Goal: Task Accomplishment & Management: Use online tool/utility

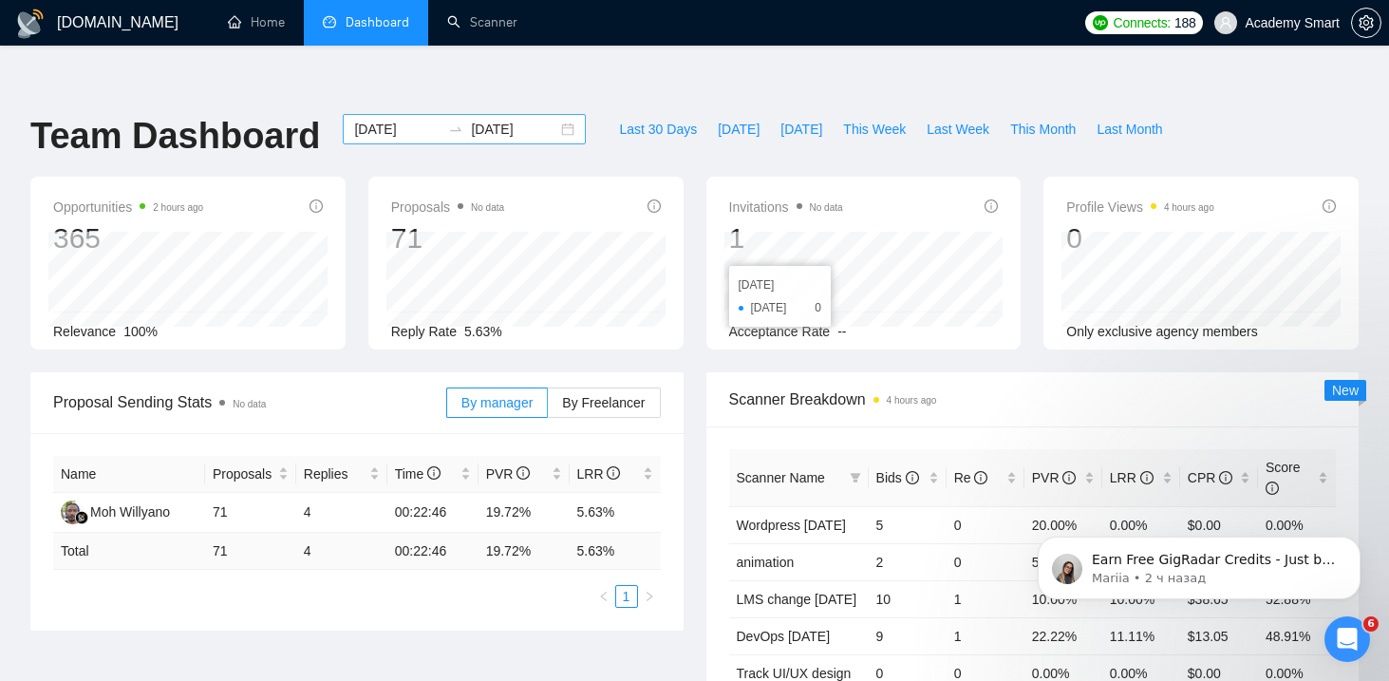
click at [419, 119] on input "[DATE]" at bounding box center [397, 129] width 86 height 21
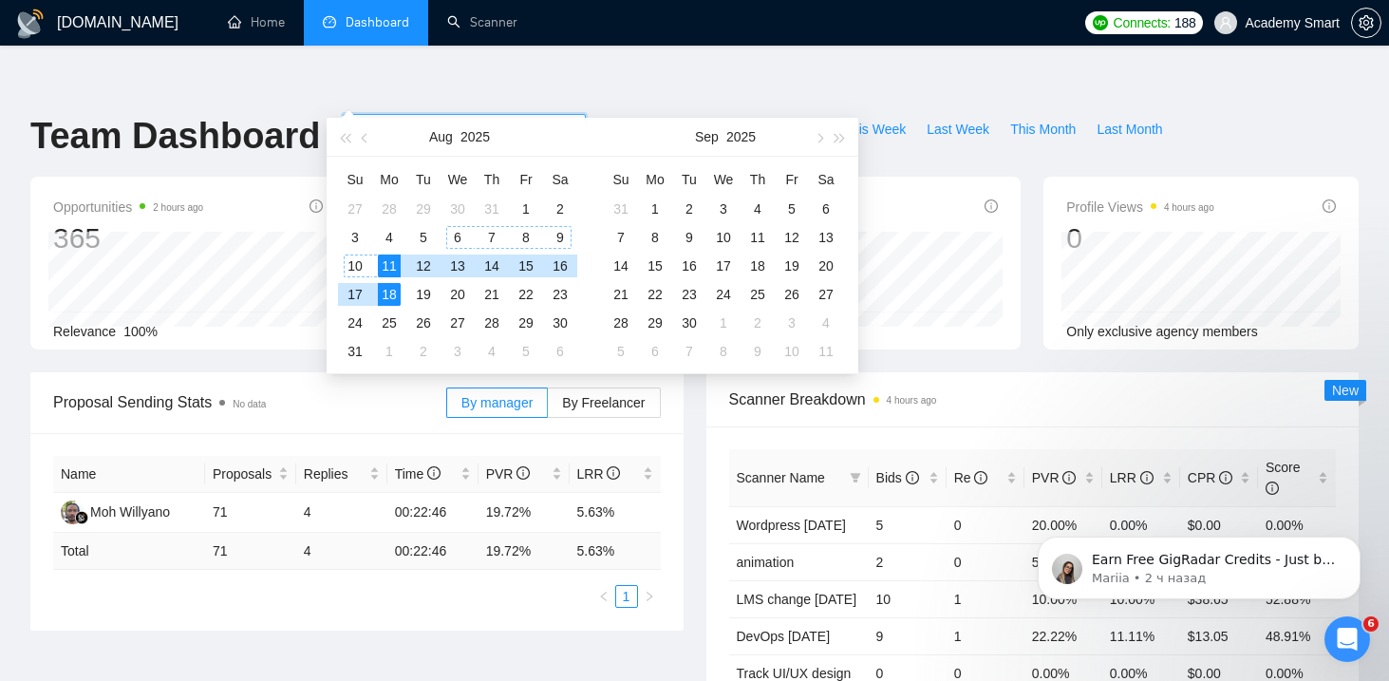
type input "[DATE]"
click at [391, 264] on div "11" at bounding box center [389, 266] width 23 height 23
type input "[DATE]"
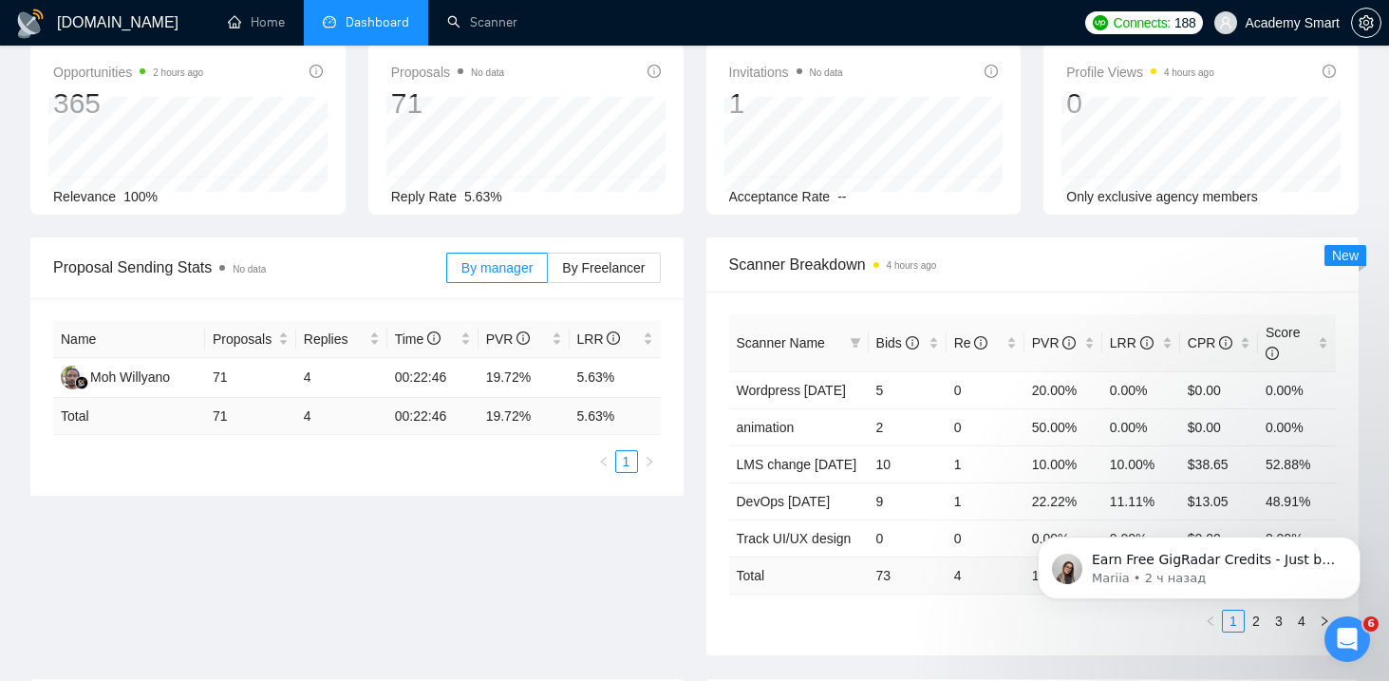
scroll to position [149, 0]
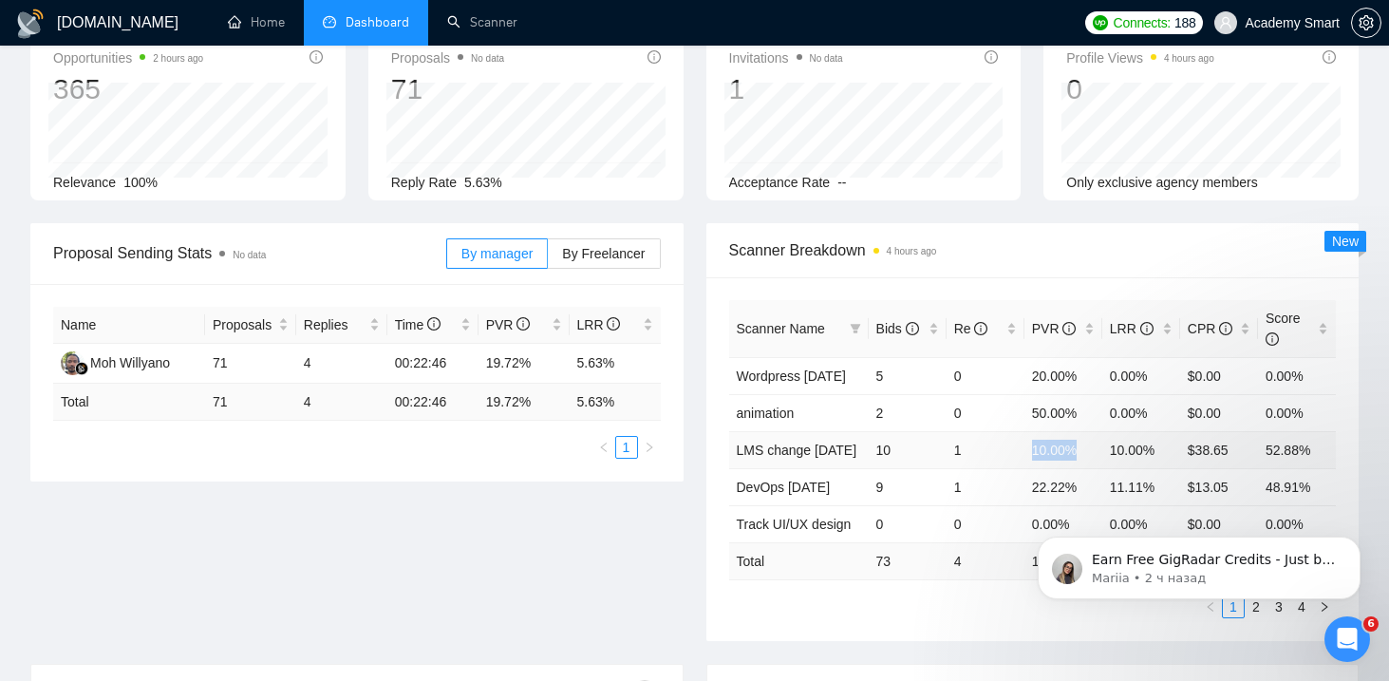
copy td "10.00%"
drag, startPoint x: 1089, startPoint y: 412, endPoint x: 1027, endPoint y: 412, distance: 62.7
click at [1027, 431] on td "10.00%" at bounding box center [1064, 449] width 78 height 37
copy td "22.22%"
drag, startPoint x: 1085, startPoint y: 447, endPoint x: 1029, endPoint y: 448, distance: 55.1
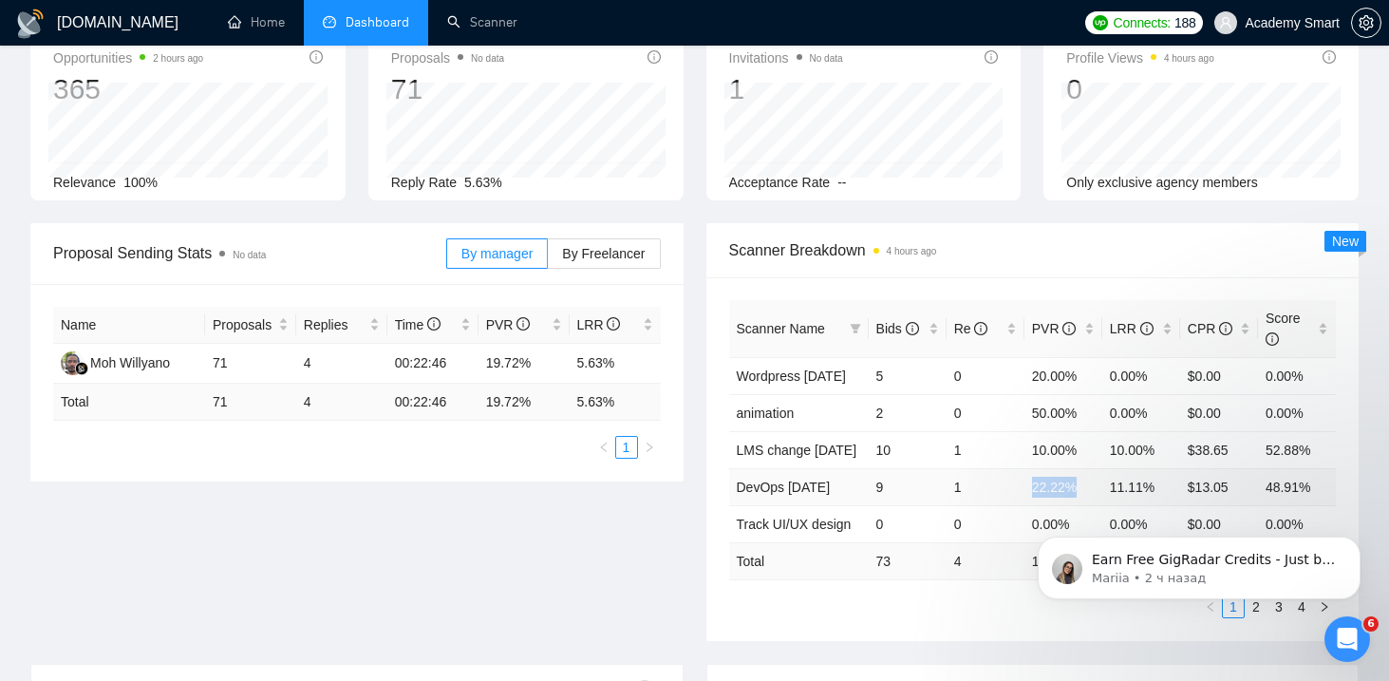
click at [1029, 468] on td "22.22%" at bounding box center [1064, 486] width 78 height 37
copy td "11.11%"
drag, startPoint x: 1162, startPoint y: 450, endPoint x: 1108, endPoint y: 453, distance: 54.2
click at [1108, 468] on td "11.11%" at bounding box center [1142, 486] width 78 height 37
click at [1352, 542] on icon "Dismiss notification" at bounding box center [1355, 542] width 10 height 10
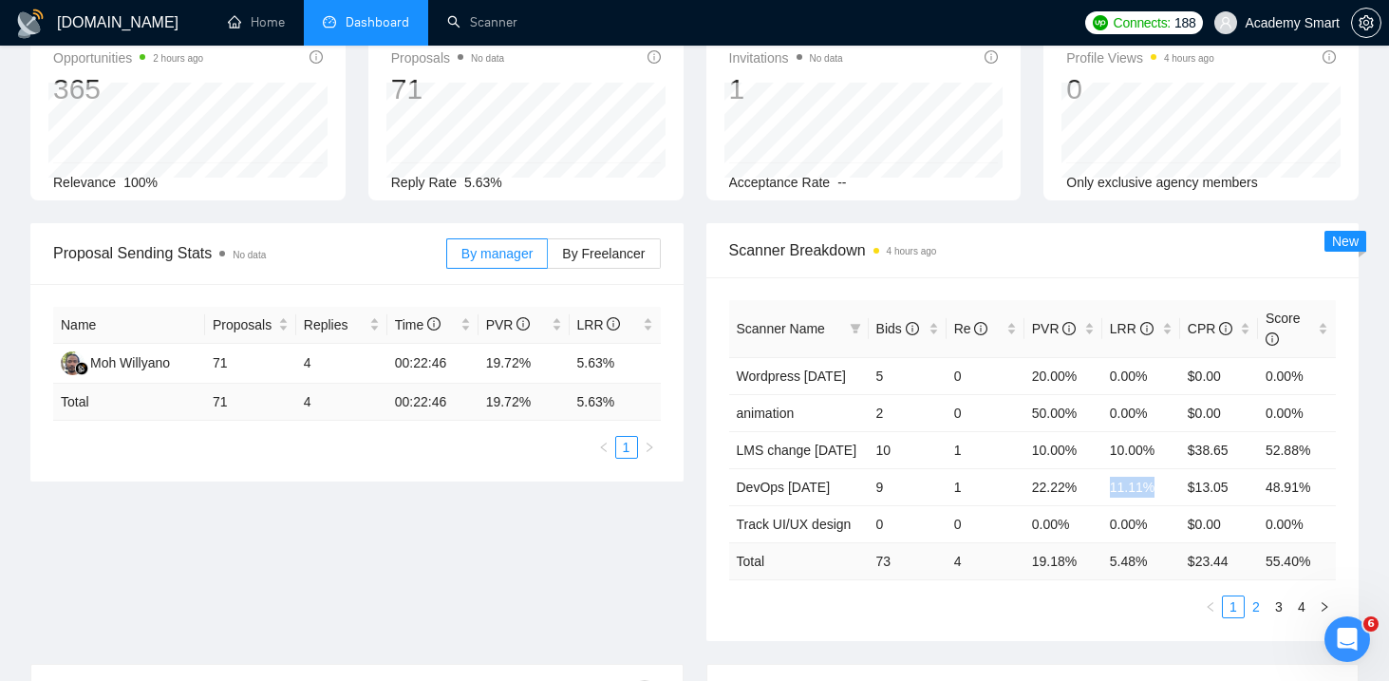
click at [1255, 596] on link "2" at bounding box center [1256, 606] width 21 height 21
copy td "28.57%"
drag, startPoint x: 1084, startPoint y: 374, endPoint x: 1030, endPoint y: 372, distance: 53.2
click at [1030, 394] on td "28.57%" at bounding box center [1064, 412] width 78 height 37
copy td "14.29%"
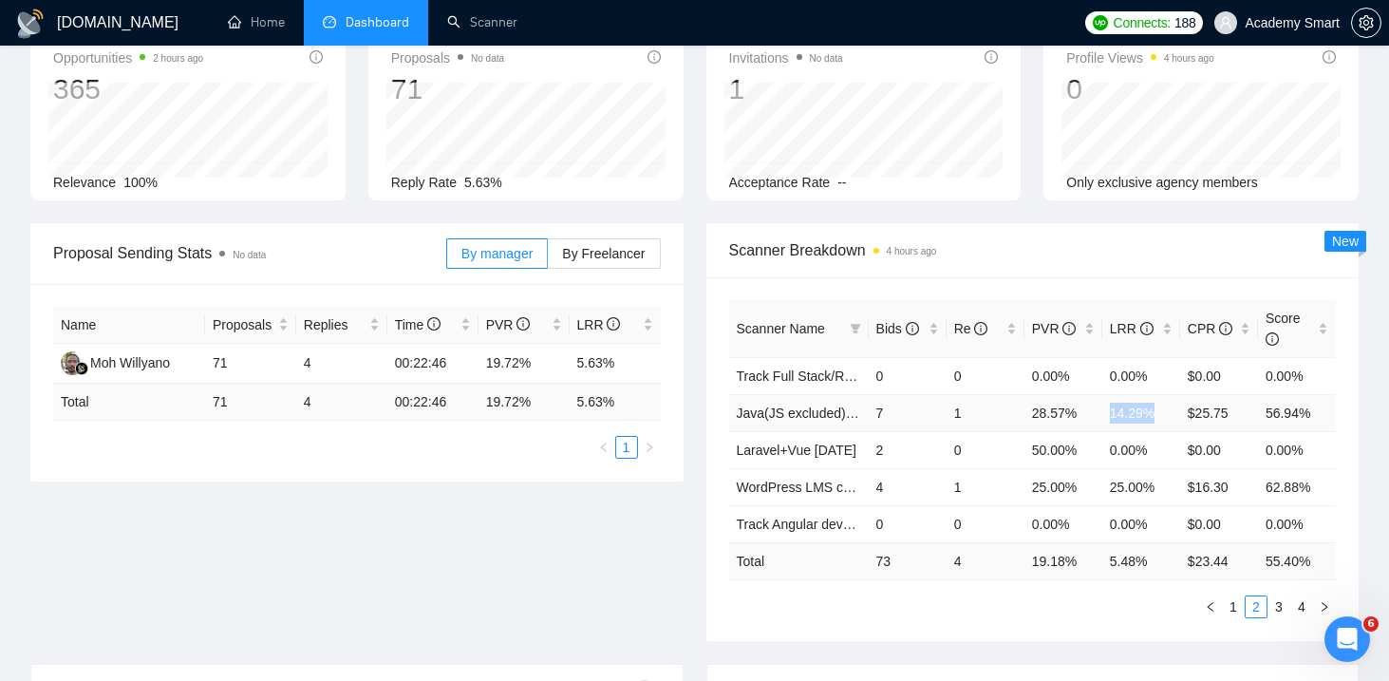
drag, startPoint x: 1161, startPoint y: 374, endPoint x: 1111, endPoint y: 372, distance: 50.4
click at [1111, 394] on td "14.29%" at bounding box center [1142, 412] width 78 height 37
copy tr "50.00%"
drag, startPoint x: 1022, startPoint y: 411, endPoint x: 1084, endPoint y: 412, distance: 61.7
click at [1085, 431] on tr "Laravel+Vue [DATE] 2 0 50.00% 0.00% $0.00 0.00%" at bounding box center [1033, 449] width 608 height 37
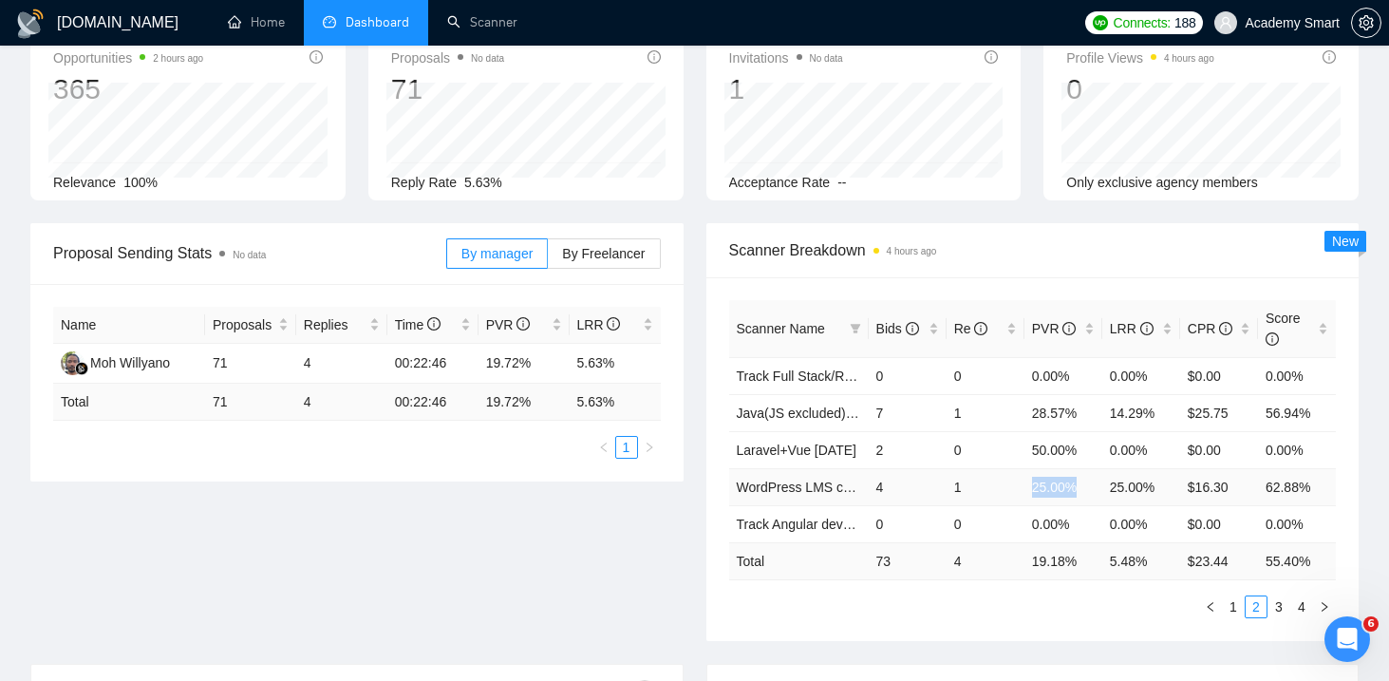
copy td "25.00%"
drag, startPoint x: 1026, startPoint y: 448, endPoint x: 1093, endPoint y: 451, distance: 67.5
click at [1095, 468] on td "25.00%" at bounding box center [1064, 486] width 78 height 37
click at [1281, 596] on link "3" at bounding box center [1279, 606] width 21 height 21
copy td "14.29%"
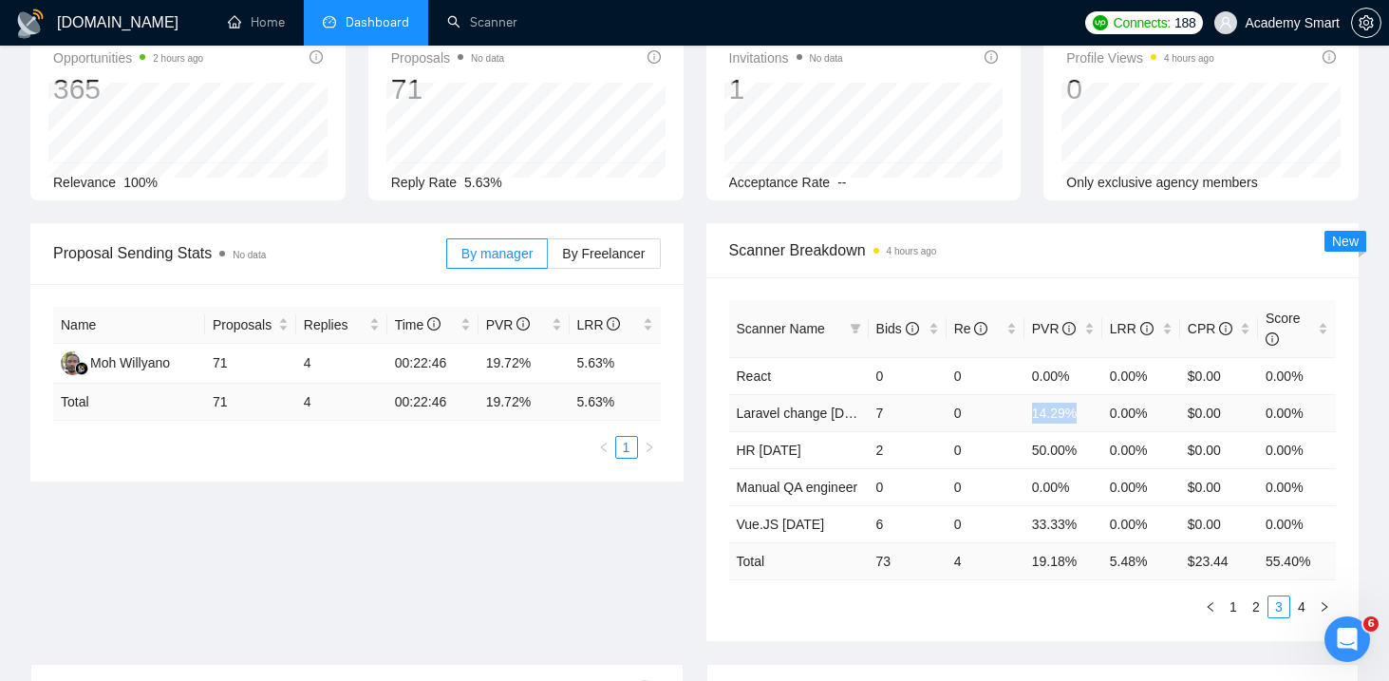
drag, startPoint x: 1089, startPoint y: 373, endPoint x: 1032, endPoint y: 373, distance: 57.0
click at [1032, 394] on td "14.29%" at bounding box center [1064, 412] width 78 height 37
copy td "33.33%"
drag, startPoint x: 1089, startPoint y: 486, endPoint x: 1031, endPoint y: 485, distance: 57.9
click at [1031, 505] on td "33.33%" at bounding box center [1064, 523] width 78 height 37
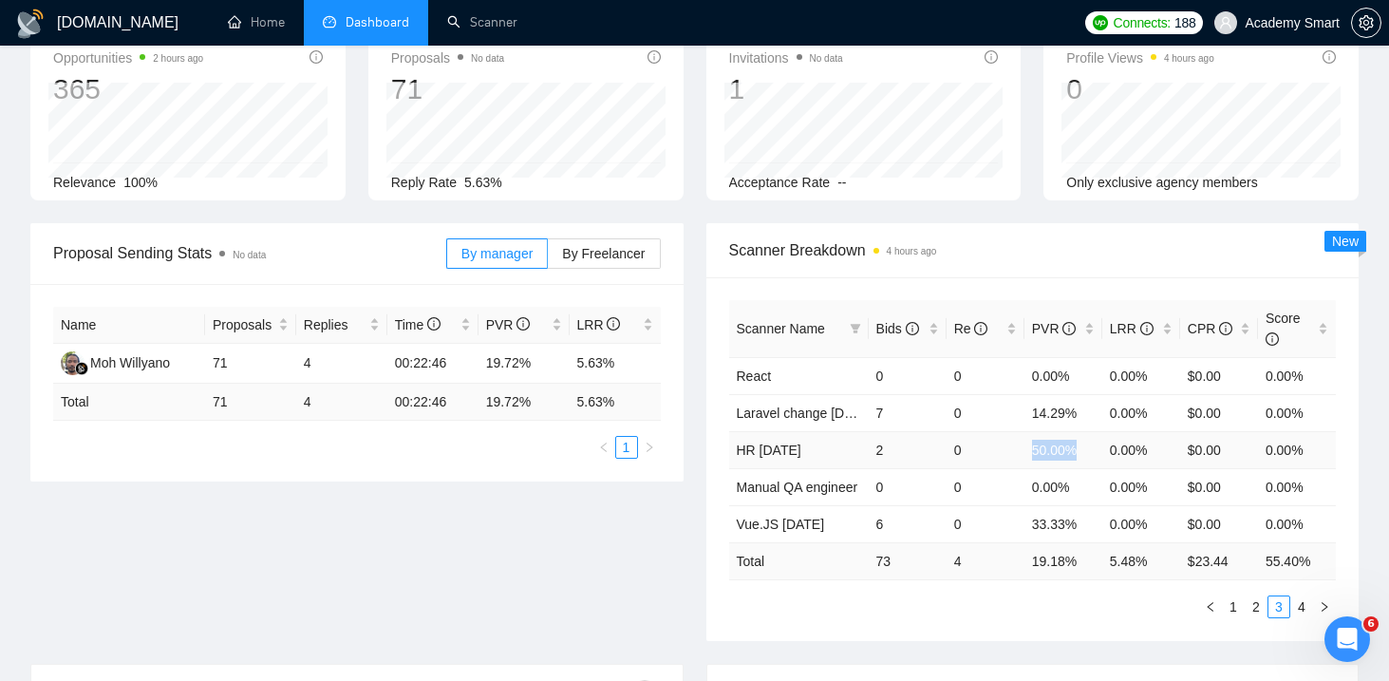
copy td "50.00%"
drag, startPoint x: 1089, startPoint y: 409, endPoint x: 1029, endPoint y: 413, distance: 60.0
click at [1029, 431] on td "50.00%" at bounding box center [1064, 449] width 78 height 37
click at [1304, 596] on link "4" at bounding box center [1302, 606] width 21 height 21
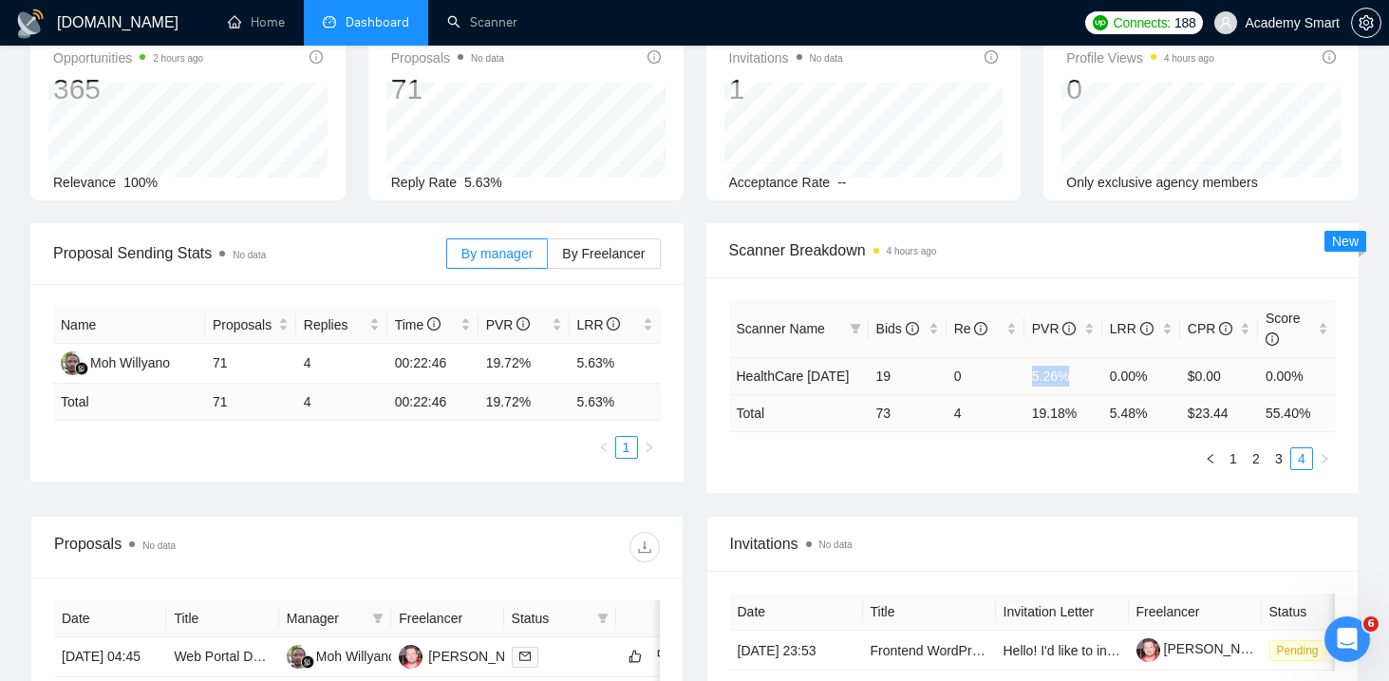
drag, startPoint x: 1020, startPoint y: 337, endPoint x: 1094, endPoint y: 337, distance: 74.1
click at [1095, 357] on tr "HealthCare [DATE] 19 0 5.26% 0.00% $0.00 0.00%" at bounding box center [1033, 375] width 608 height 37
click at [484, 30] on link "Scanner" at bounding box center [482, 22] width 70 height 16
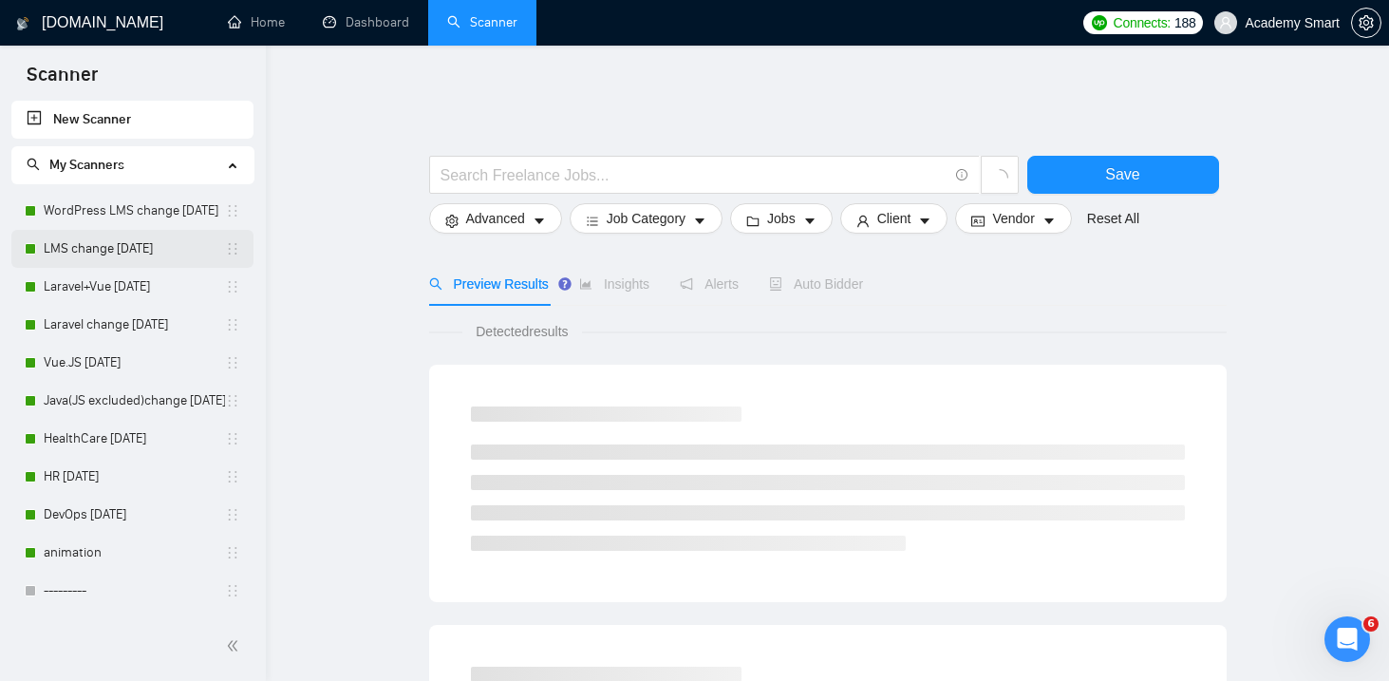
click at [91, 249] on link "LMS change [DATE]" at bounding box center [134, 249] width 181 height 38
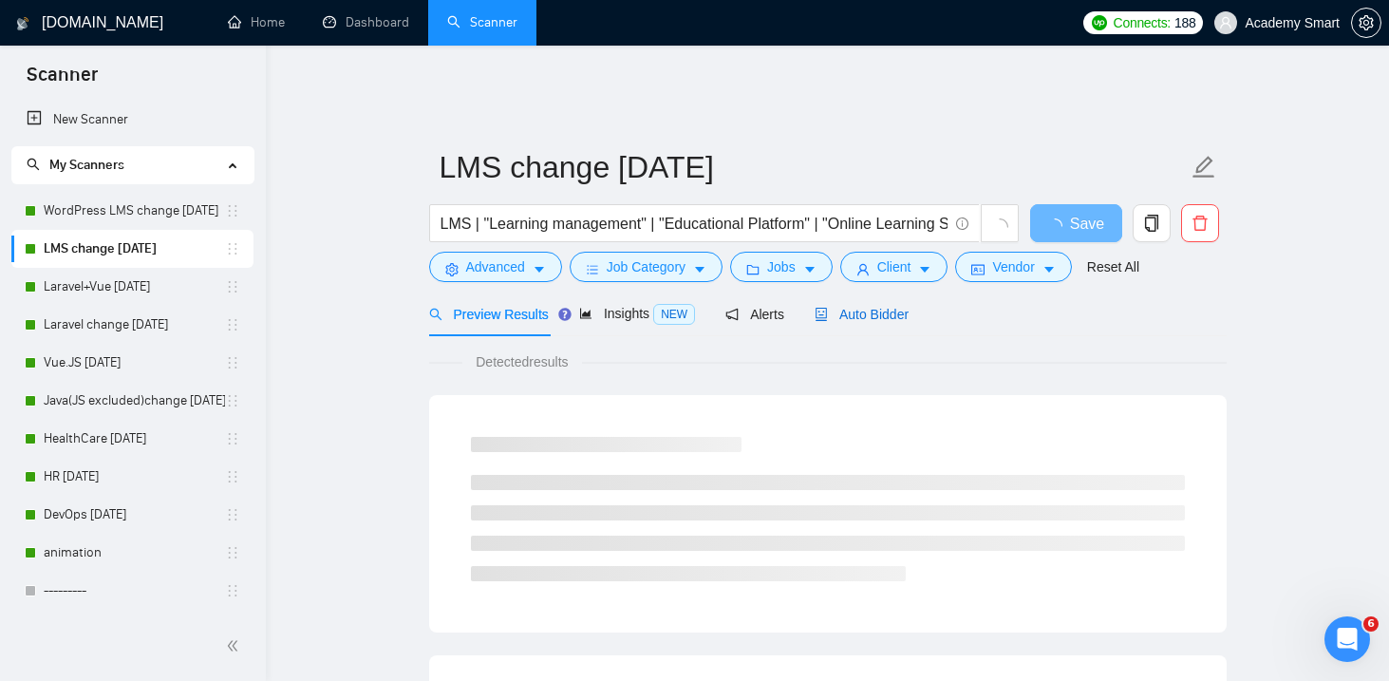
click at [881, 307] on span "Auto Bidder" at bounding box center [862, 314] width 94 height 15
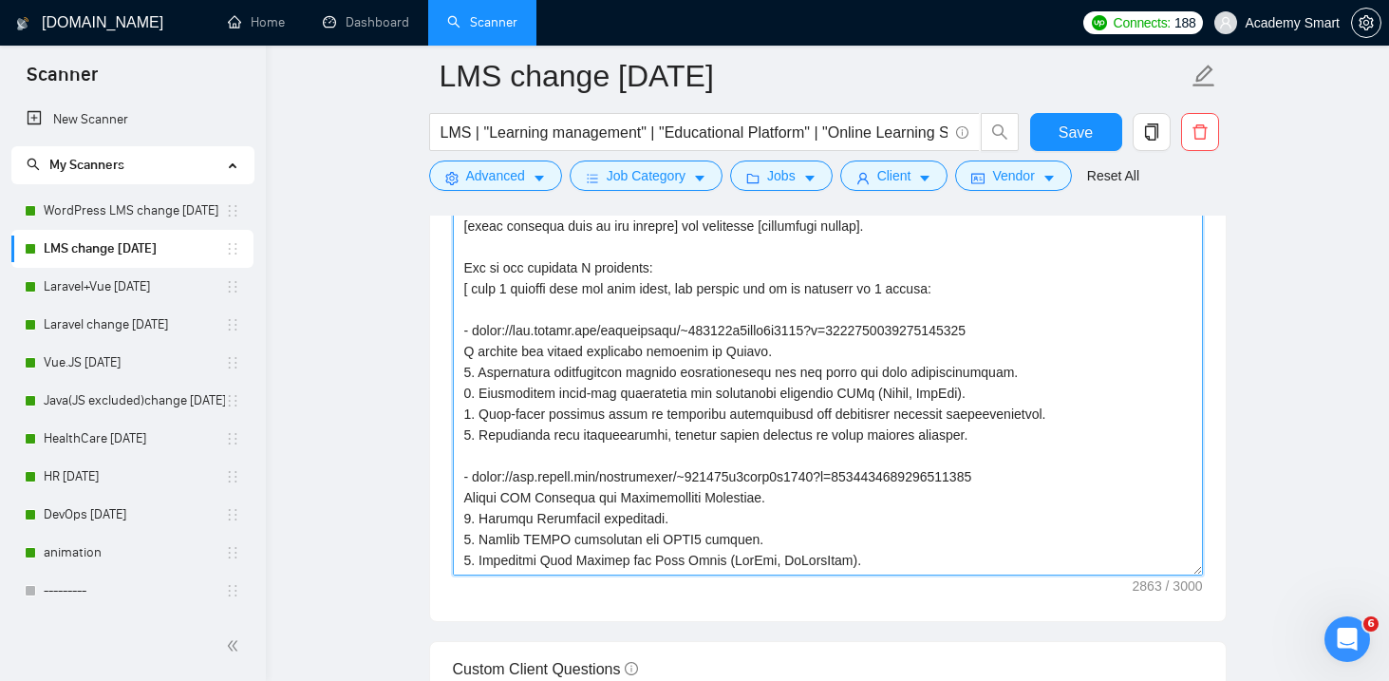
click at [557, 427] on textarea "Cover letter template:" at bounding box center [828, 361] width 750 height 427
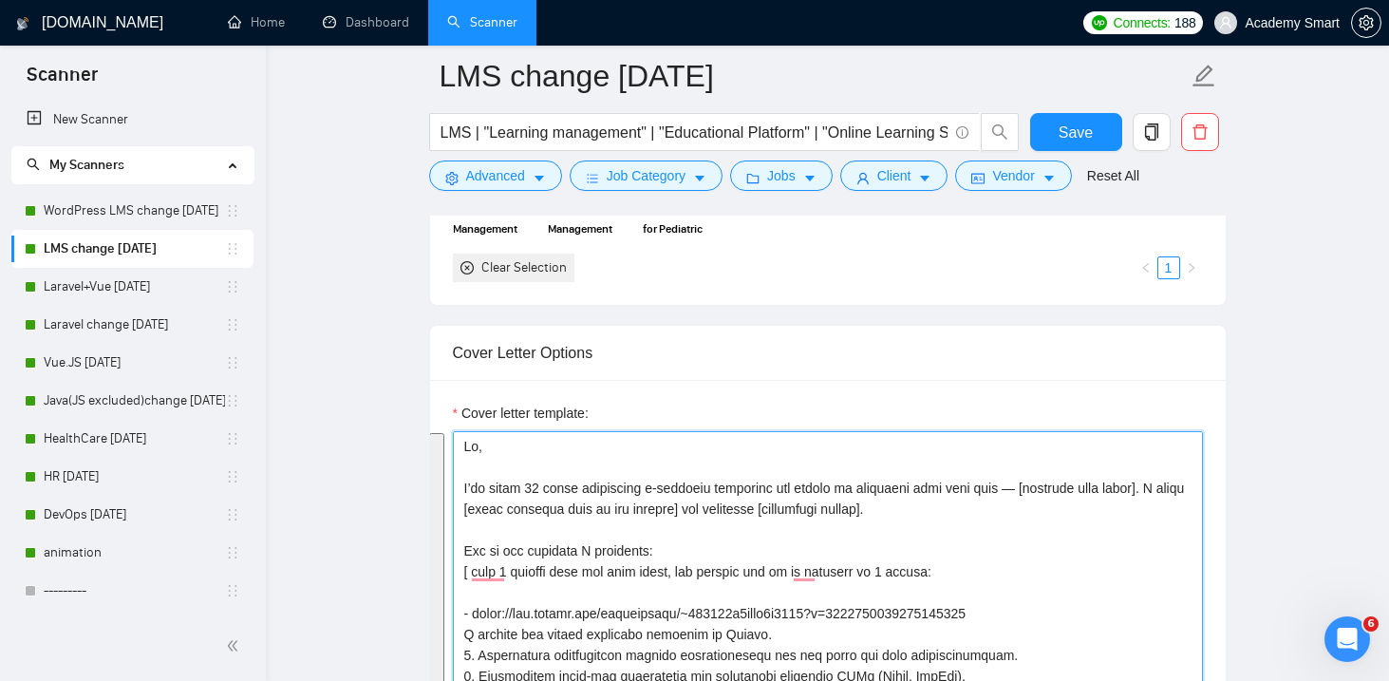
scroll to position [2055, 0]
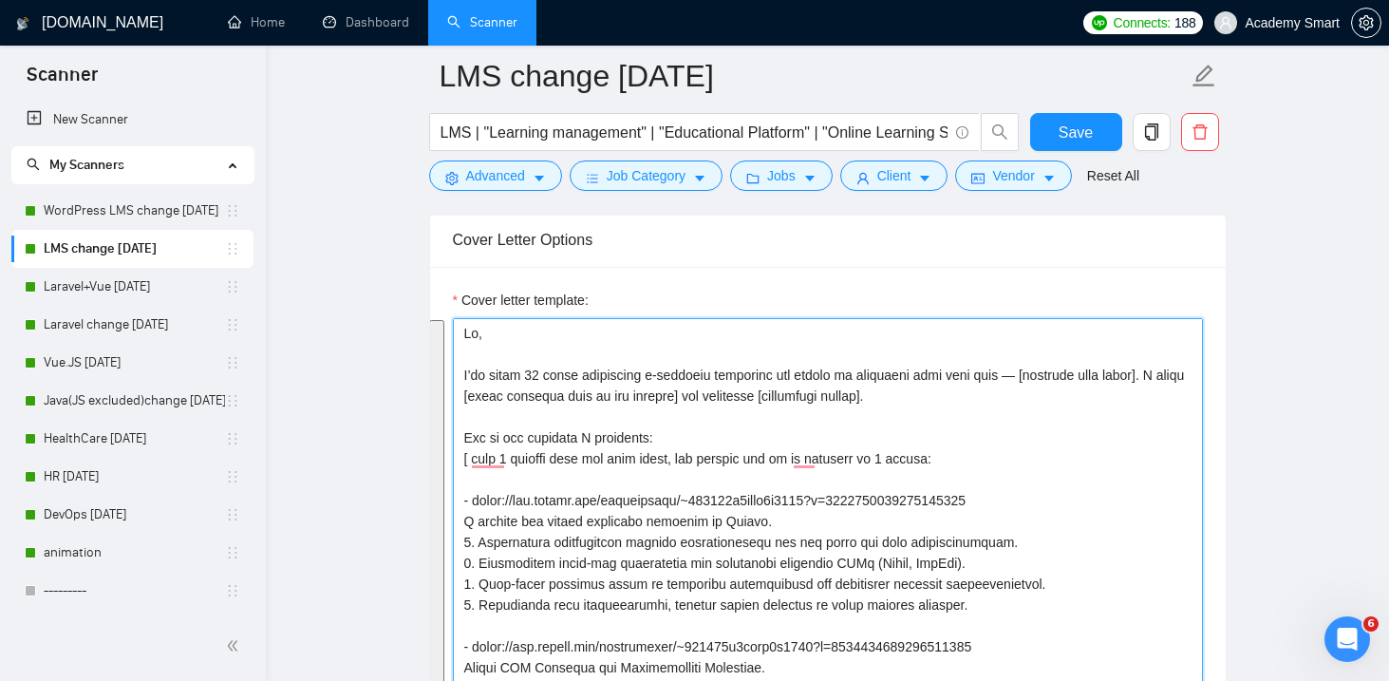
click at [582, 406] on textarea "Cover letter template:" at bounding box center [828, 531] width 750 height 427
drag, startPoint x: 870, startPoint y: 378, endPoint x: 764, endPoint y: 385, distance: 105.6
click at [764, 385] on textarea "Cover letter template:" at bounding box center [828, 531] width 750 height 427
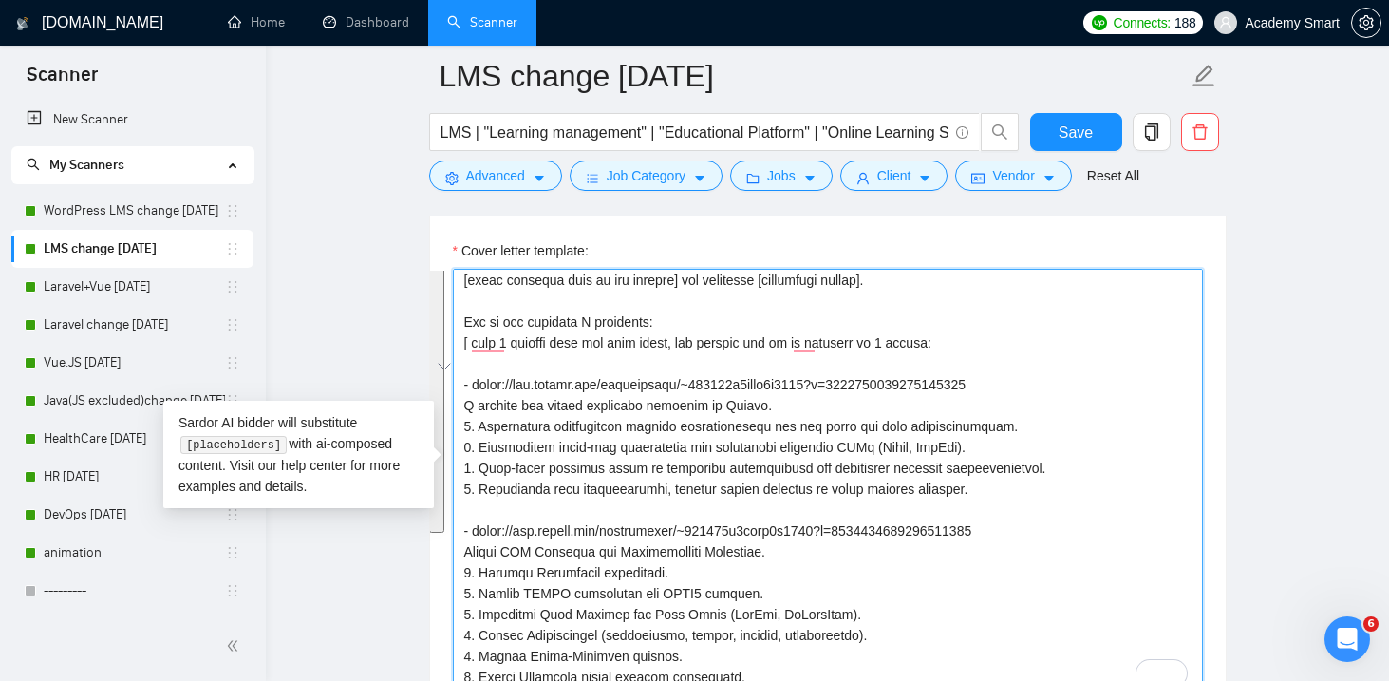
scroll to position [223, 0]
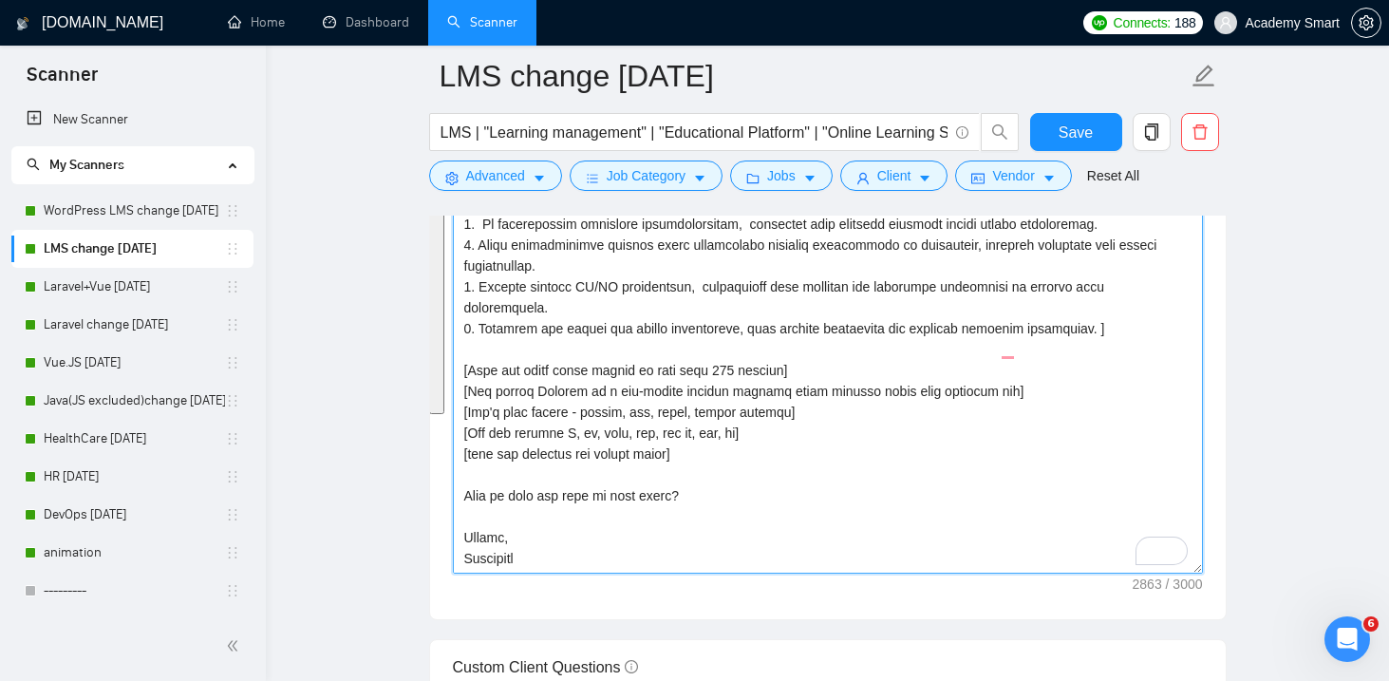
drag, startPoint x: 463, startPoint y: 356, endPoint x: 594, endPoint y: 515, distance: 205.1
click at [594, 515] on textarea "Cover letter template:" at bounding box center [828, 359] width 750 height 427
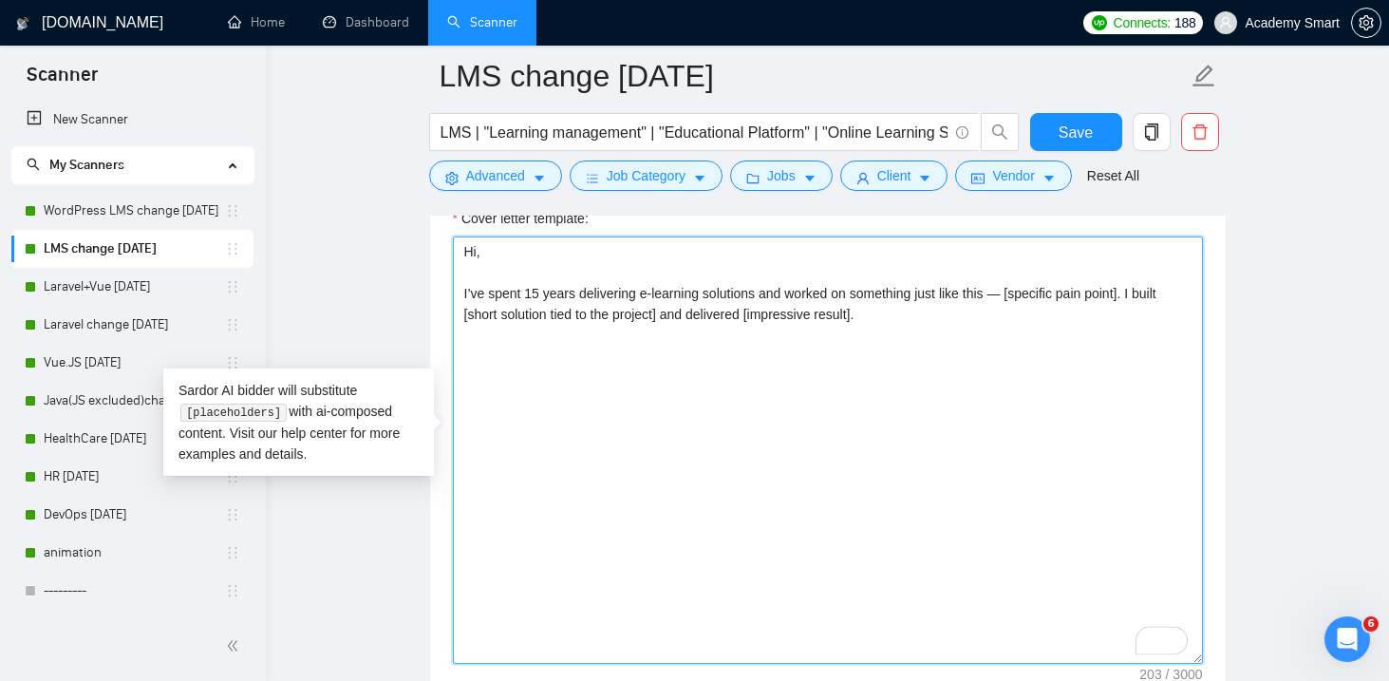
scroll to position [2099, 0]
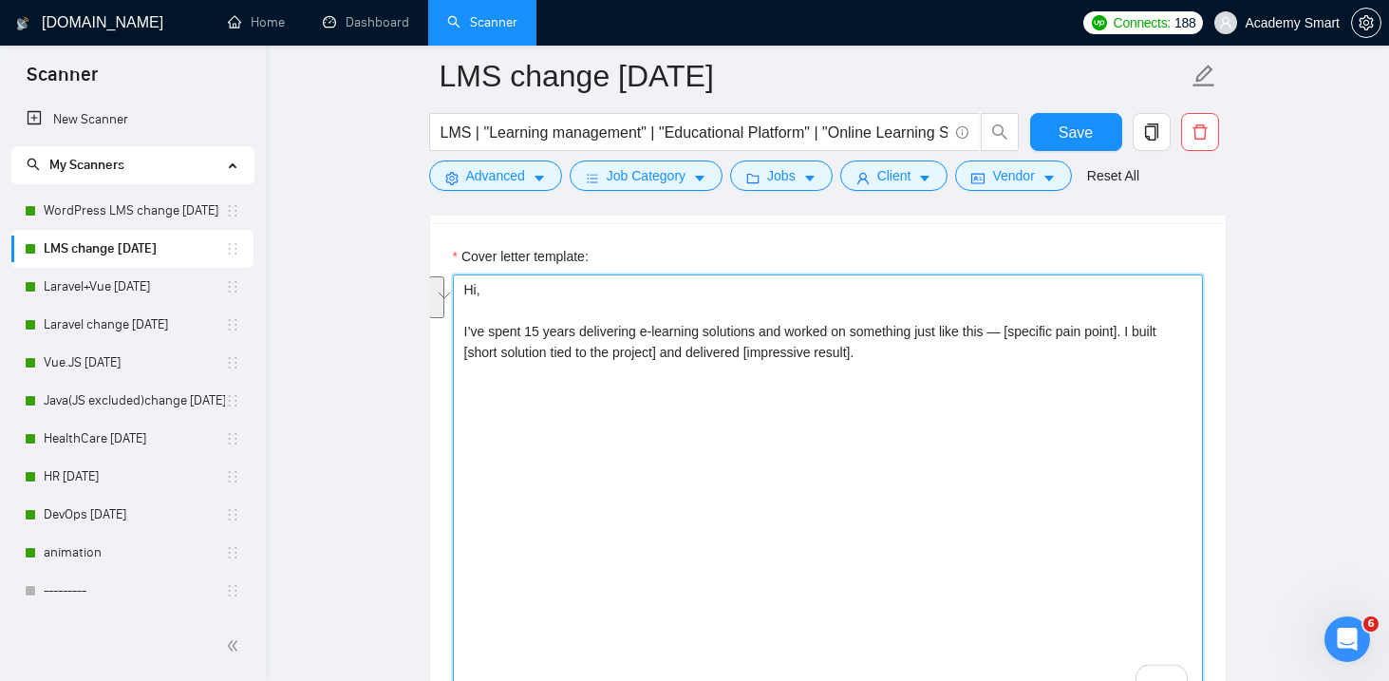
drag, startPoint x: 900, startPoint y: 340, endPoint x: 434, endPoint y: 275, distance: 470.7
click at [434, 275] on div "Cover letter template: Hi, I’ve spent 15 years delivering e-learning solutions …" at bounding box center [828, 485] width 796 height 524
paste textarea "I know how tricky [specific pain point] can be. I built [short solution tied to…"
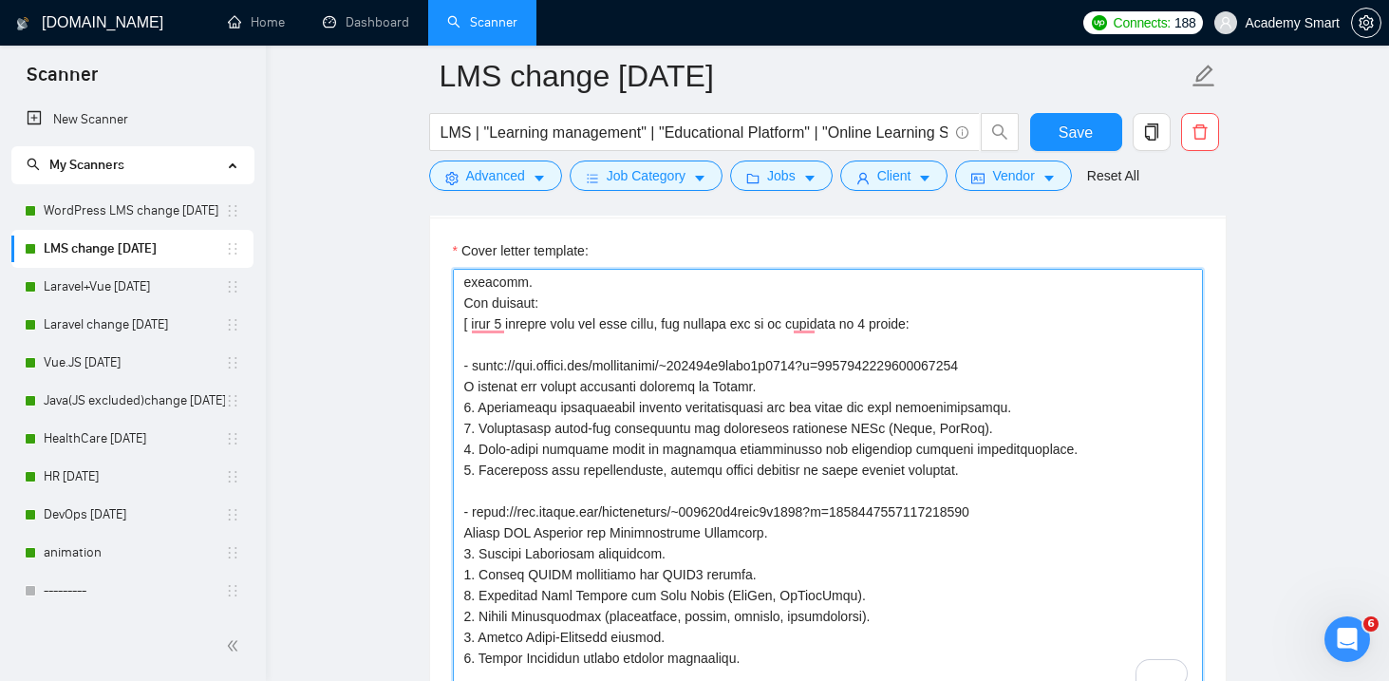
scroll to position [116, 0]
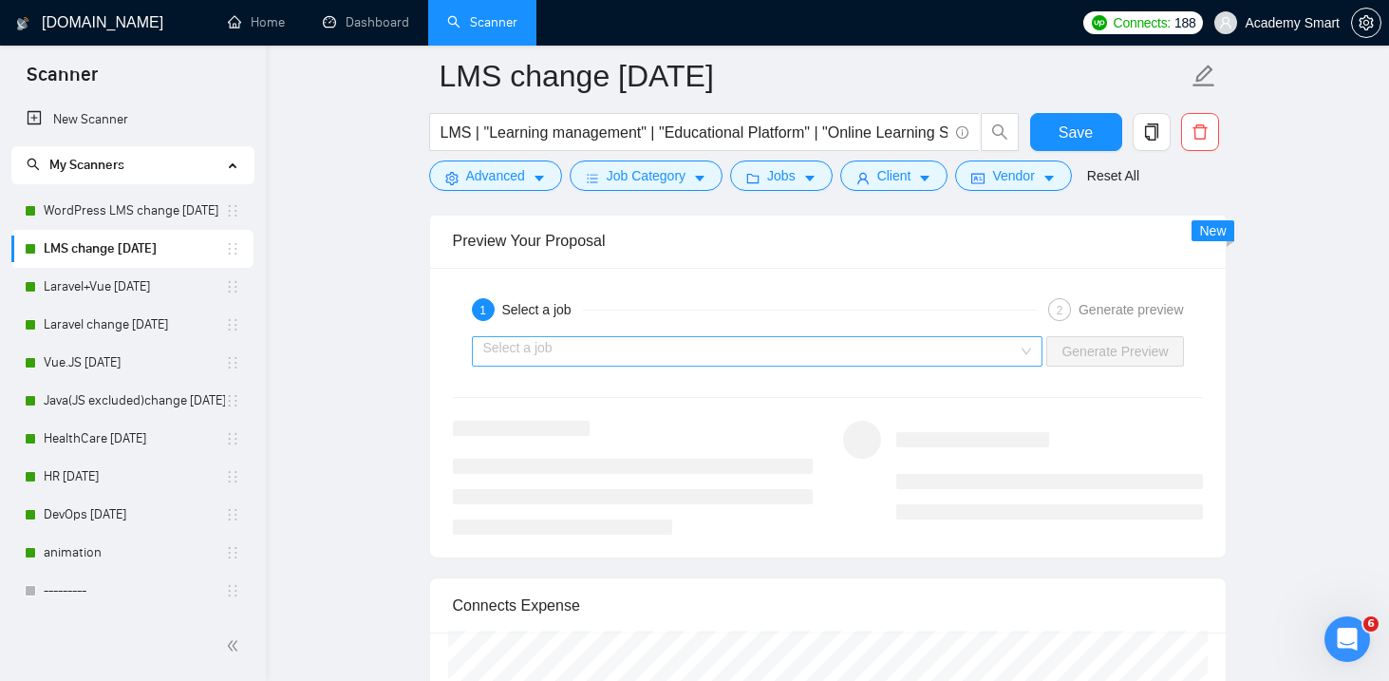
click at [1023, 345] on div "Select a job" at bounding box center [758, 351] width 572 height 30
type textarea "Hi, I know how tricky [specific pain point] can be. I built [short solution tie…"
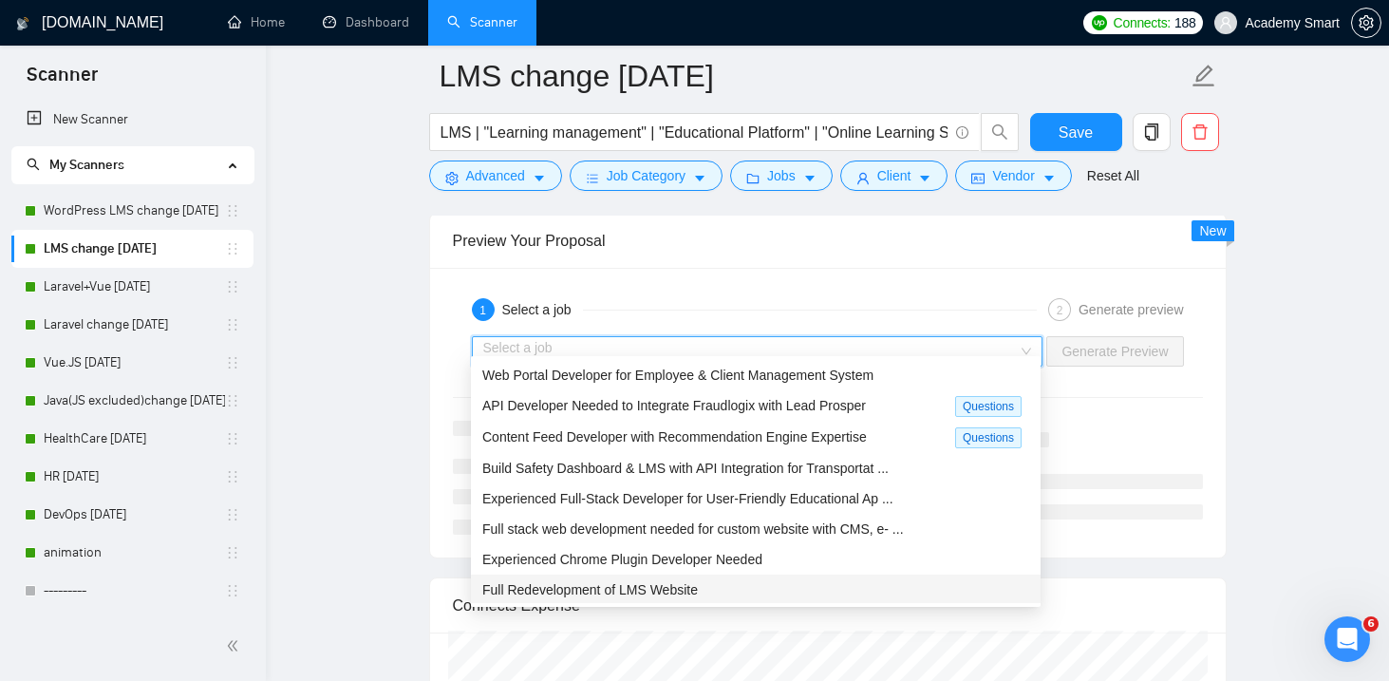
click at [570, 587] on span "Full Redevelopment of LMS Website" at bounding box center [590, 589] width 216 height 15
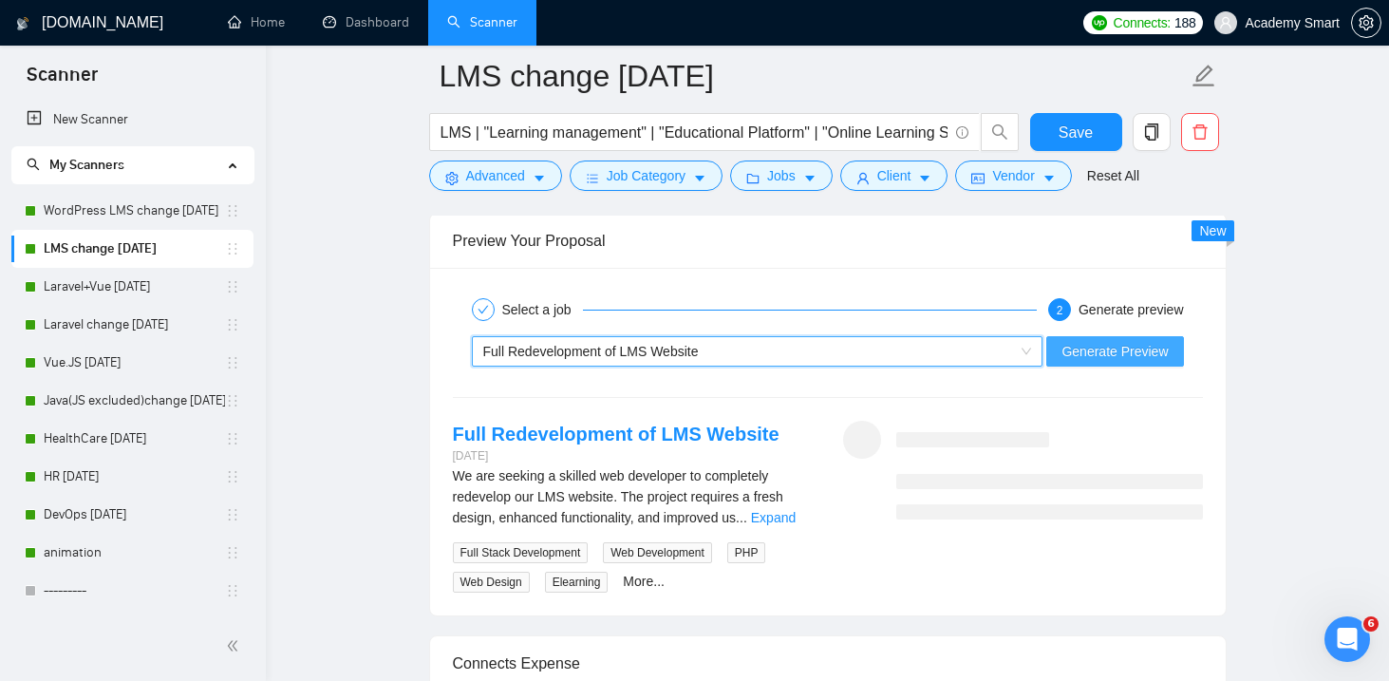
click at [1081, 348] on span "Generate Preview" at bounding box center [1115, 351] width 106 height 21
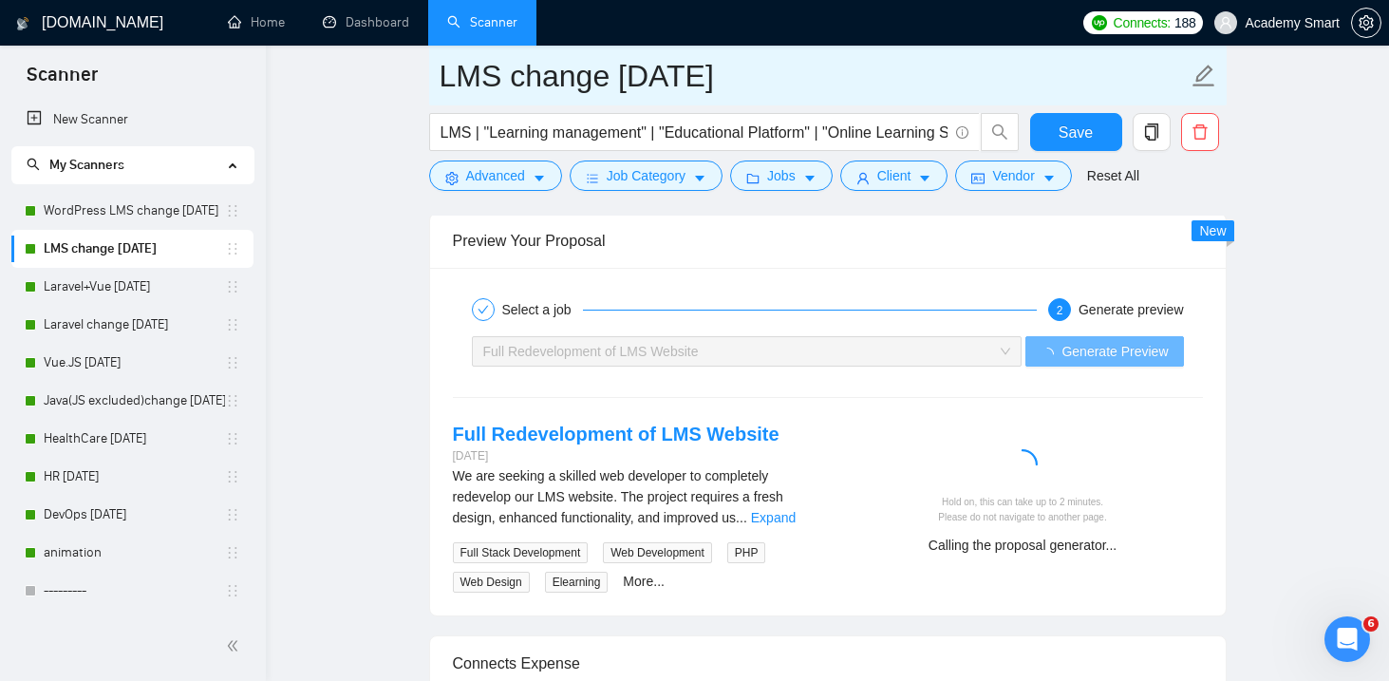
drag, startPoint x: 651, startPoint y: 75, endPoint x: 618, endPoint y: 74, distance: 33.3
click at [617, 75] on input "LMS change [DATE]" at bounding box center [814, 75] width 748 height 47
type input "LMS change [DATE]"
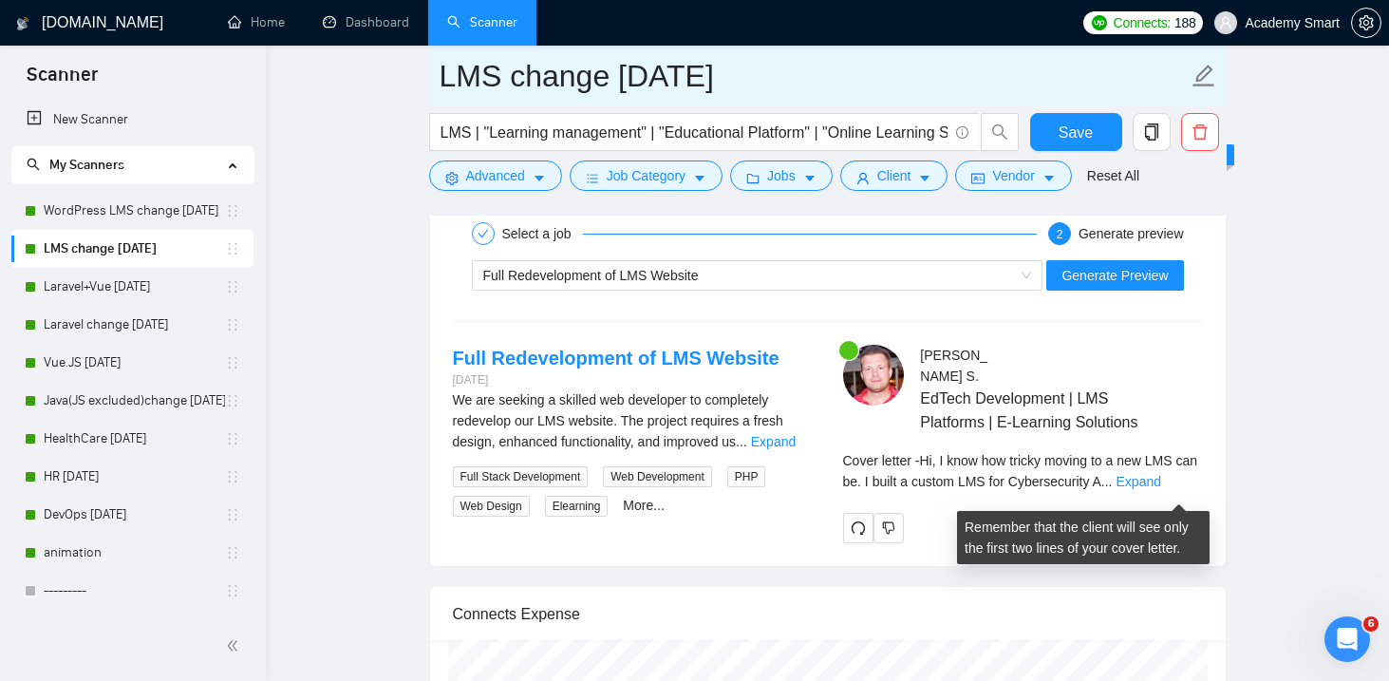
scroll to position [3689, 0]
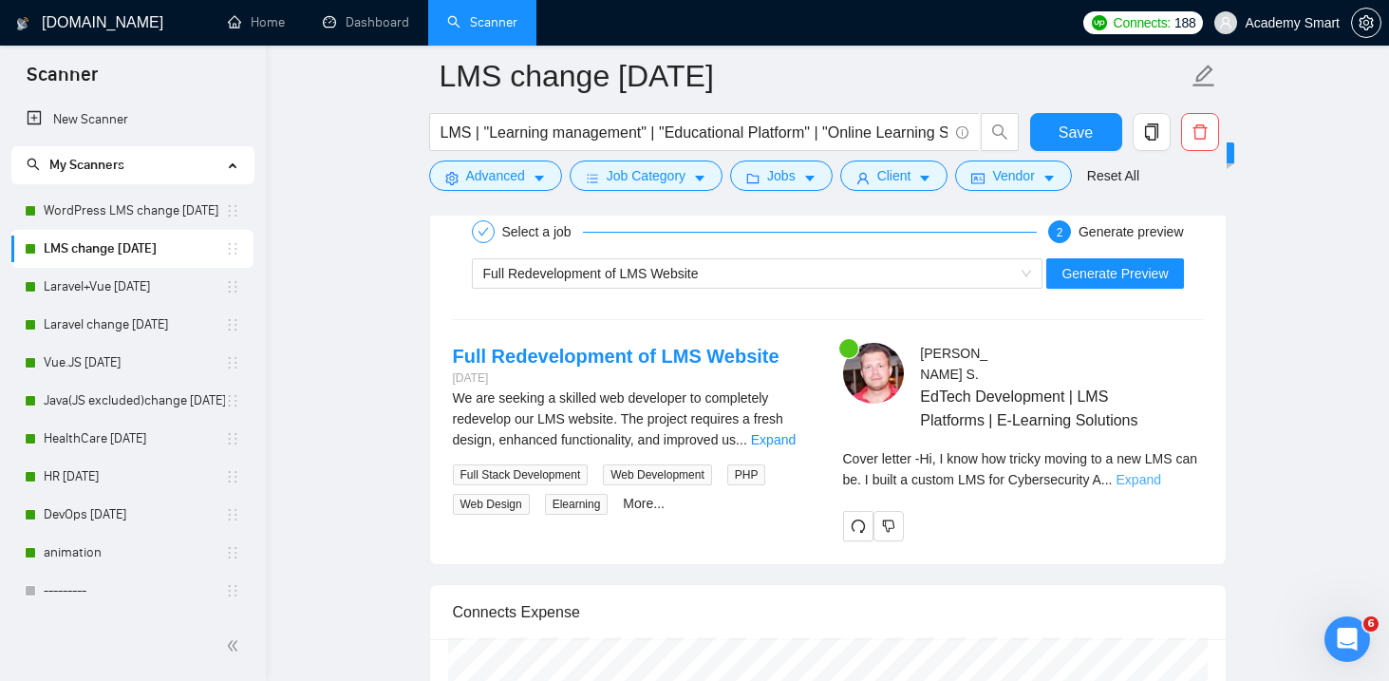
click at [1161, 486] on link "Expand" at bounding box center [1139, 479] width 45 height 15
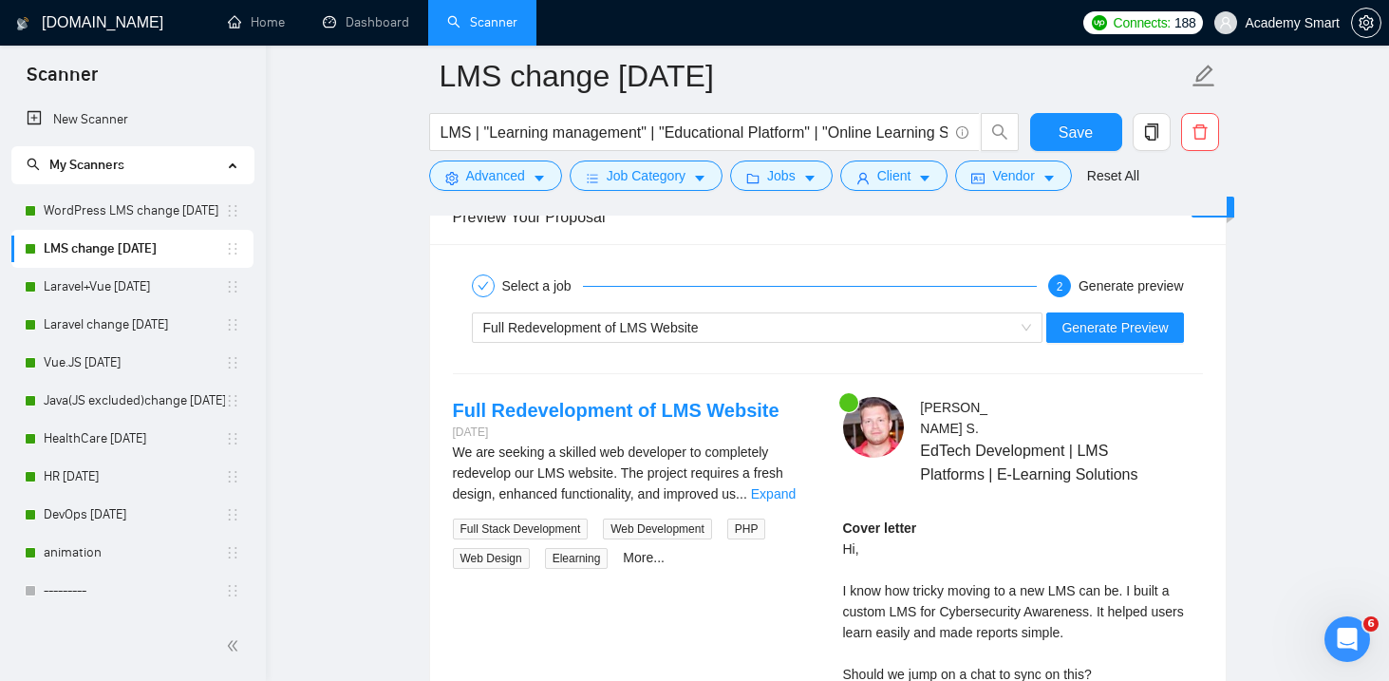
scroll to position [3636, 0]
click at [985, 312] on div "Full Redevelopment of LMS Website" at bounding box center [749, 326] width 532 height 28
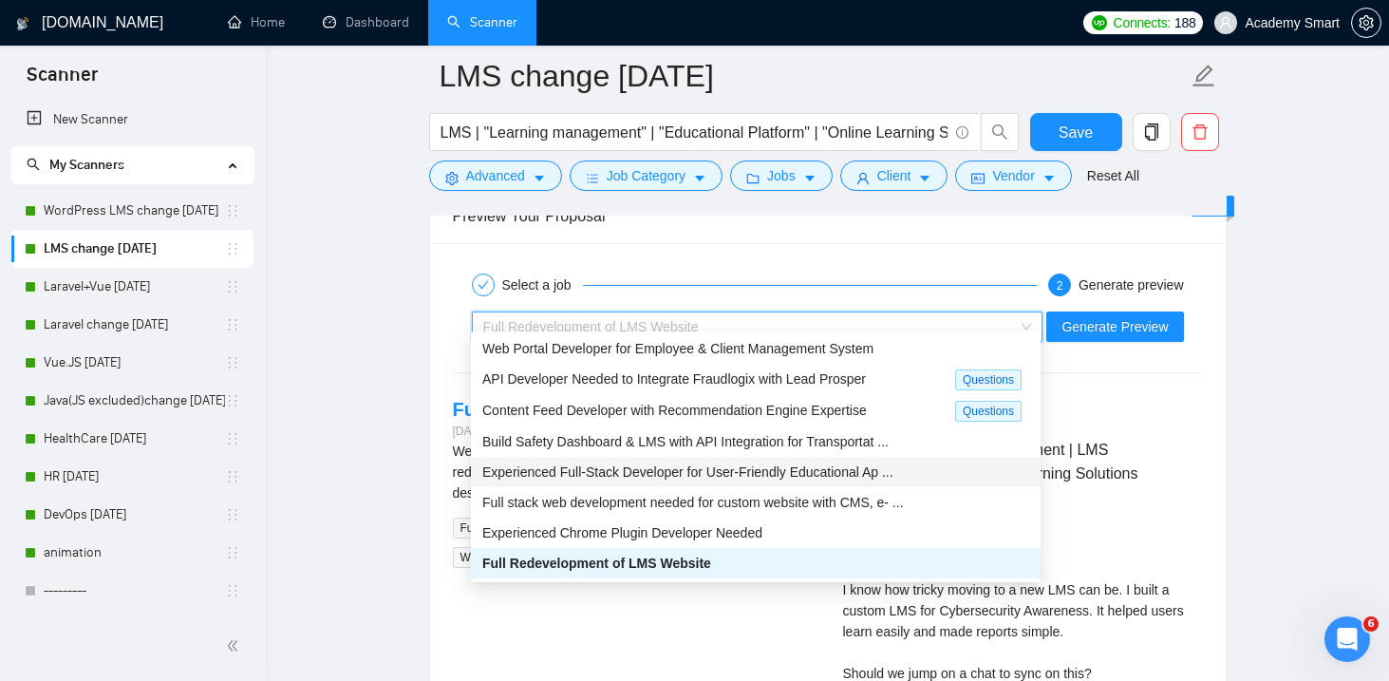
click at [601, 474] on span "Experienced Full-Stack Developer for User-Friendly Educational Ap ..." at bounding box center [687, 471] width 411 height 15
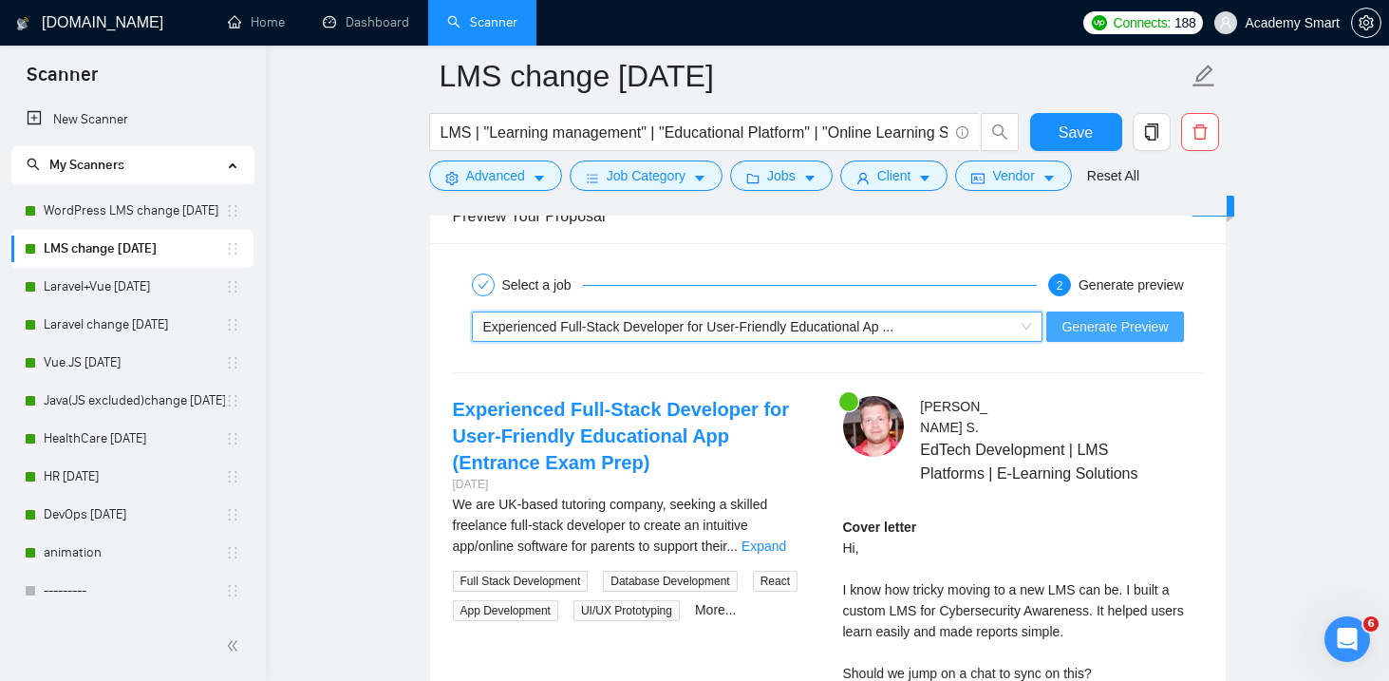
click at [1105, 316] on span "Generate Preview" at bounding box center [1115, 326] width 106 height 21
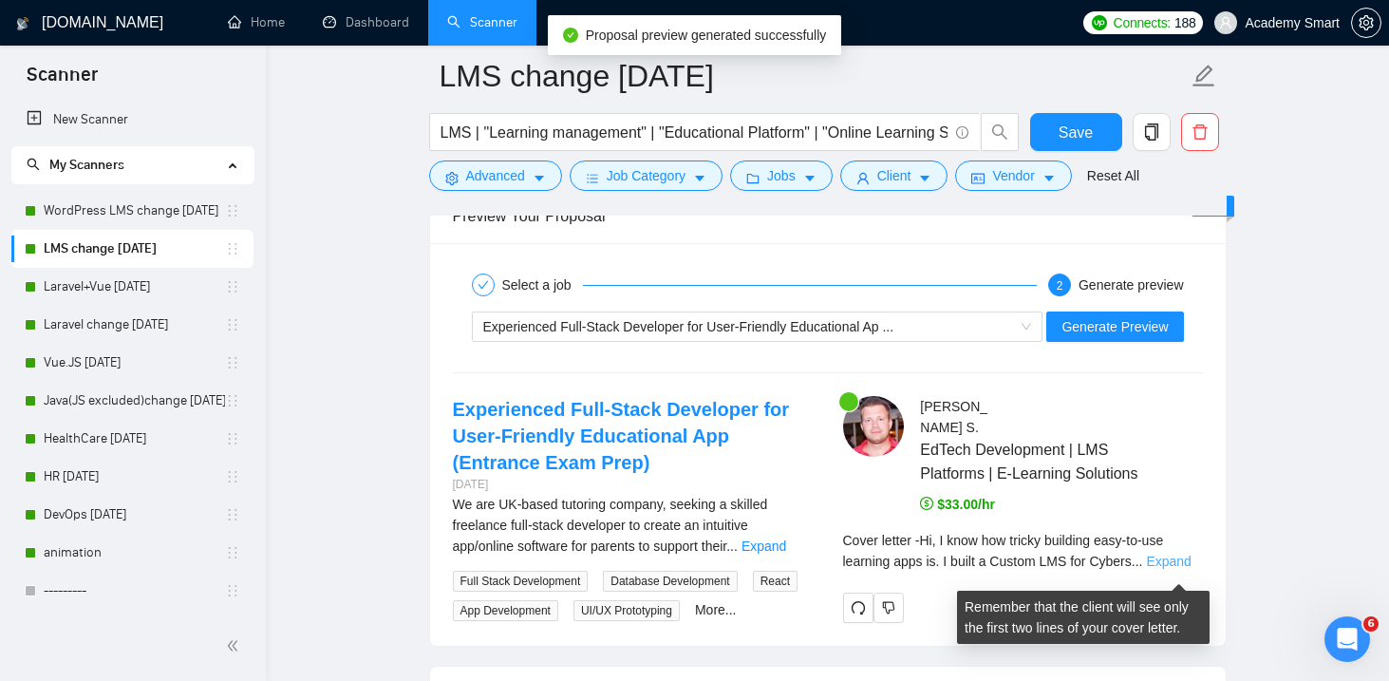
click at [1179, 569] on link "Expand" at bounding box center [1168, 561] width 45 height 15
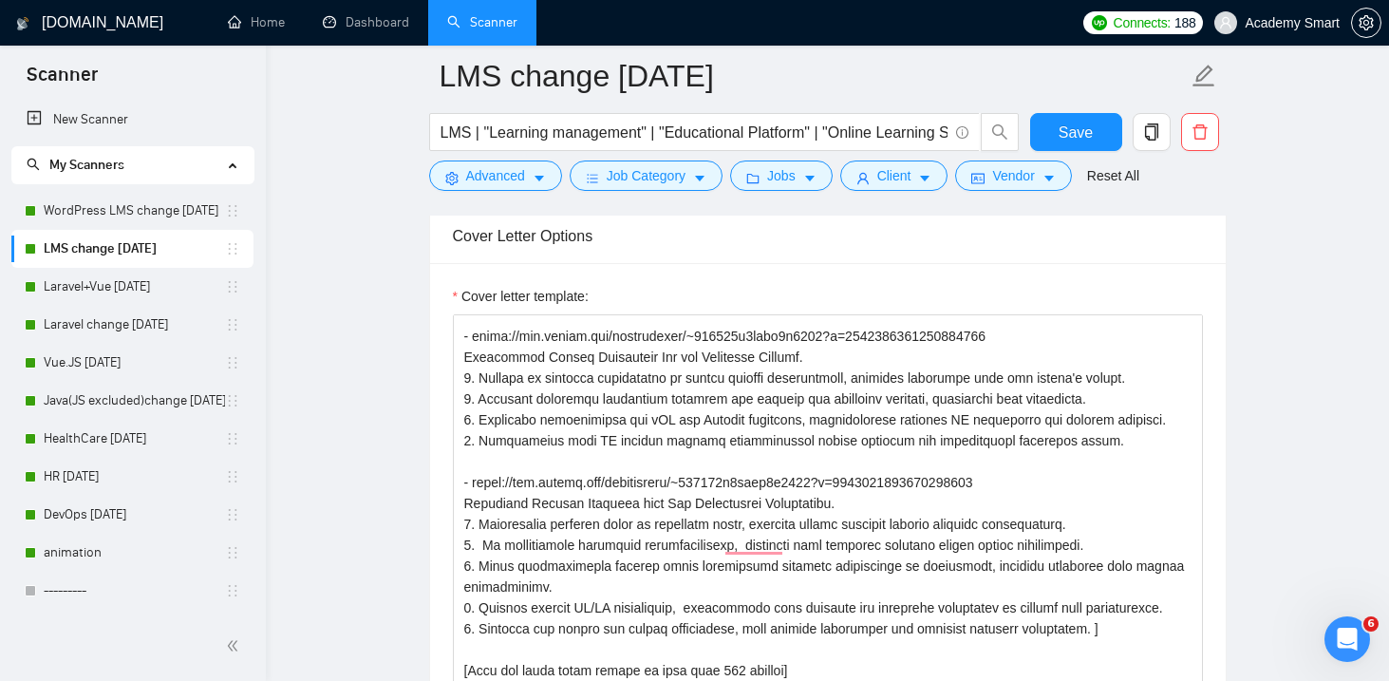
scroll to position [473, 0]
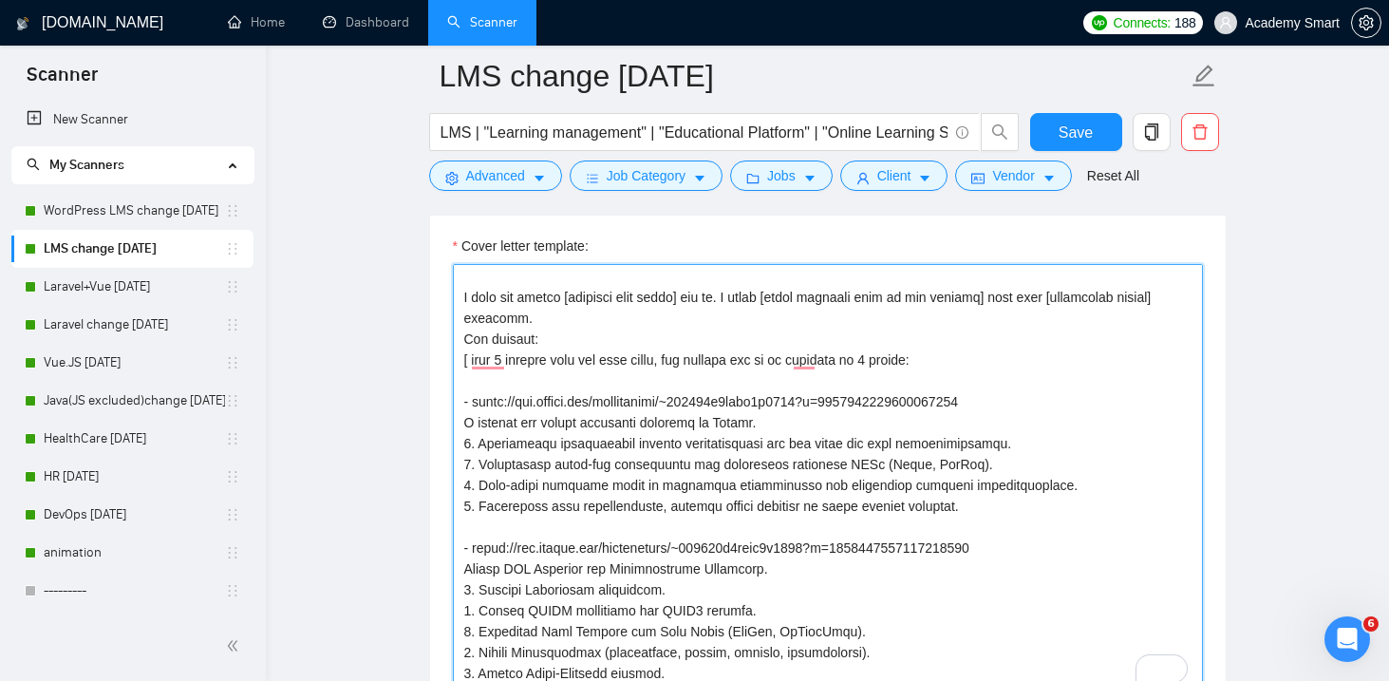
click at [689, 347] on textarea "Cover letter template:" at bounding box center [828, 477] width 750 height 427
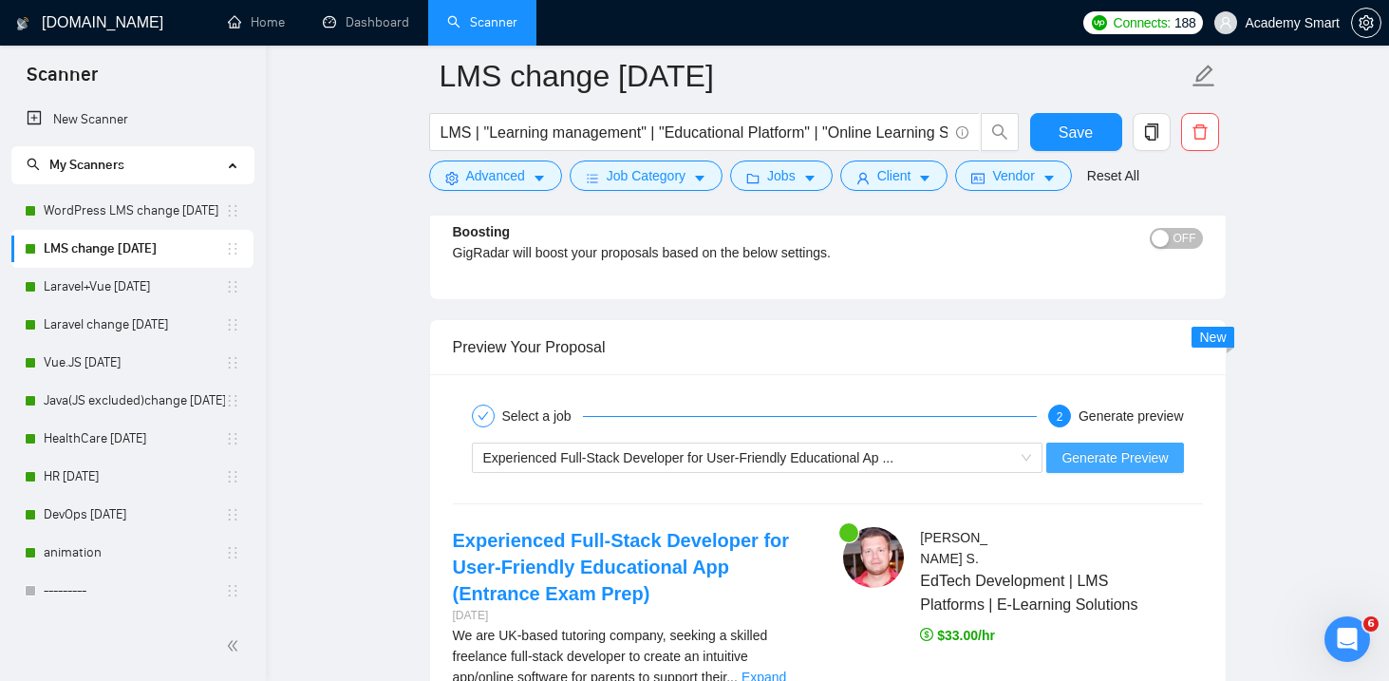
type textarea "Hi, I know how tricky [specific pain point] can be. I built [short solution tie…"
click at [1103, 449] on span "Generate Preview" at bounding box center [1115, 457] width 106 height 21
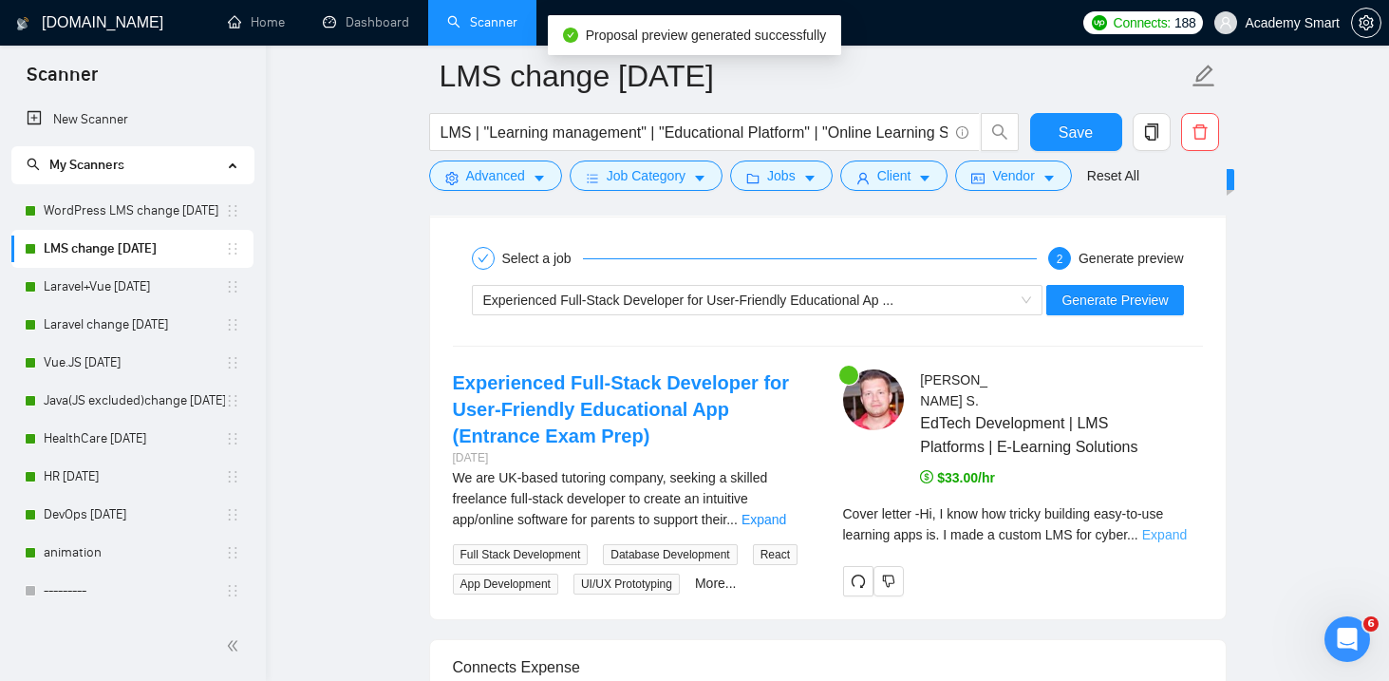
click at [1184, 540] on link "Expand" at bounding box center [1164, 534] width 45 height 15
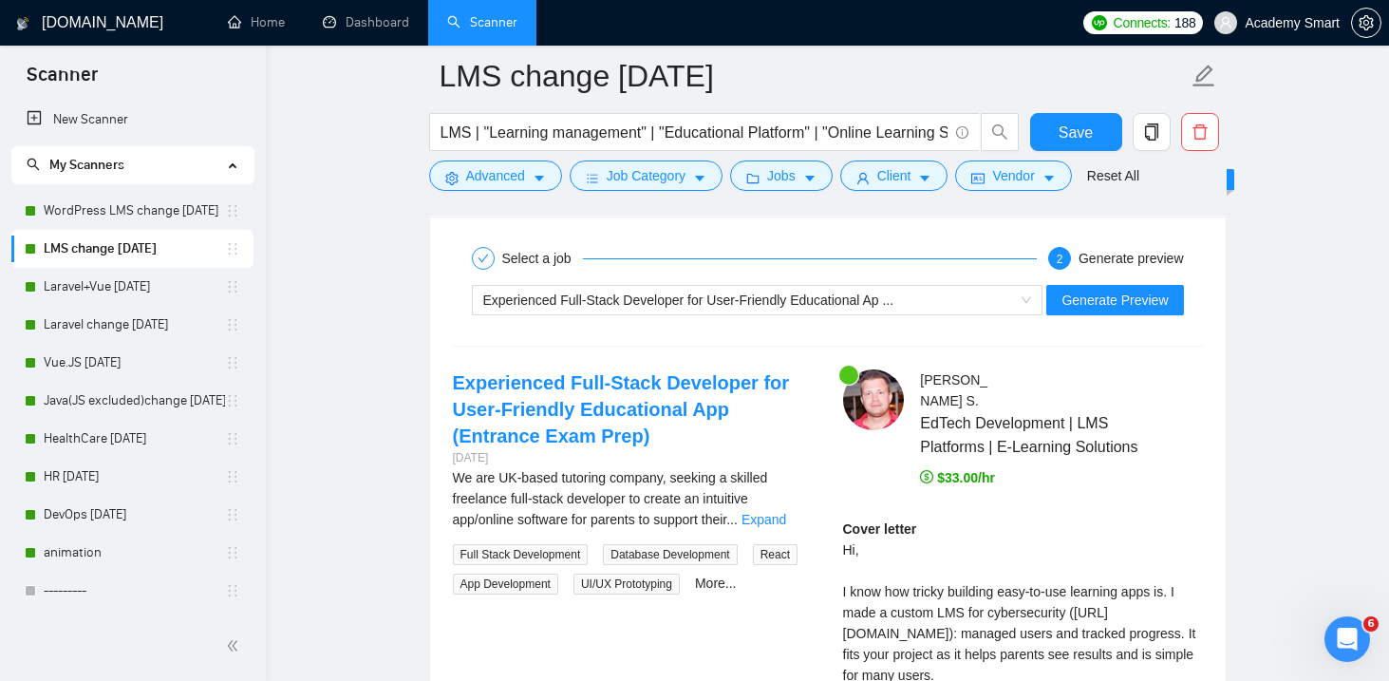
click at [1175, 543] on div "Cover letter Hi, I know how tricky building easy-to-use learning apps is. I mad…" at bounding box center [1023, 644] width 360 height 251
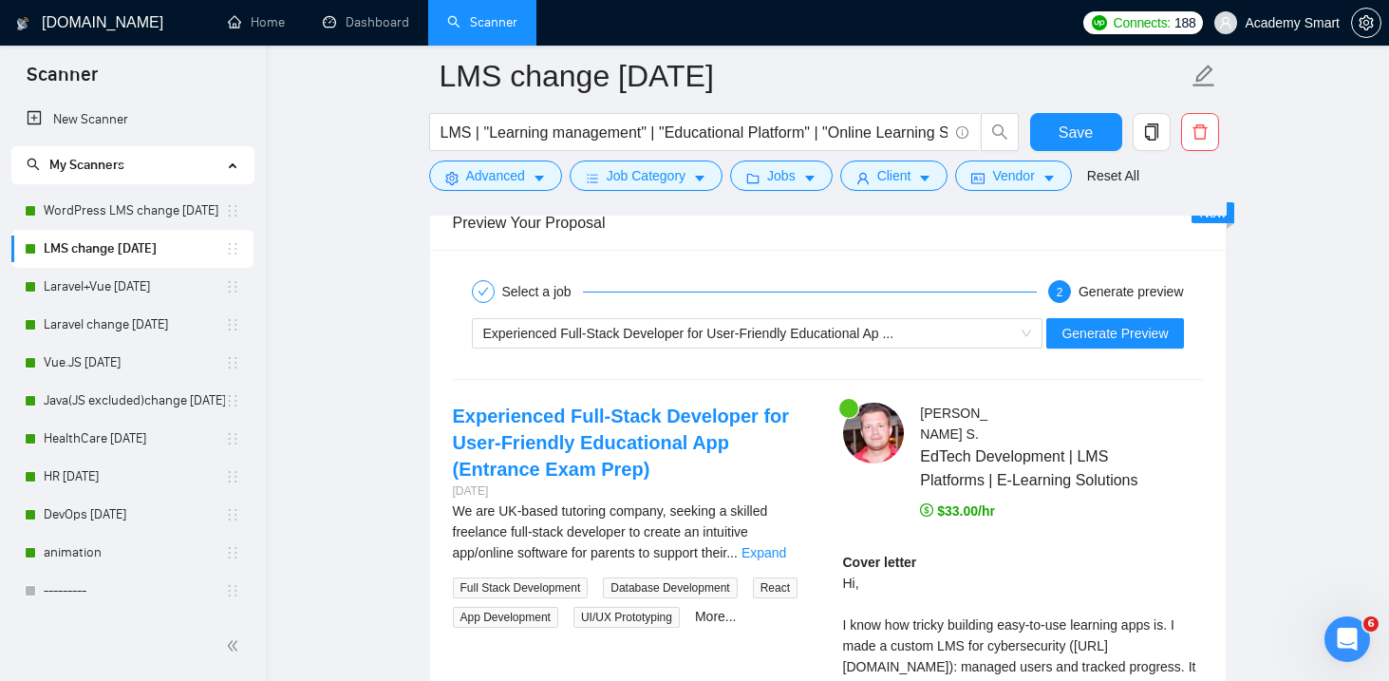
scroll to position [3631, 0]
click at [957, 318] on div "Experienced Full-Stack Developer for User-Friendly Educational Ap ..." at bounding box center [749, 332] width 532 height 28
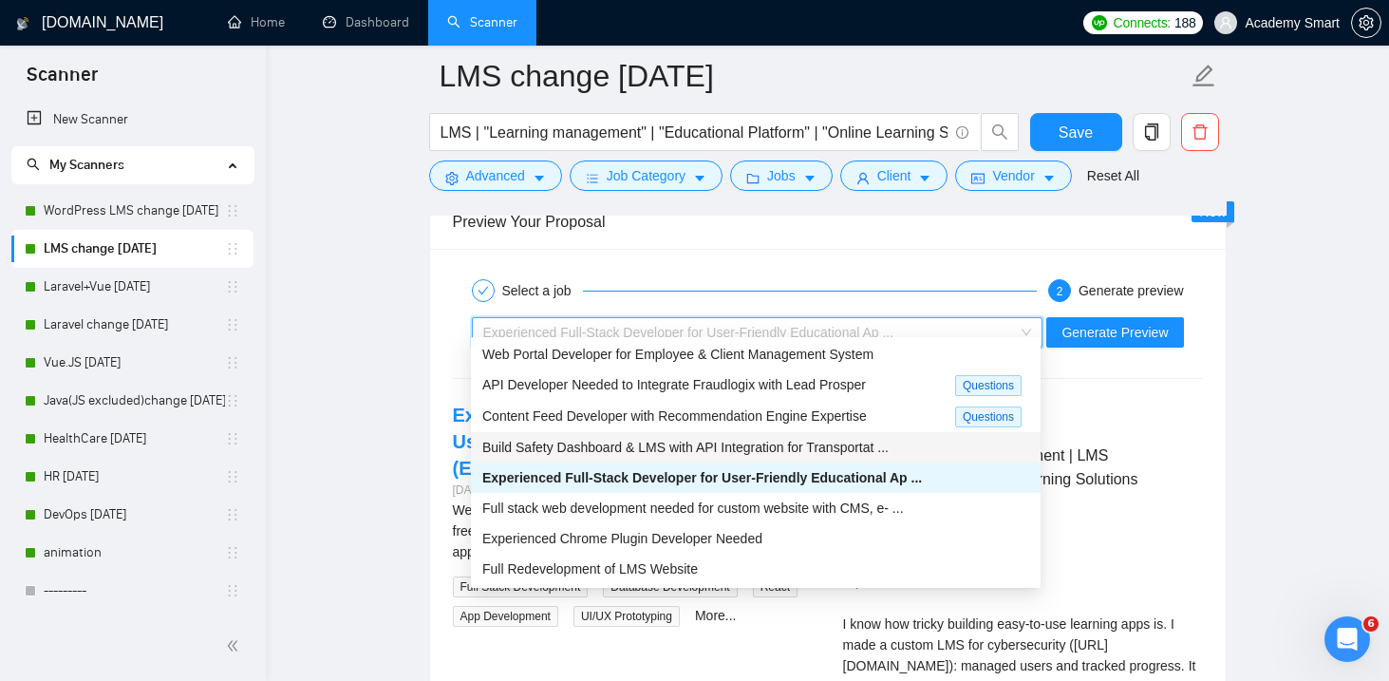
click at [627, 440] on span "Build Safety Dashboard & LMS with API Integration for Transportat ..." at bounding box center [685, 447] width 406 height 15
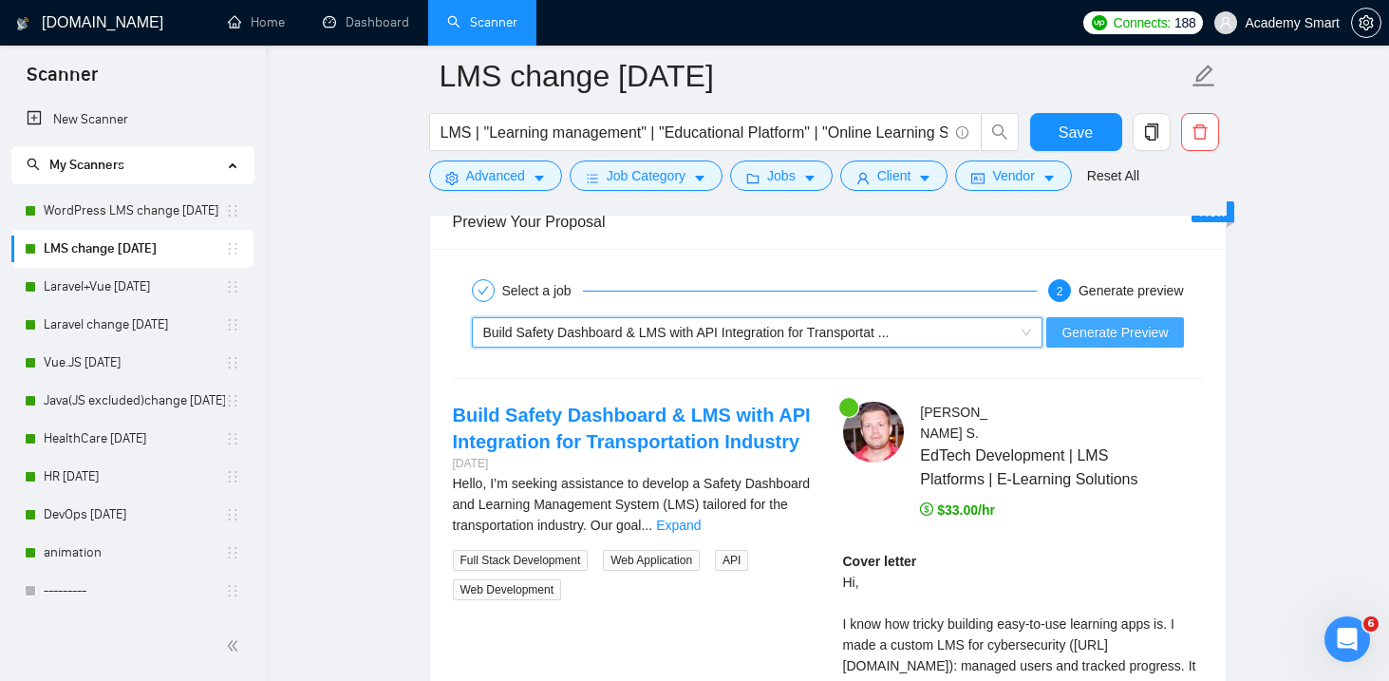
click at [1085, 322] on span "Generate Preview" at bounding box center [1115, 332] width 106 height 21
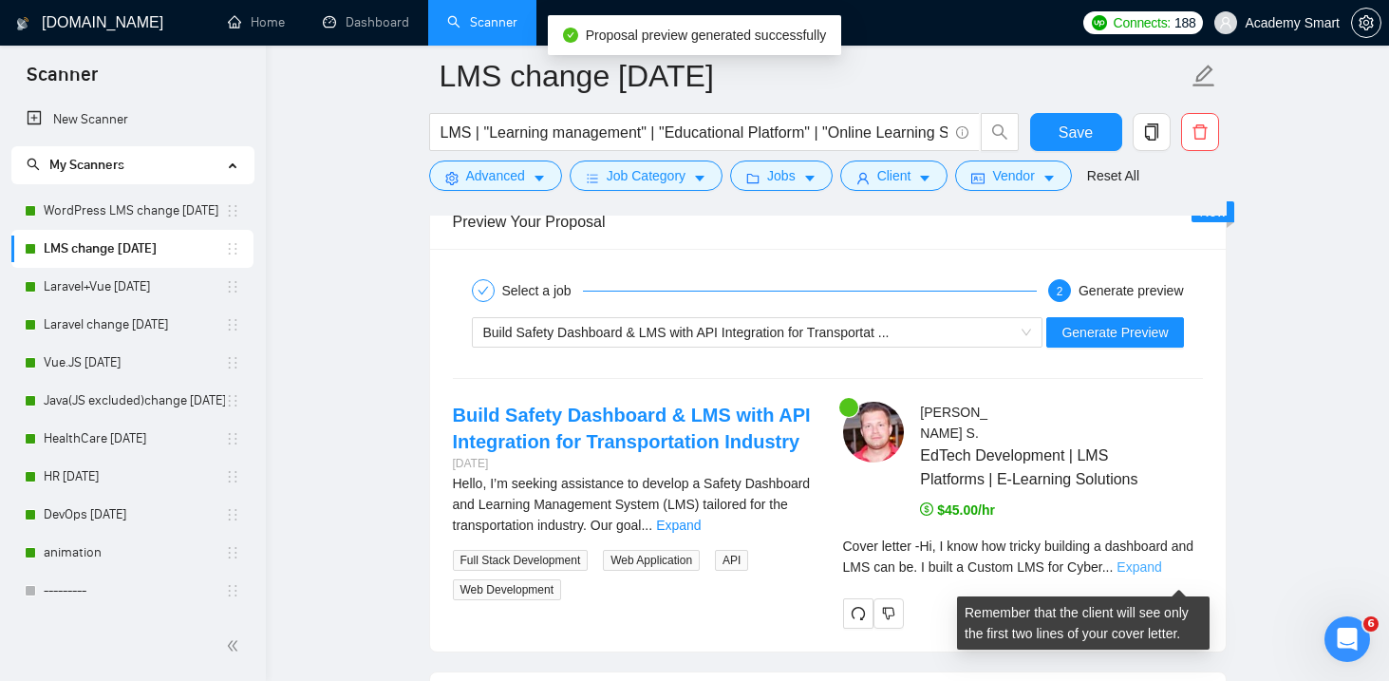
click at [1161, 575] on link "Expand" at bounding box center [1139, 566] width 45 height 15
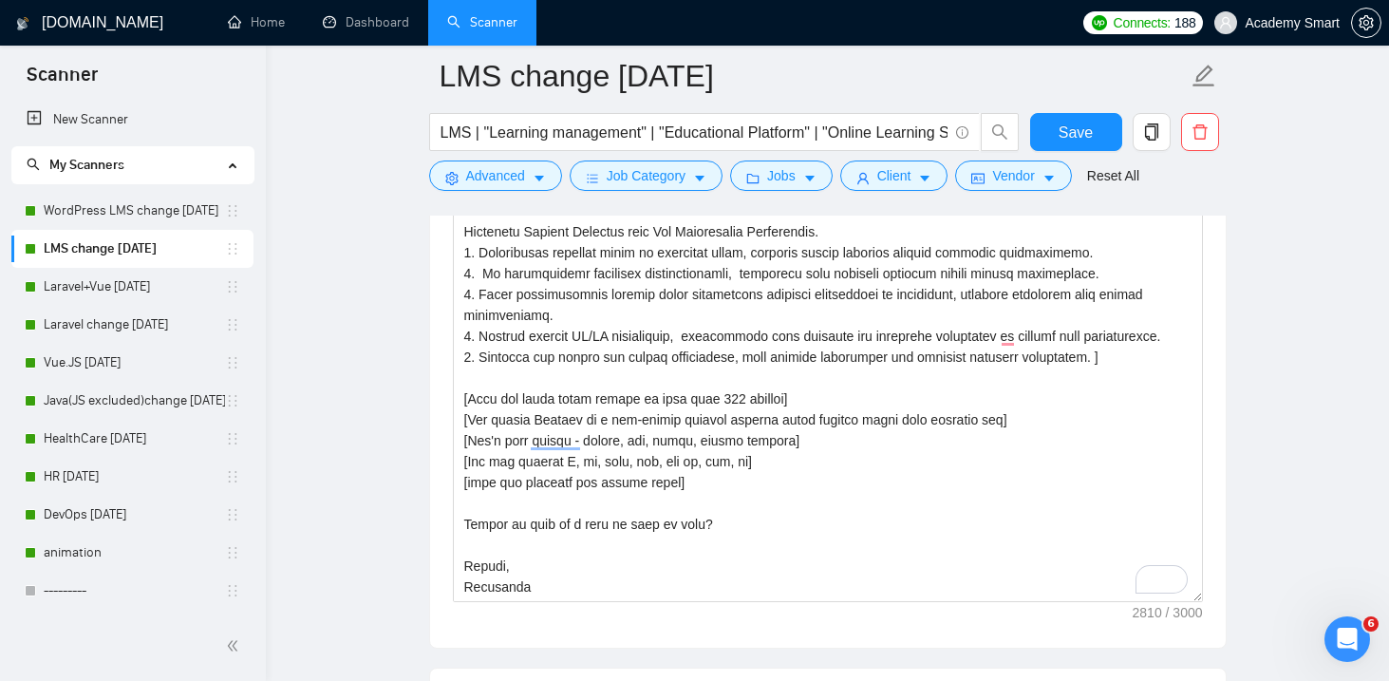
scroll to position [2137, 0]
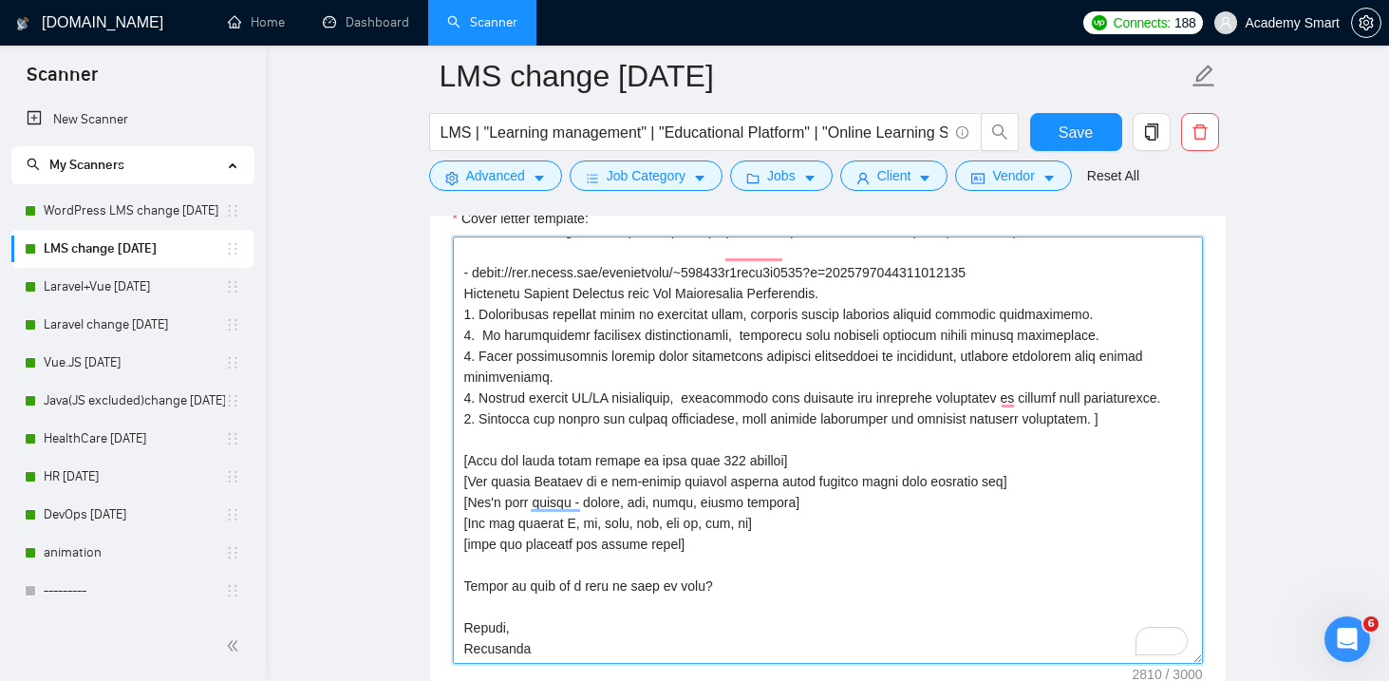
click at [893, 480] on textarea "Cover letter template:" at bounding box center [828, 449] width 750 height 427
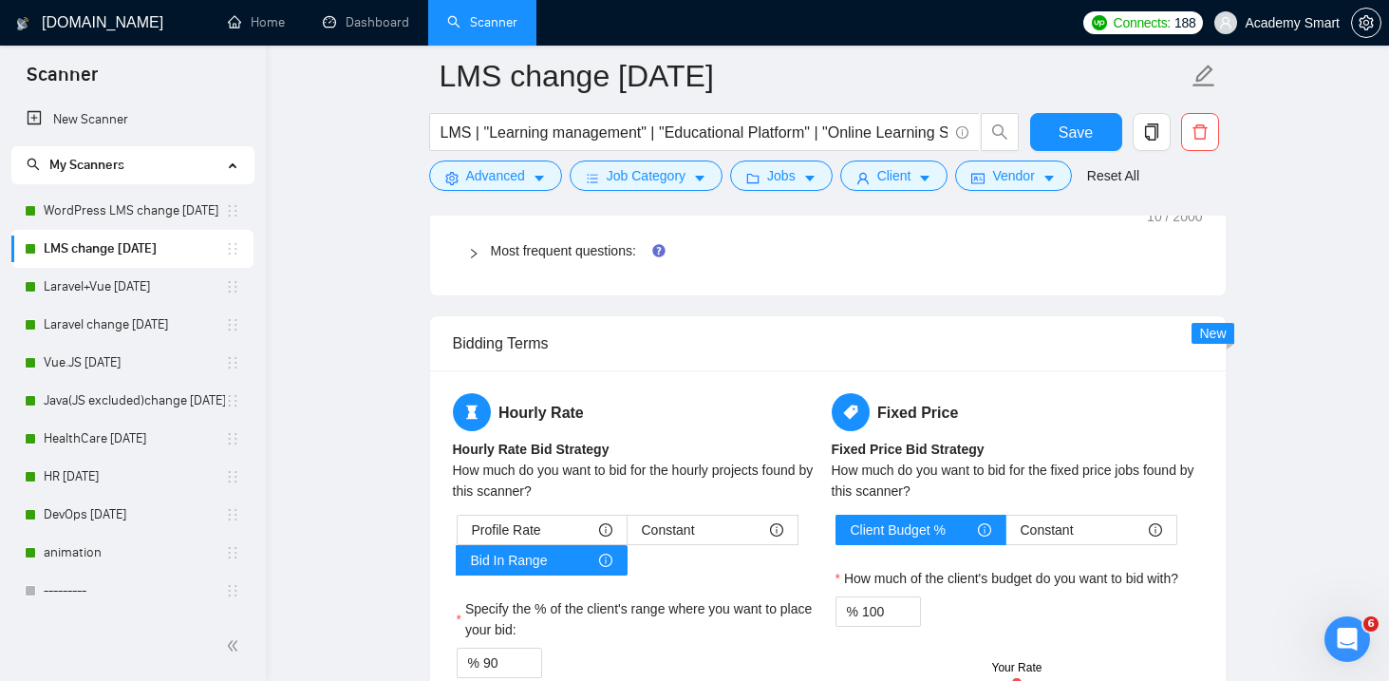
scroll to position [2860, 0]
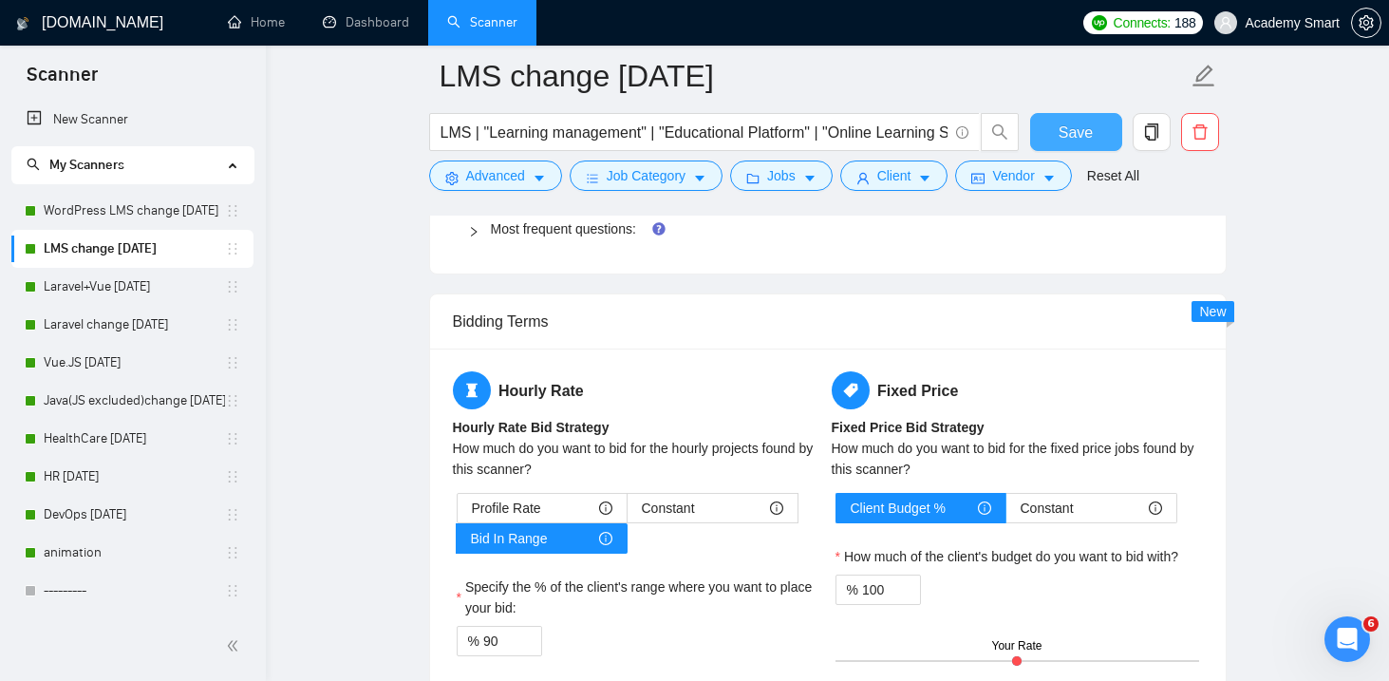
click at [1067, 135] on span "Save" at bounding box center [1076, 133] width 34 height 24
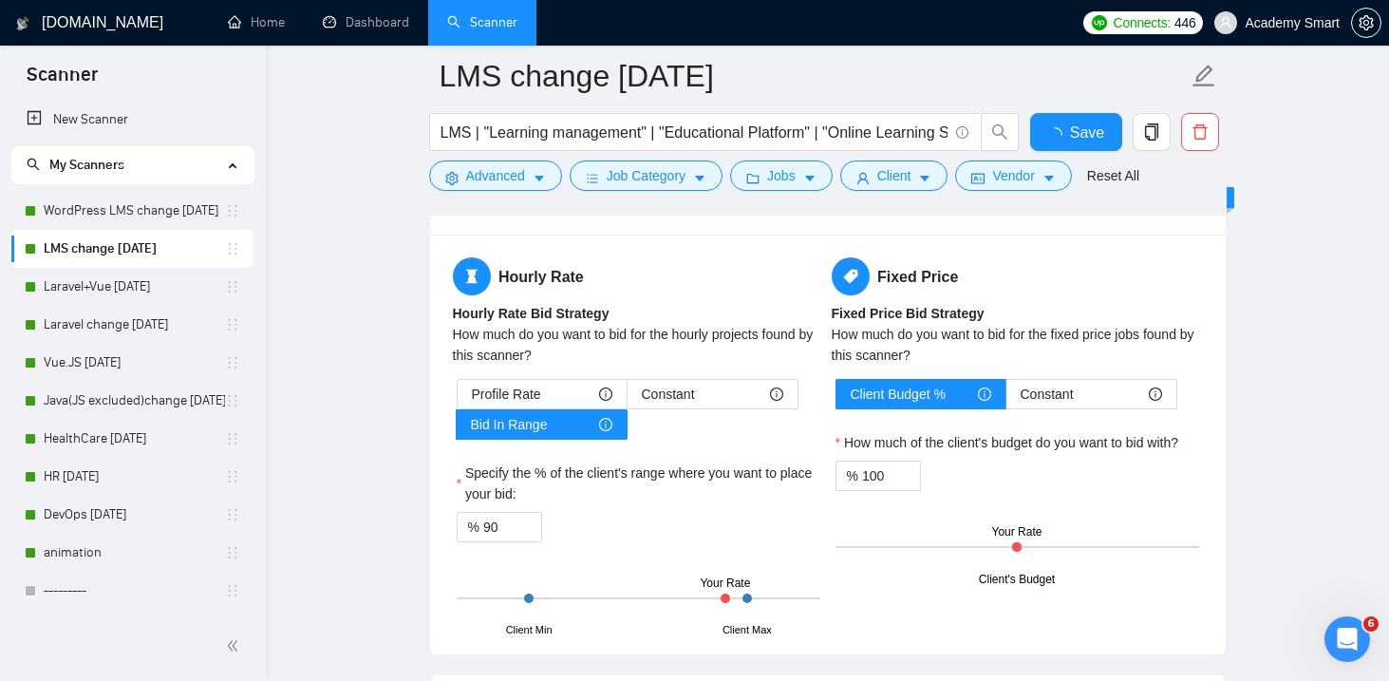
checkbox input "true"
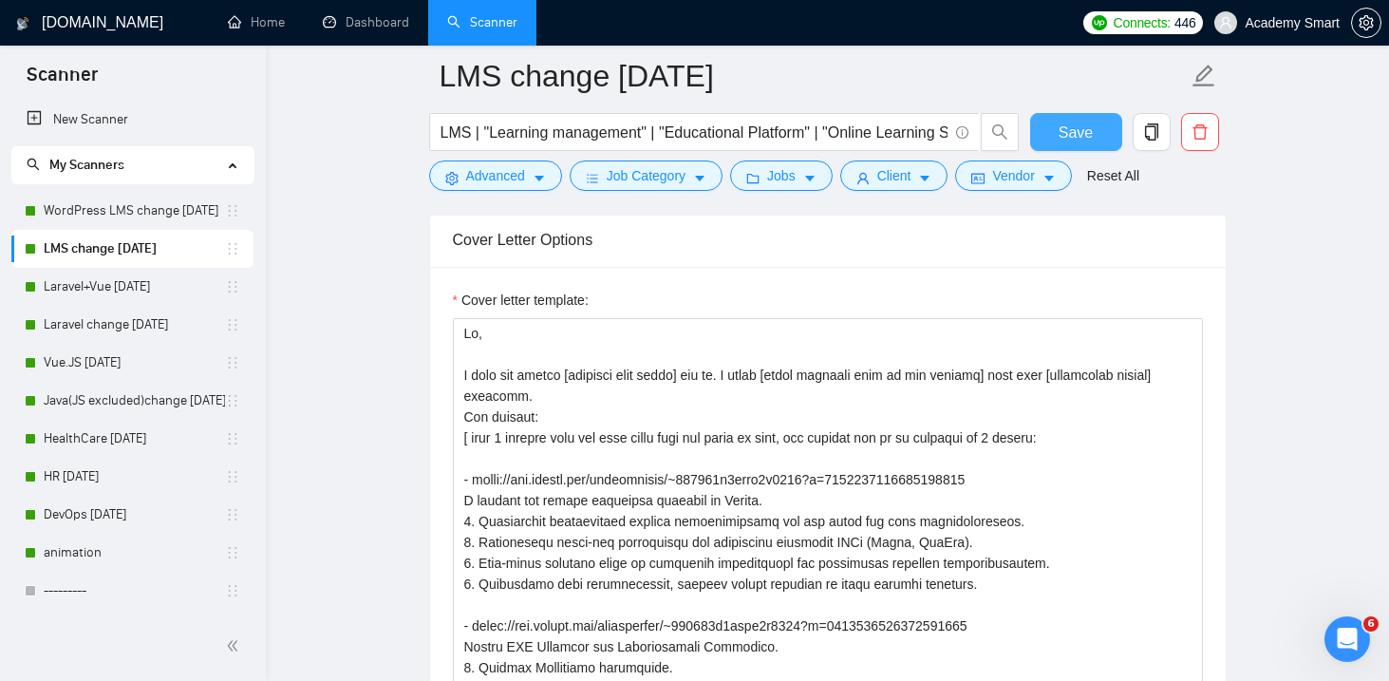
scroll to position [2053, 0]
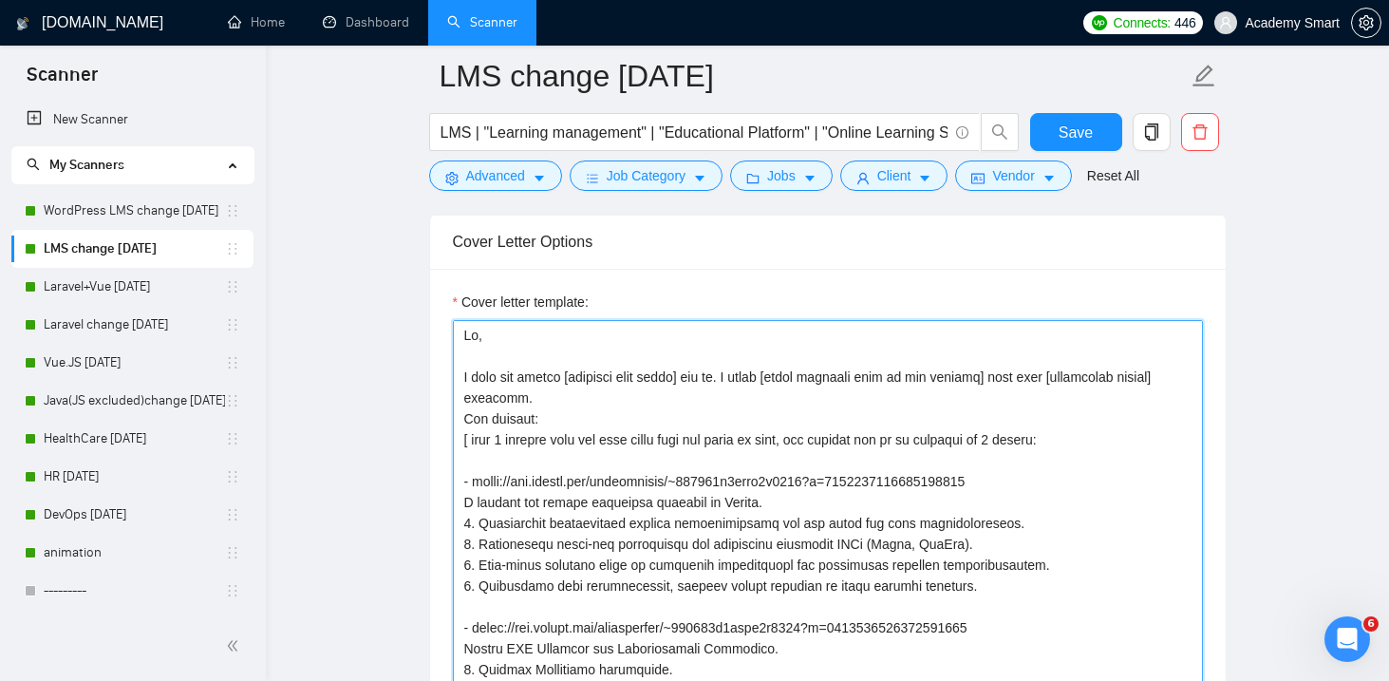
click at [770, 425] on textarea "Cover letter template:" at bounding box center [828, 533] width 750 height 427
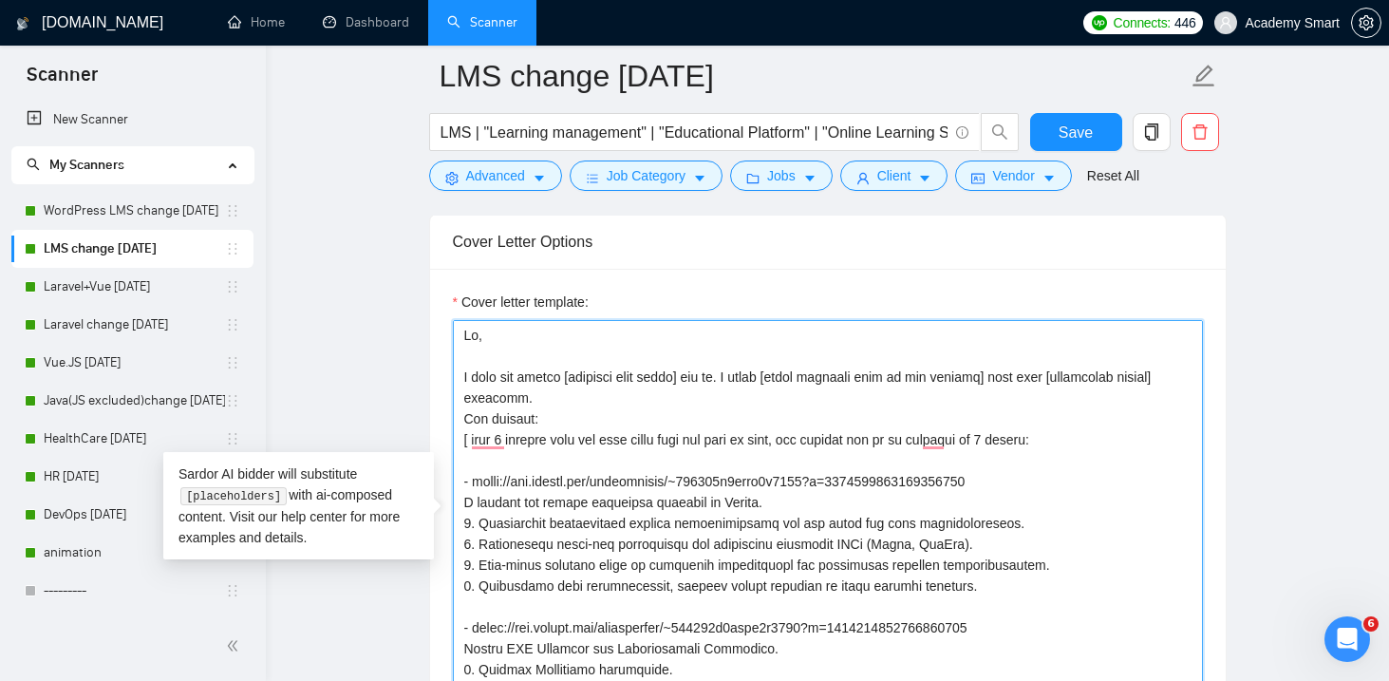
click at [797, 425] on textarea "Cover letter template:" at bounding box center [828, 533] width 750 height 427
type textarea "Hi, I know how tricky [specific pain point] can be. I built [short solution tie…"
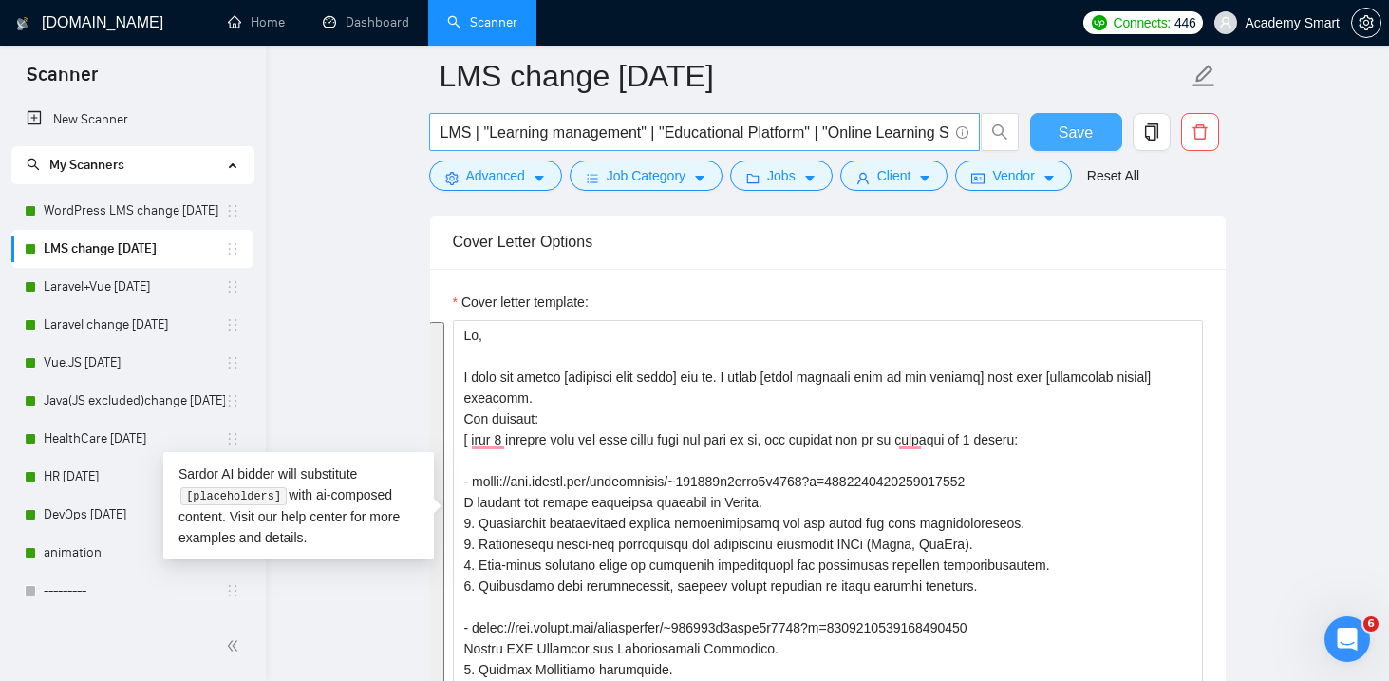
click at [1052, 134] on button "Save" at bounding box center [1076, 132] width 92 height 38
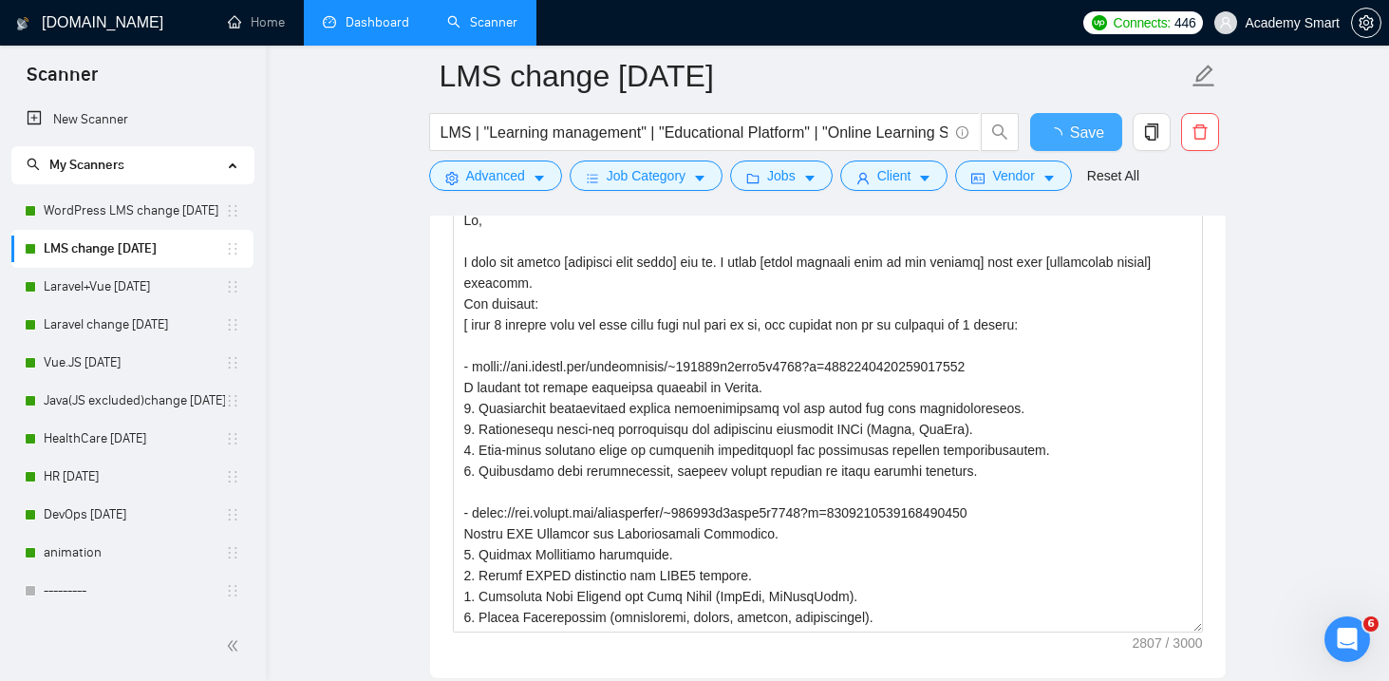
checkbox input "true"
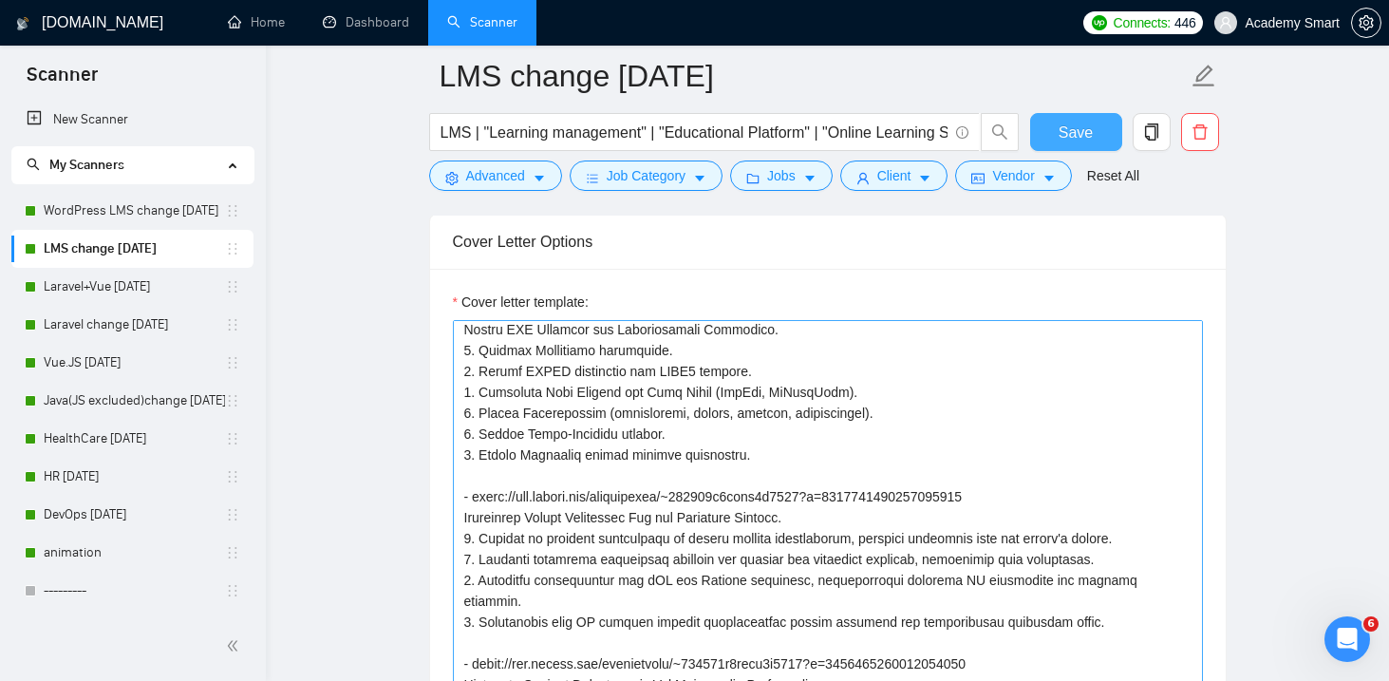
scroll to position [363, 0]
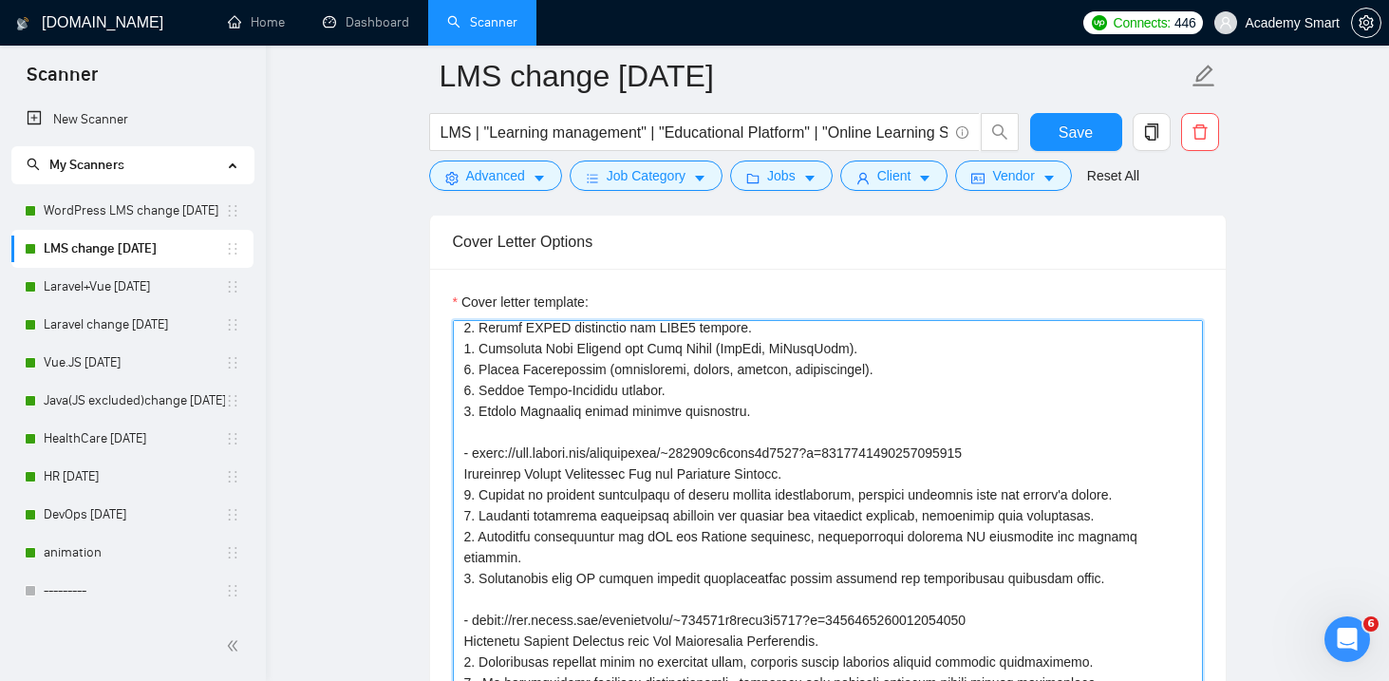
click at [524, 431] on textarea "Cover letter template:" at bounding box center [828, 533] width 750 height 427
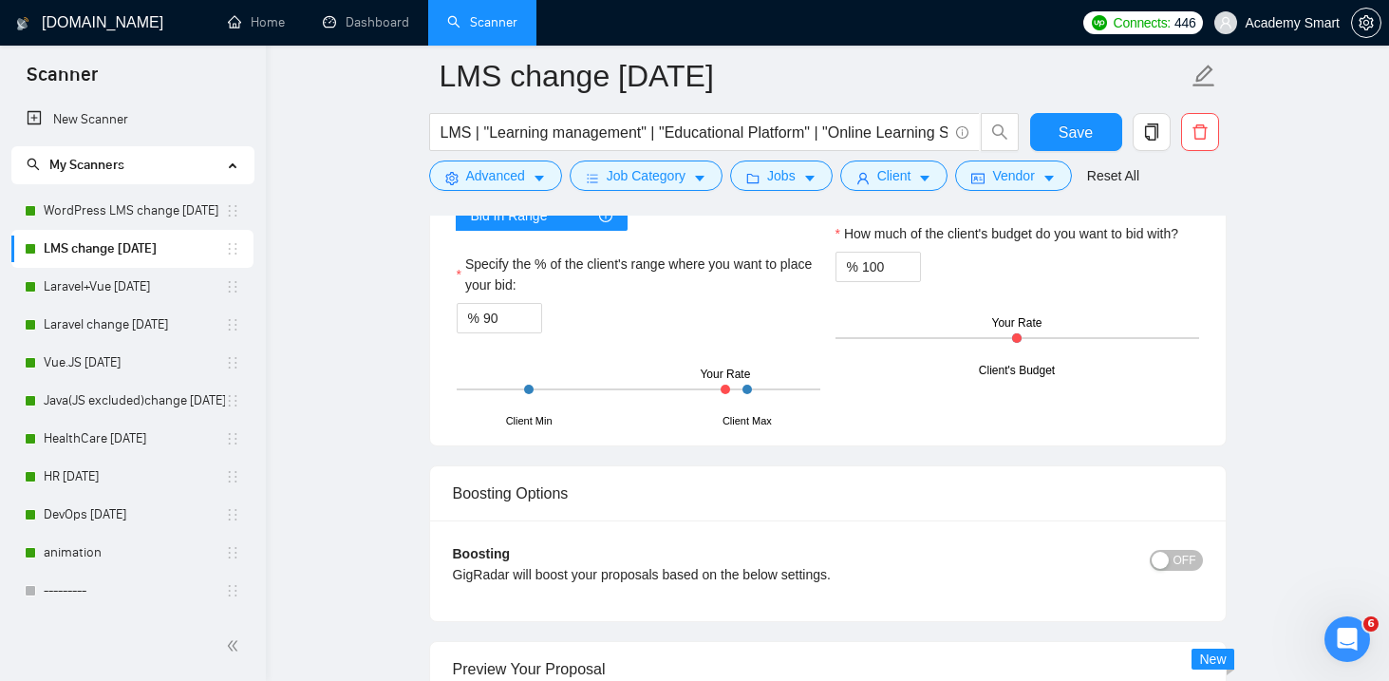
scroll to position [3534, 0]
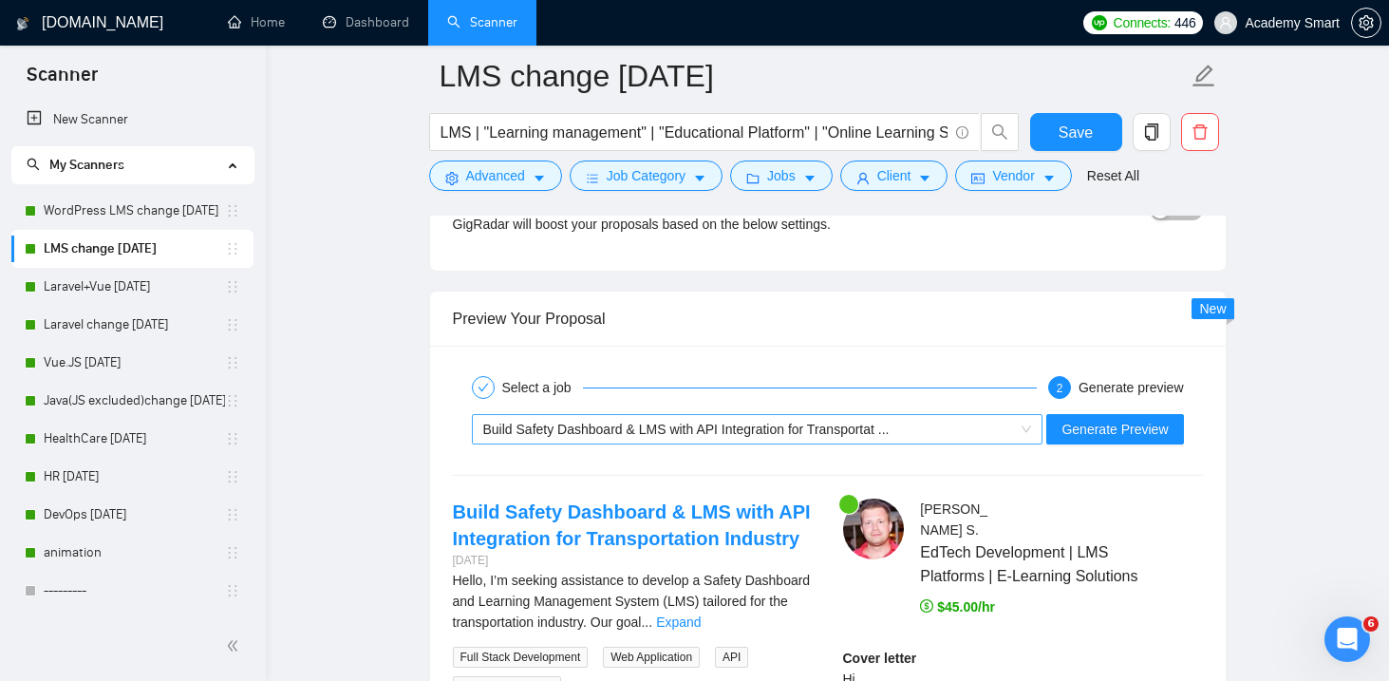
click at [666, 422] on span "Build Safety Dashboard & LMS with API Integration for Transportat ..." at bounding box center [686, 429] width 406 height 15
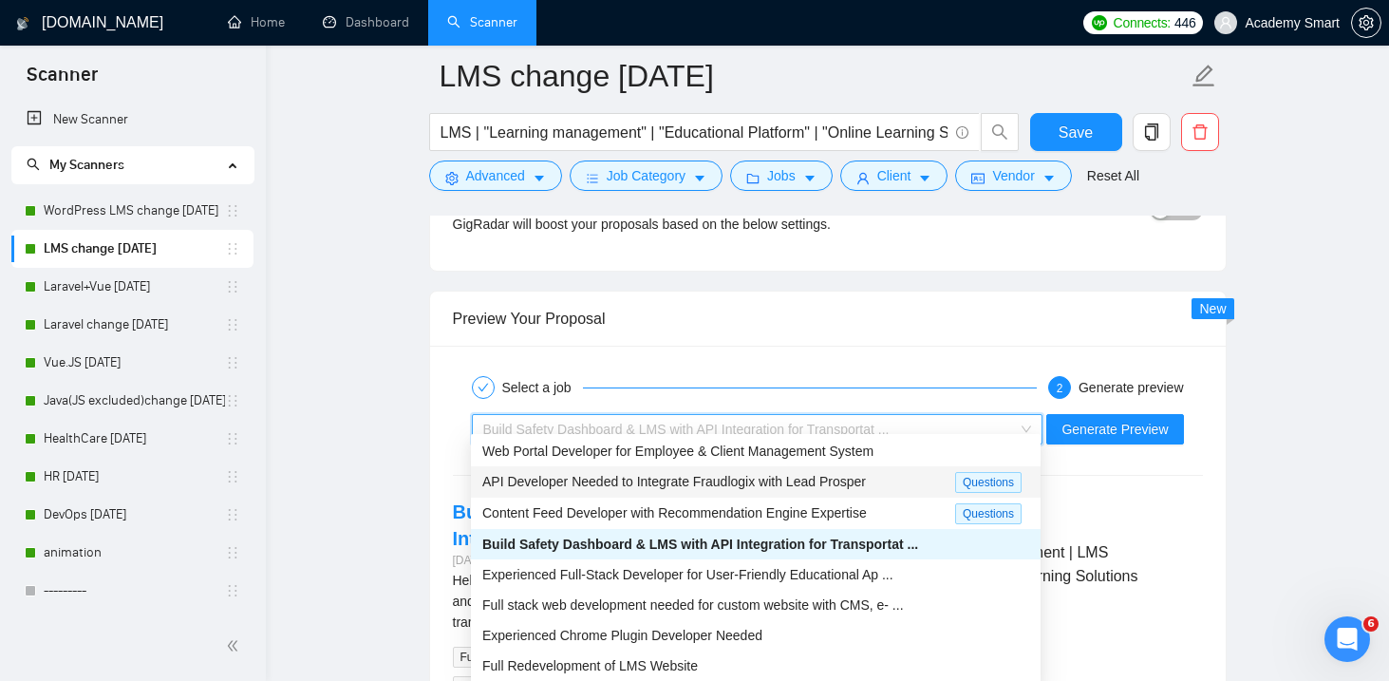
click at [632, 485] on span "API Developer Needed to Integrate Fraudlogix with Lead Prosper" at bounding box center [674, 481] width 384 height 15
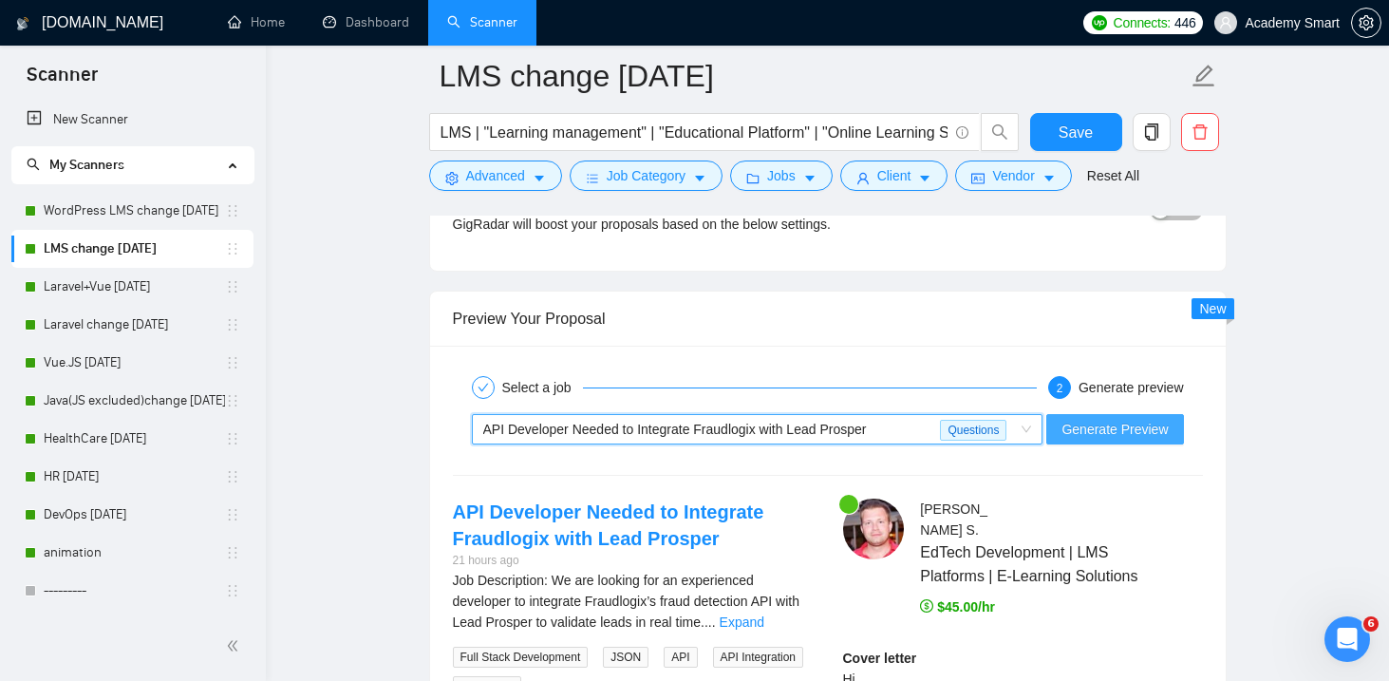
click at [1099, 419] on span "Generate Preview" at bounding box center [1115, 429] width 106 height 21
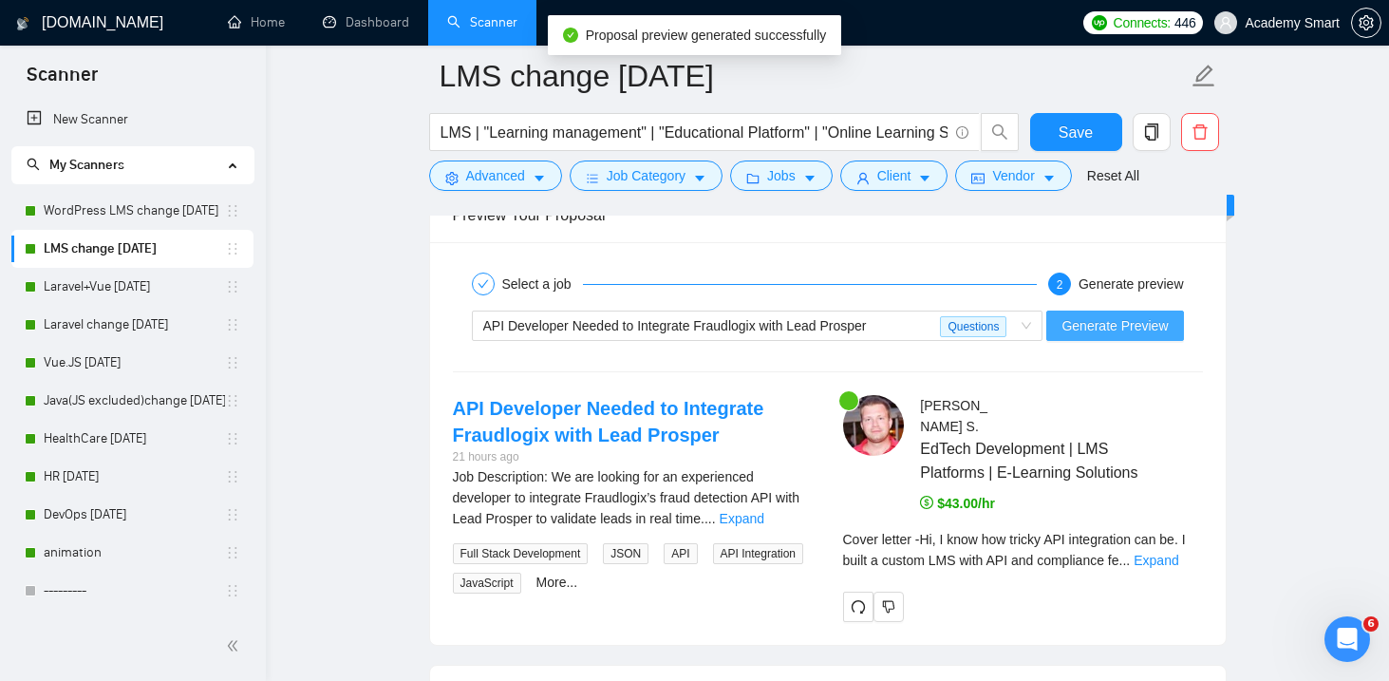
scroll to position [3652, 0]
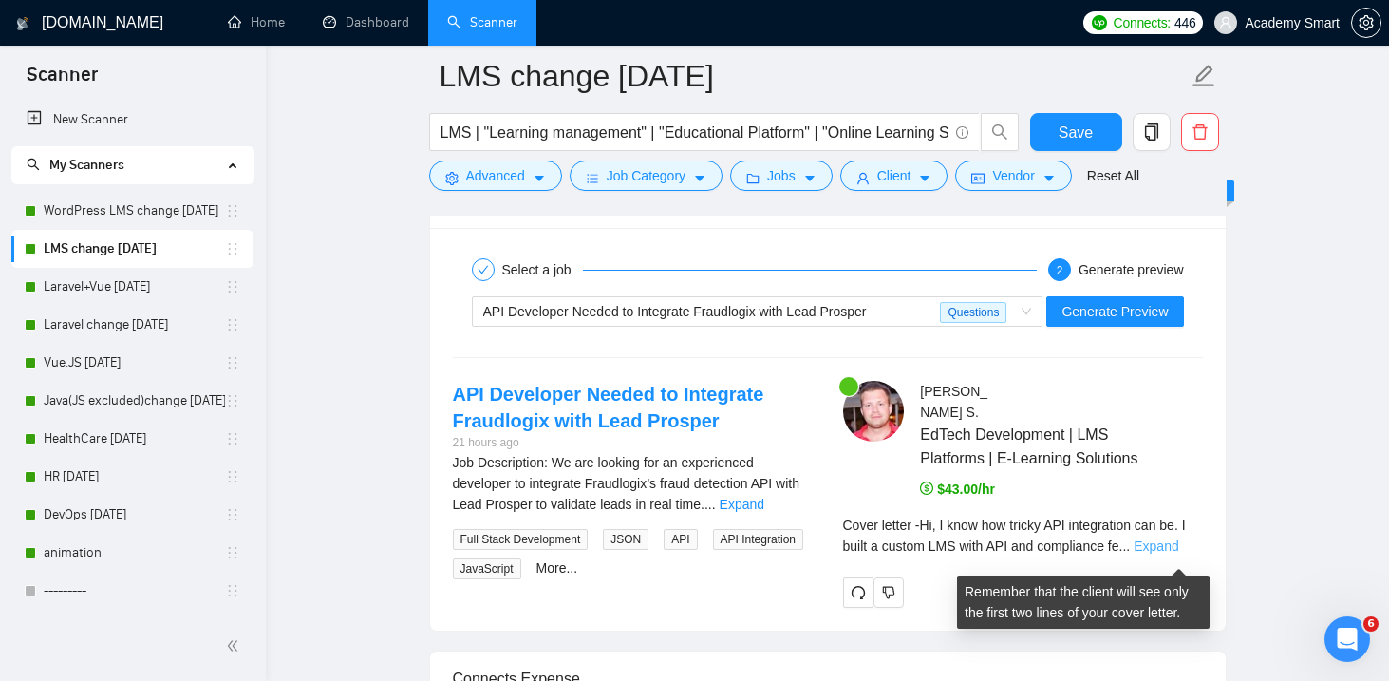
click at [1164, 554] on link "Expand" at bounding box center [1156, 545] width 45 height 15
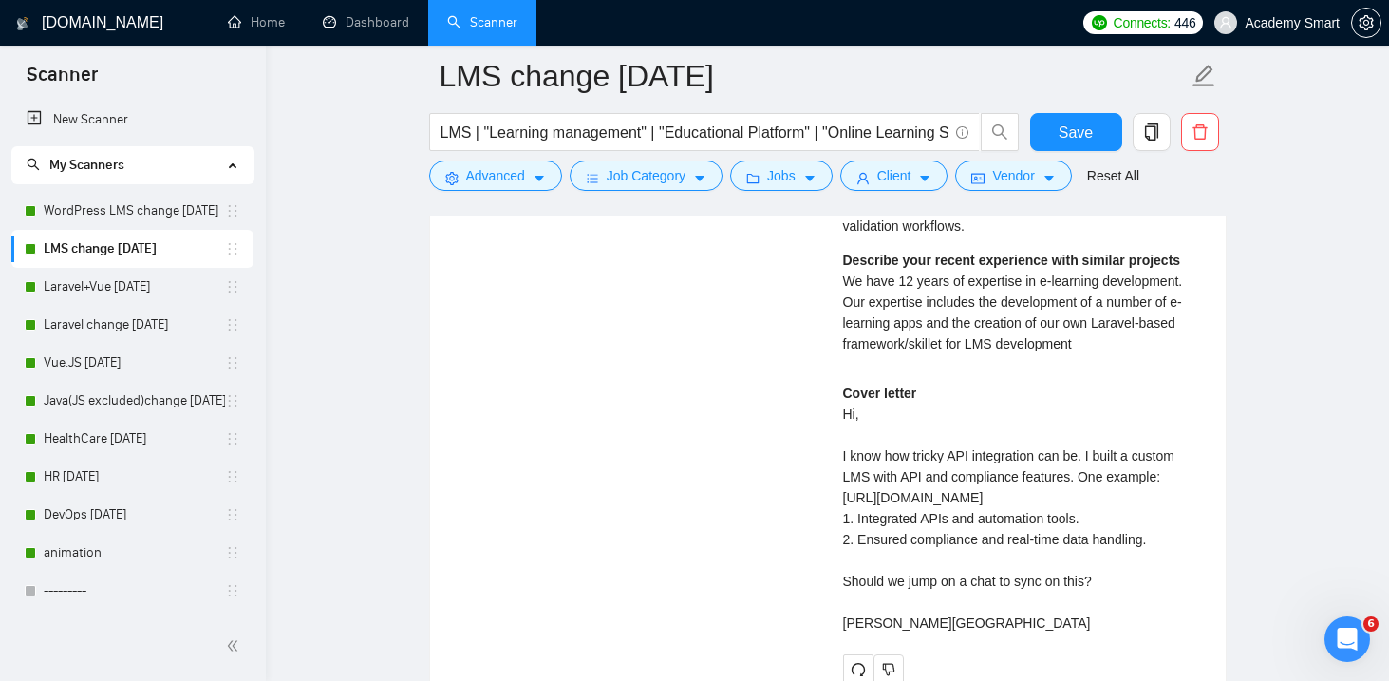
scroll to position [4040, 0]
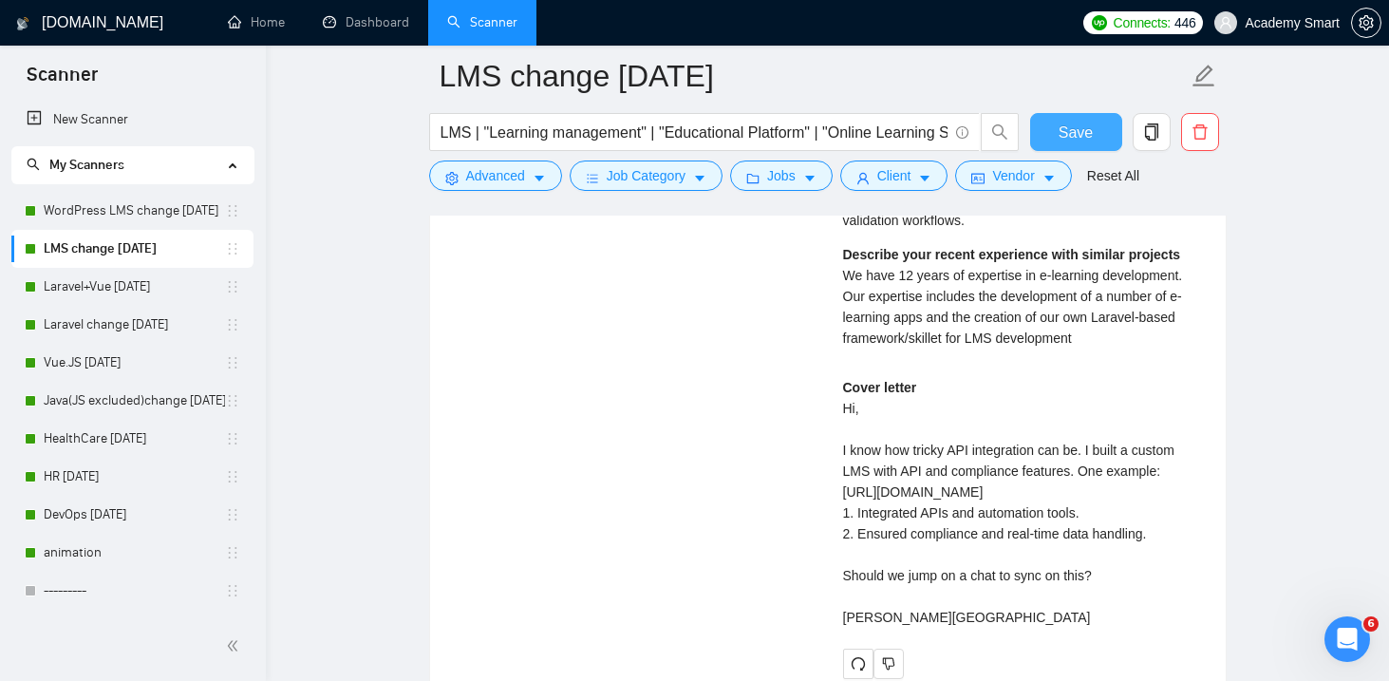
click at [1068, 139] on span "Save" at bounding box center [1076, 133] width 34 height 24
click at [76, 443] on link "HealthCare [DATE]" at bounding box center [134, 439] width 181 height 38
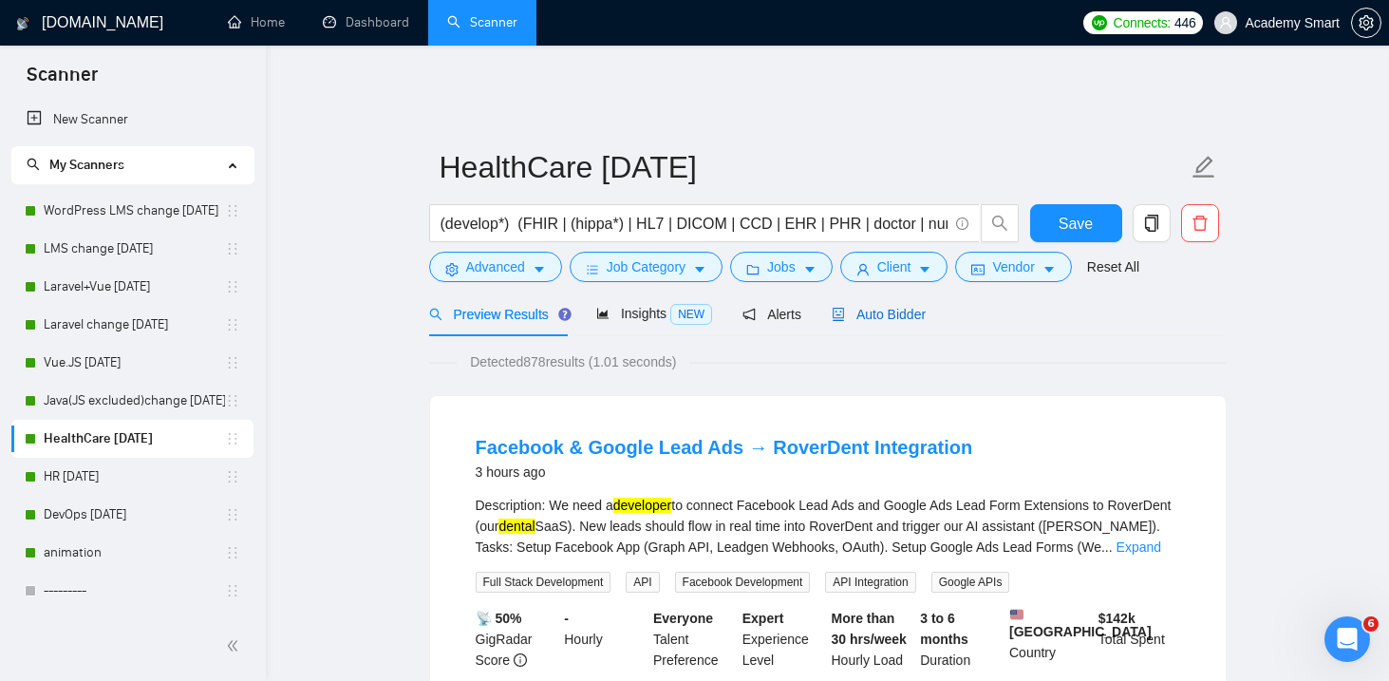
click at [875, 307] on span "Auto Bidder" at bounding box center [879, 314] width 94 height 15
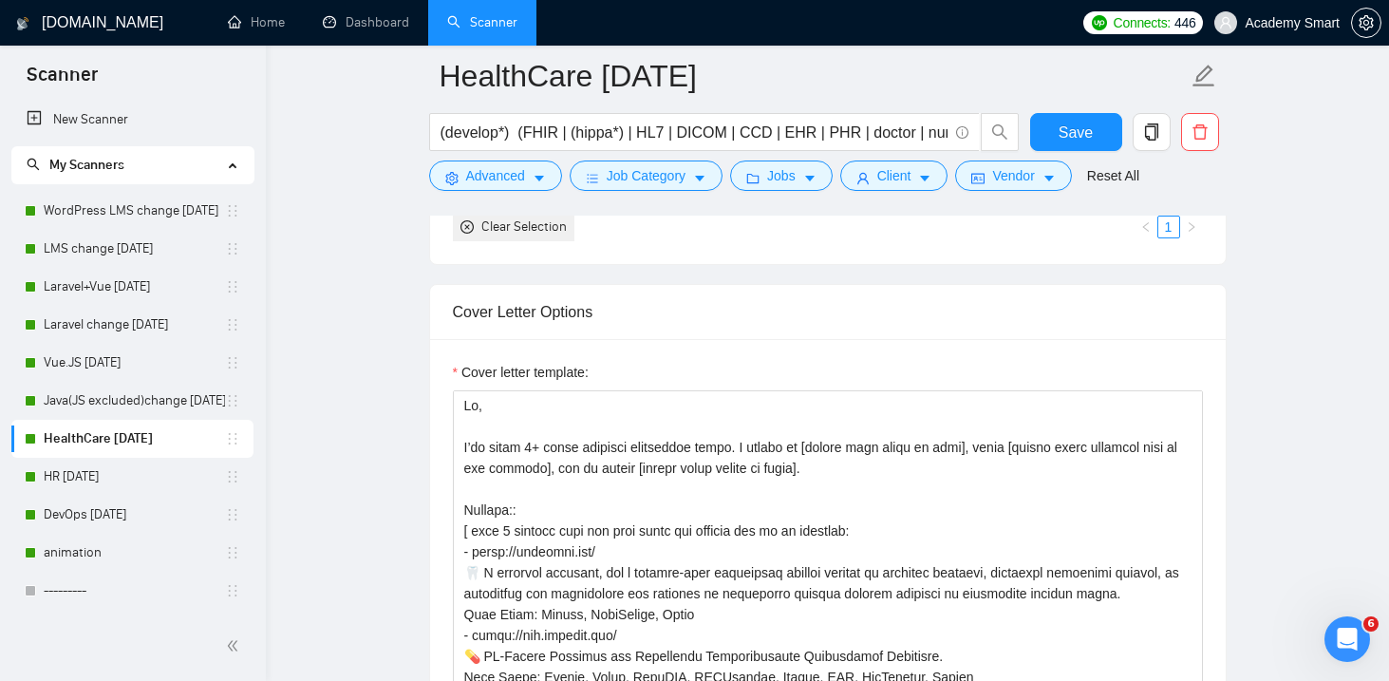
scroll to position [2197, 0]
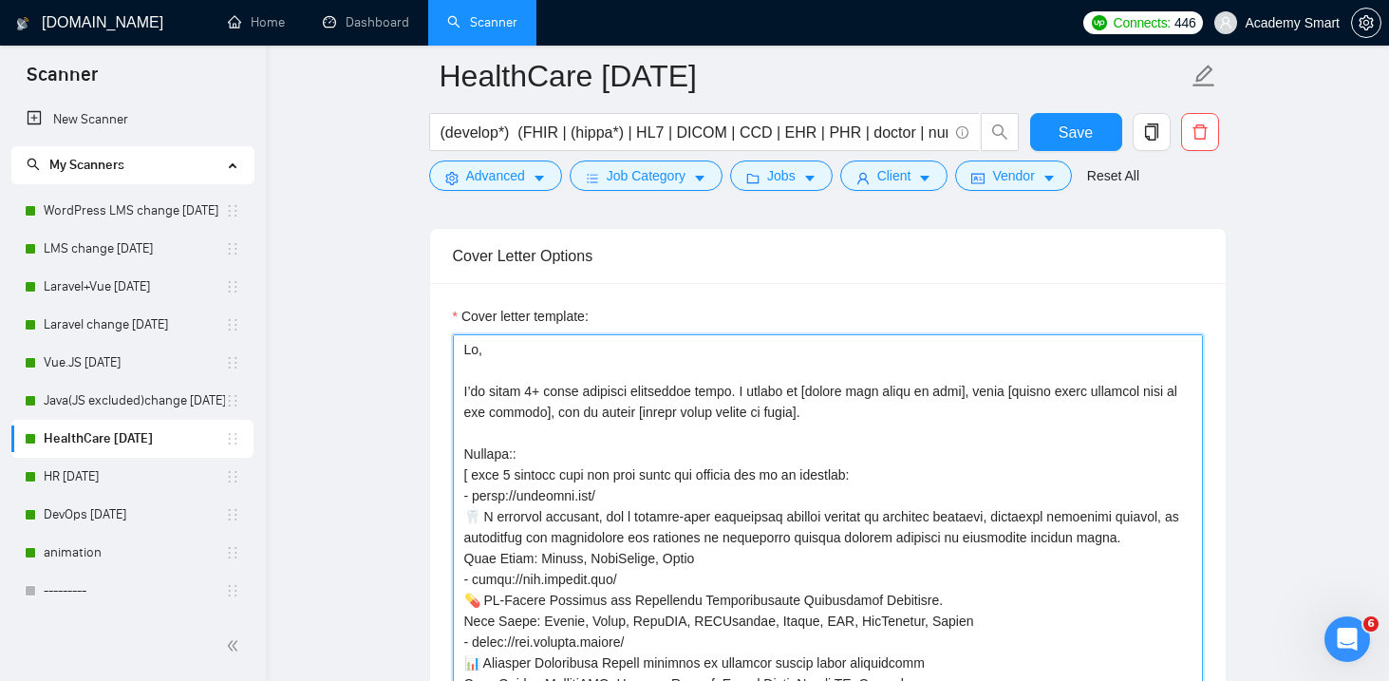
click at [567, 367] on textarea "Cover letter template:" at bounding box center [828, 547] width 750 height 427
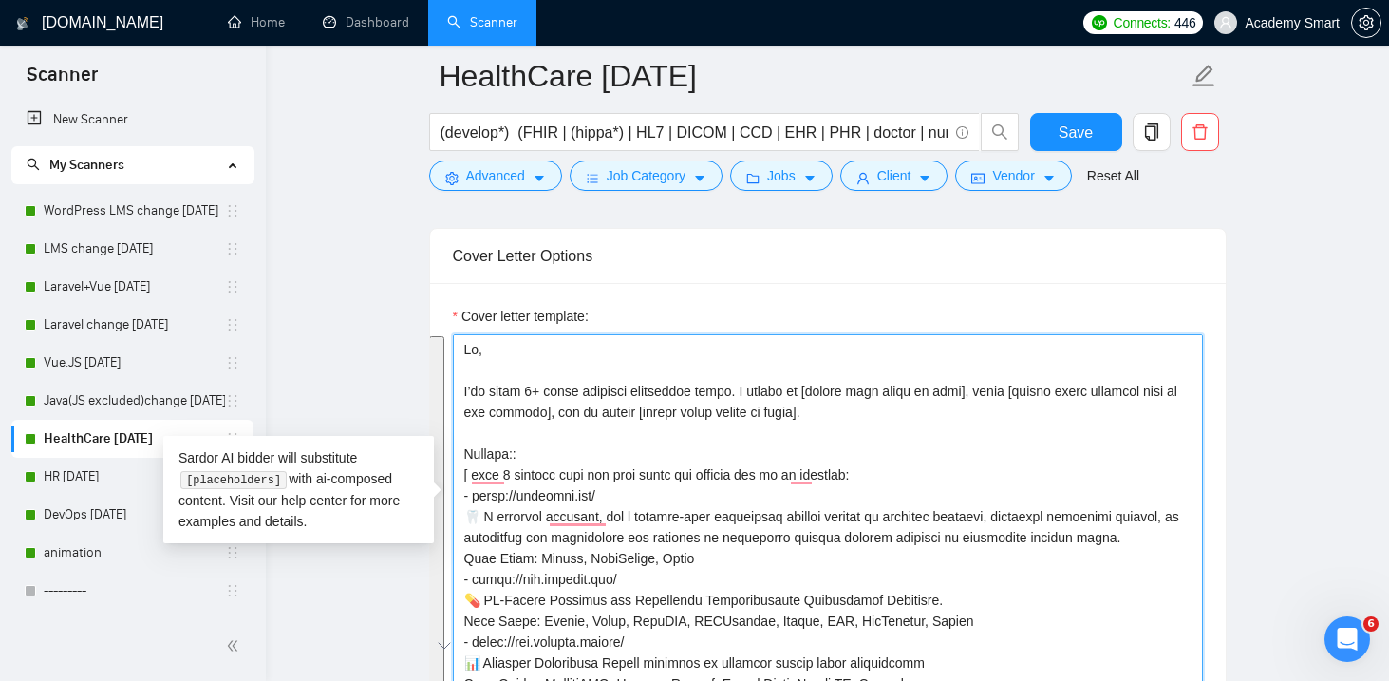
click at [534, 411] on textarea "Cover letter template:" at bounding box center [828, 547] width 750 height 427
drag, startPoint x: 462, startPoint y: 304, endPoint x: 741, endPoint y: 346, distance: 281.4
click at [741, 346] on textarea "Cover letter template:" at bounding box center [828, 547] width 750 height 427
drag, startPoint x: 800, startPoint y: 368, endPoint x: 626, endPoint y: 369, distance: 173.8
click at [626, 369] on textarea "Cover letter template:" at bounding box center [828, 547] width 750 height 427
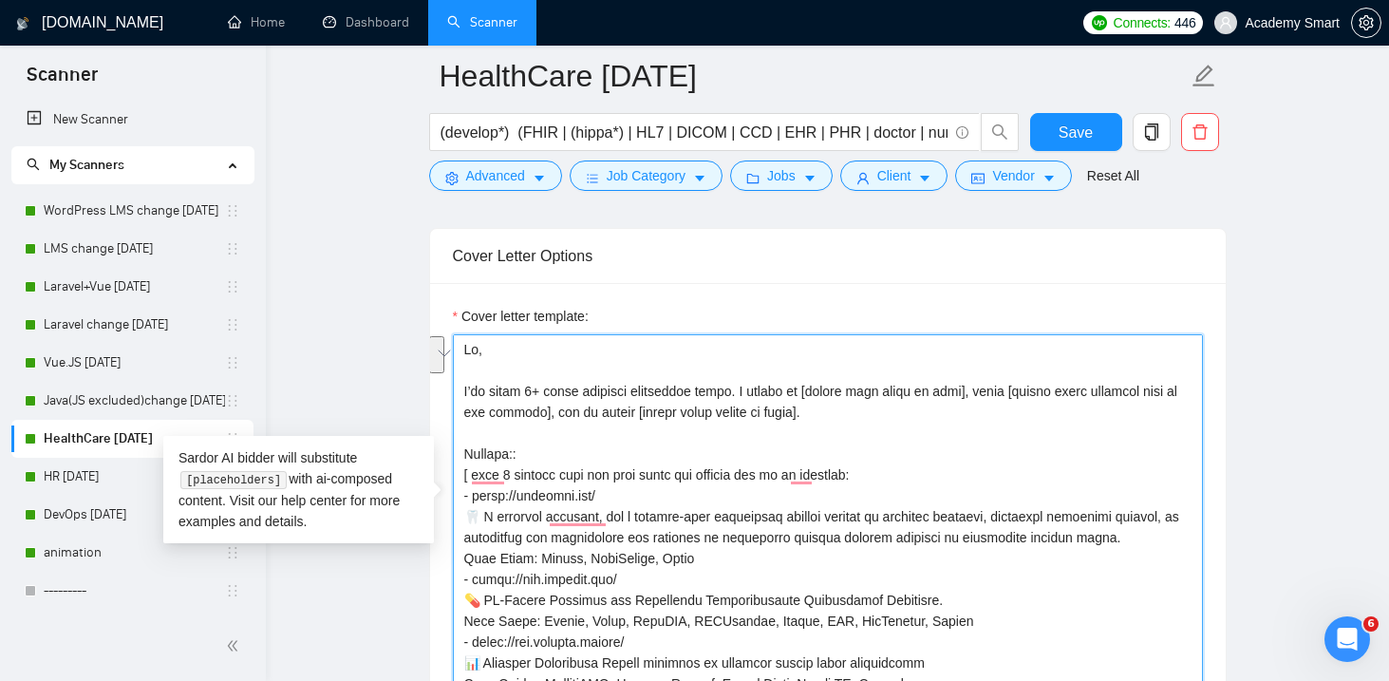
drag, startPoint x: 1011, startPoint y: 347, endPoint x: 530, endPoint y: 368, distance: 482.0
click at [530, 368] on textarea "Cover letter template:" at bounding box center [828, 547] width 750 height 427
drag, startPoint x: 967, startPoint y: 349, endPoint x: 818, endPoint y: 350, distance: 149.1
click at [818, 350] on textarea "Cover letter template:" at bounding box center [828, 547] width 750 height 427
drag, startPoint x: 1011, startPoint y: 347, endPoint x: 532, endPoint y: 363, distance: 479.9
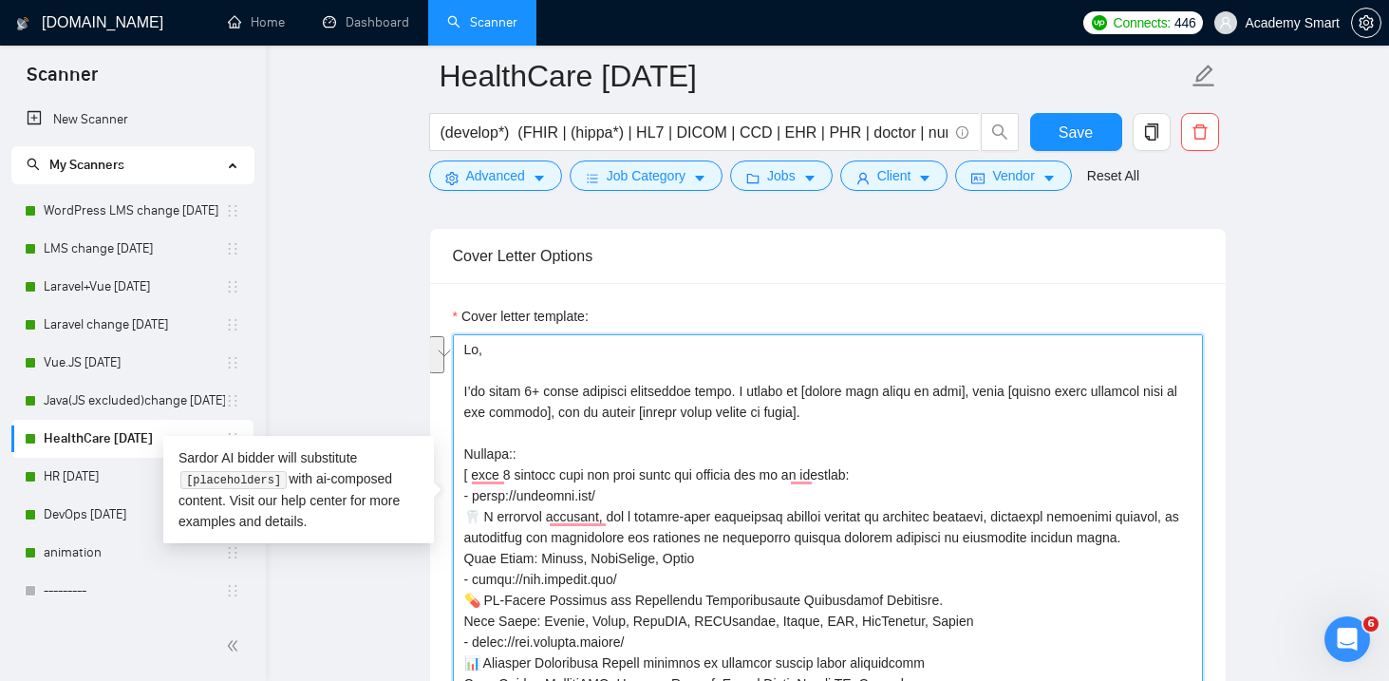
click at [530, 361] on textarea "Cover letter template:" at bounding box center [828, 547] width 750 height 427
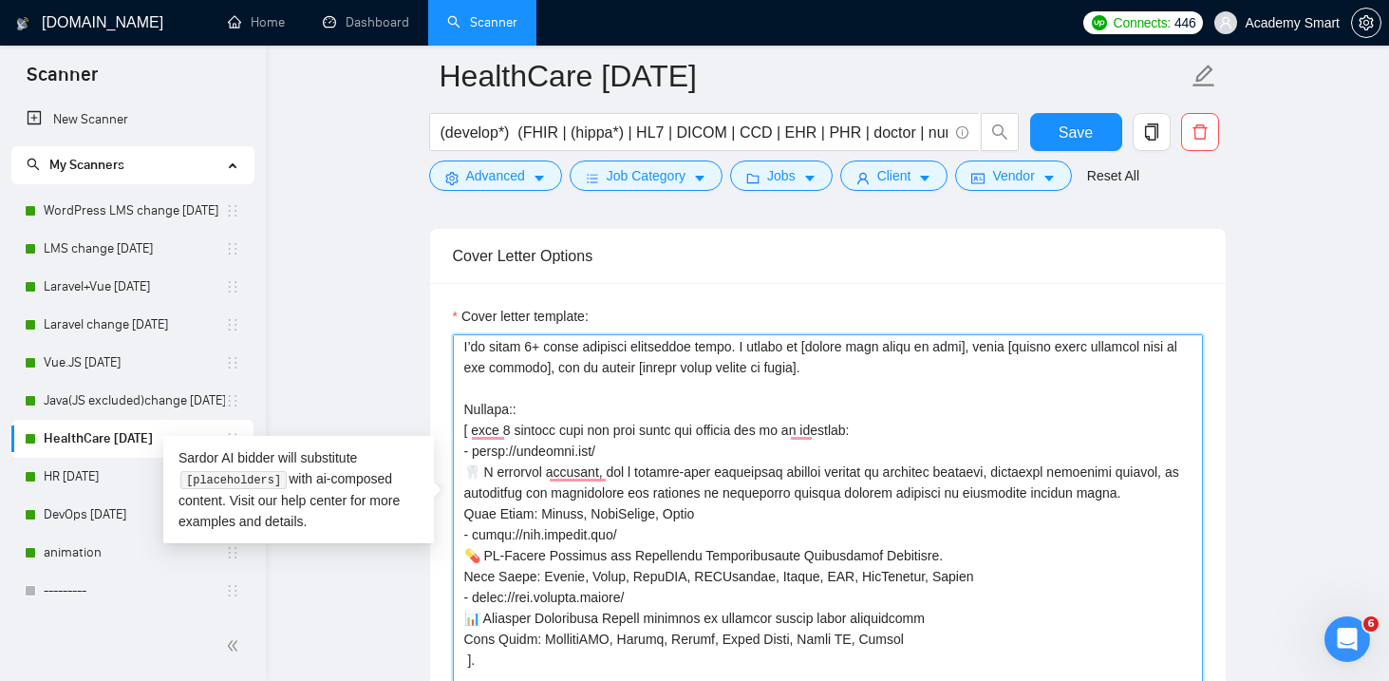
scroll to position [0, 0]
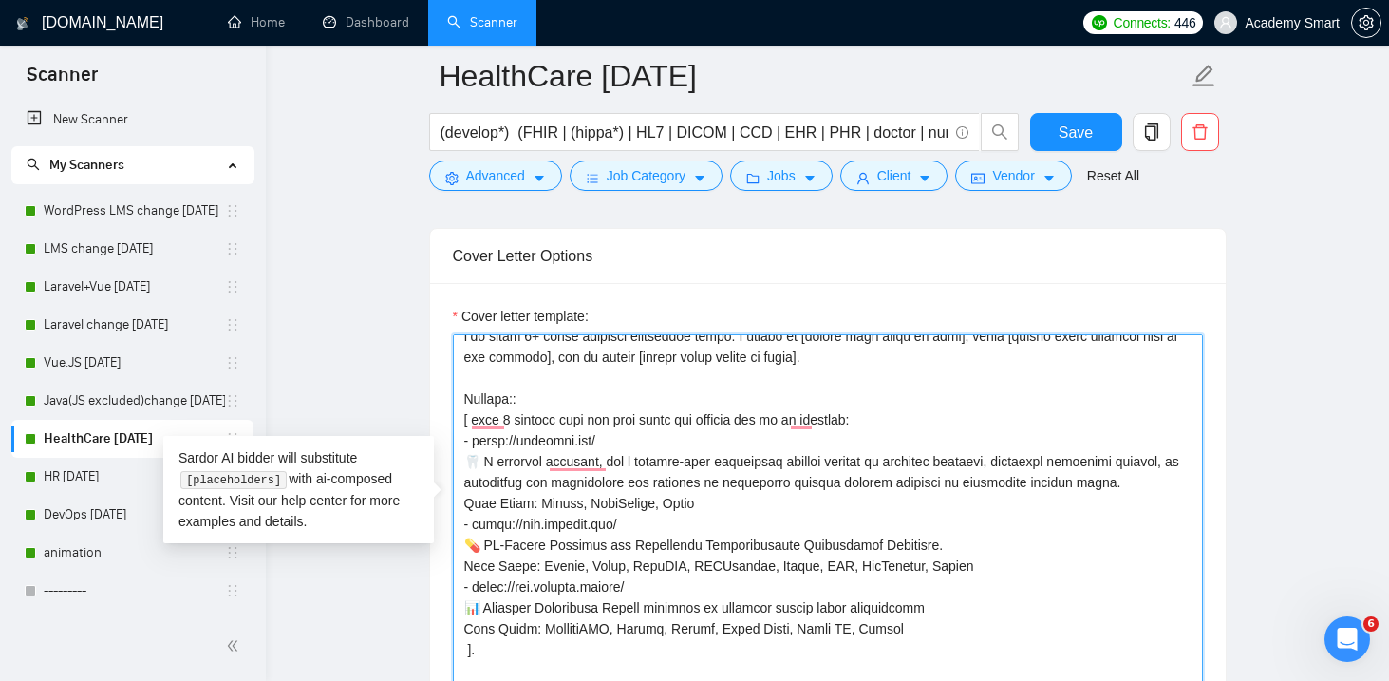
click at [542, 354] on textarea "Cover letter template:" at bounding box center [828, 547] width 750 height 427
drag, startPoint x: 462, startPoint y: 372, endPoint x: 538, endPoint y: 601, distance: 240.9
click at [538, 602] on textarea "Cover letter template:" at bounding box center [828, 547] width 750 height 427
type textarea "Hi, I’ve spent 7+ years building healthcare tools. I worked on [insert pain poi…"
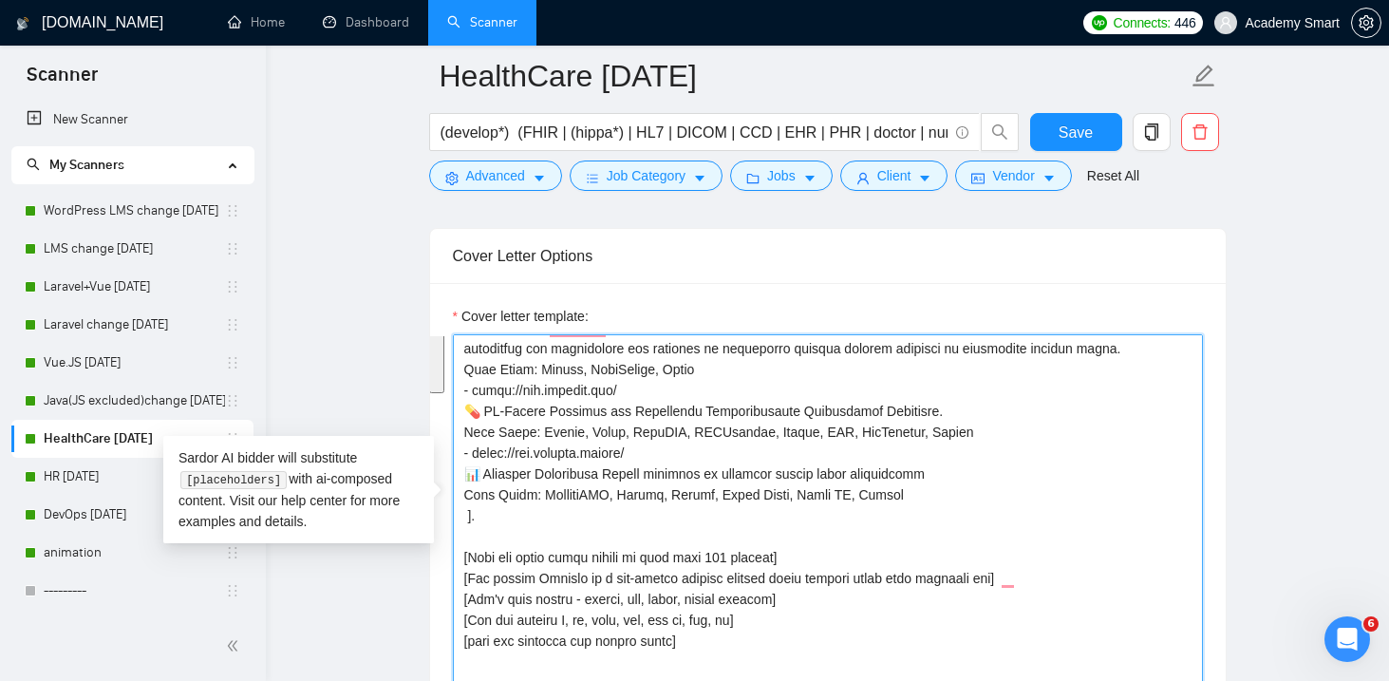
scroll to position [209, 0]
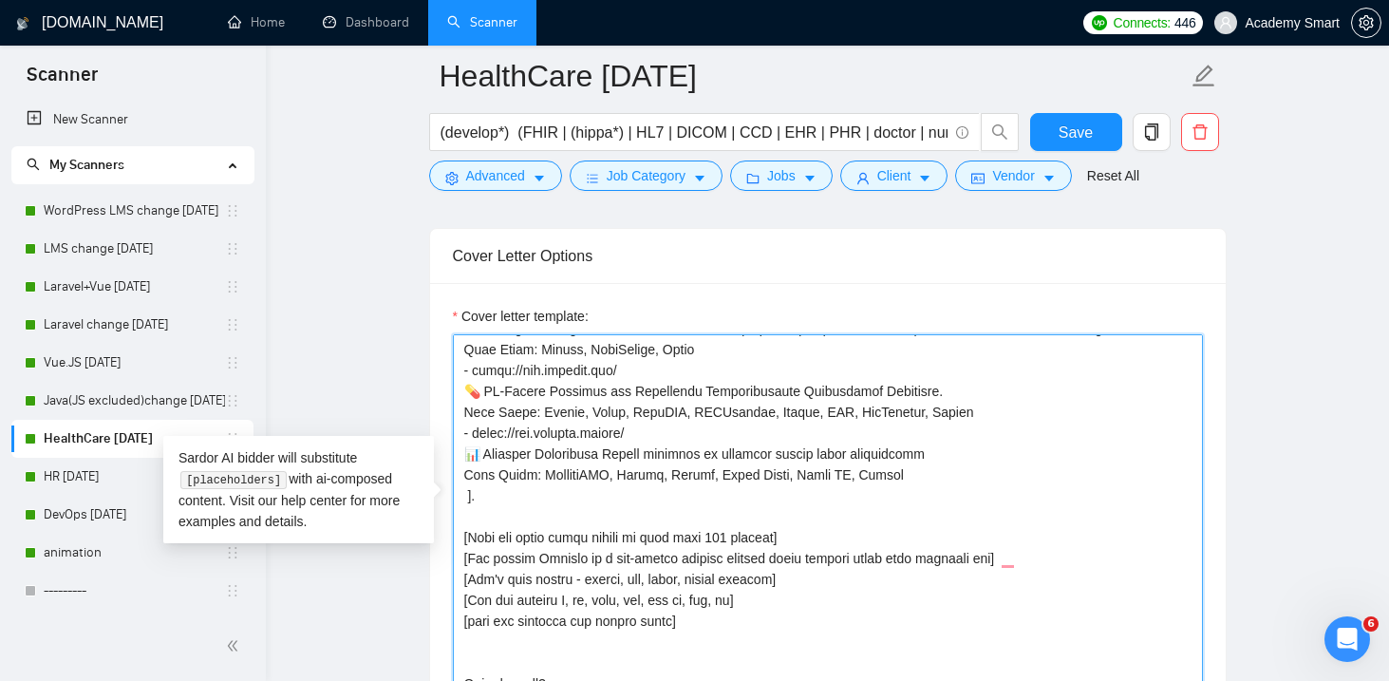
drag, startPoint x: 461, startPoint y: 492, endPoint x: 699, endPoint y: 590, distance: 257.7
click at [699, 590] on textarea "Cover letter template:" at bounding box center [828, 547] width 750 height 427
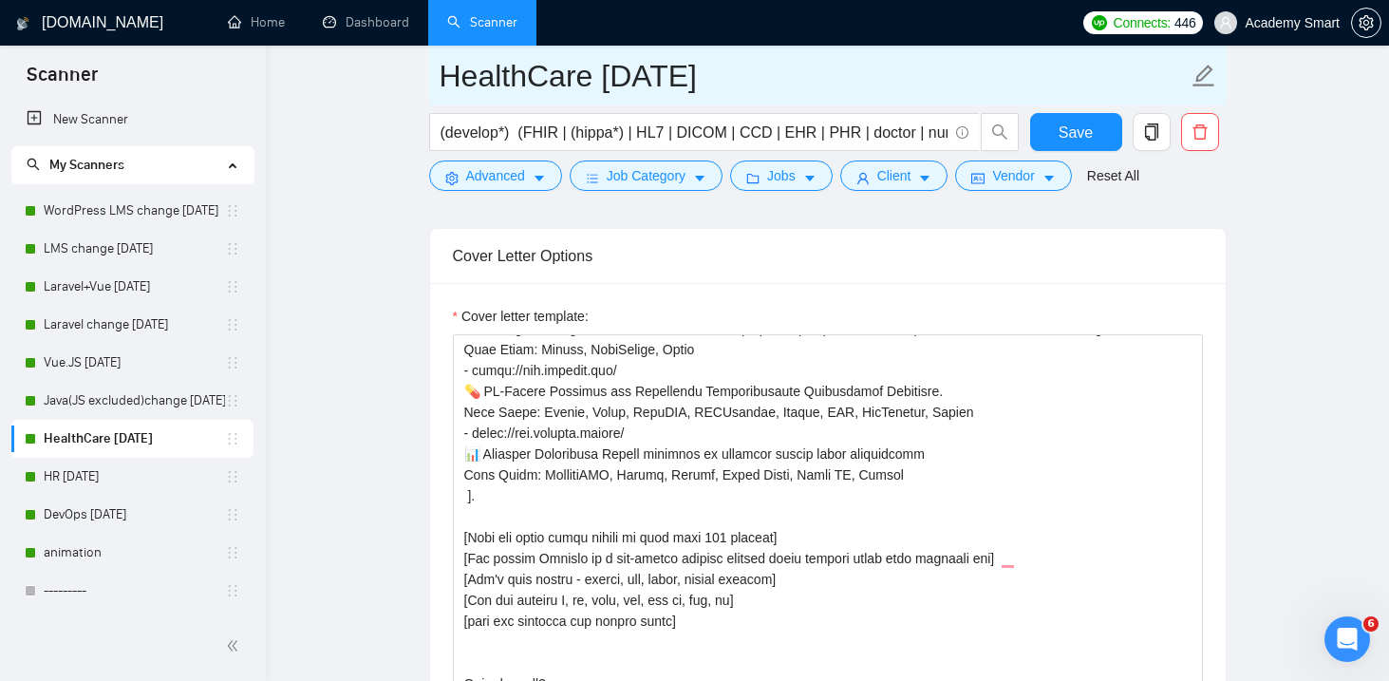
drag, startPoint x: 631, startPoint y: 74, endPoint x: 603, endPoint y: 74, distance: 27.5
click at [603, 74] on input "HealthCare [DATE]" at bounding box center [814, 75] width 748 height 47
type input "HealthCare 18/08/2025"
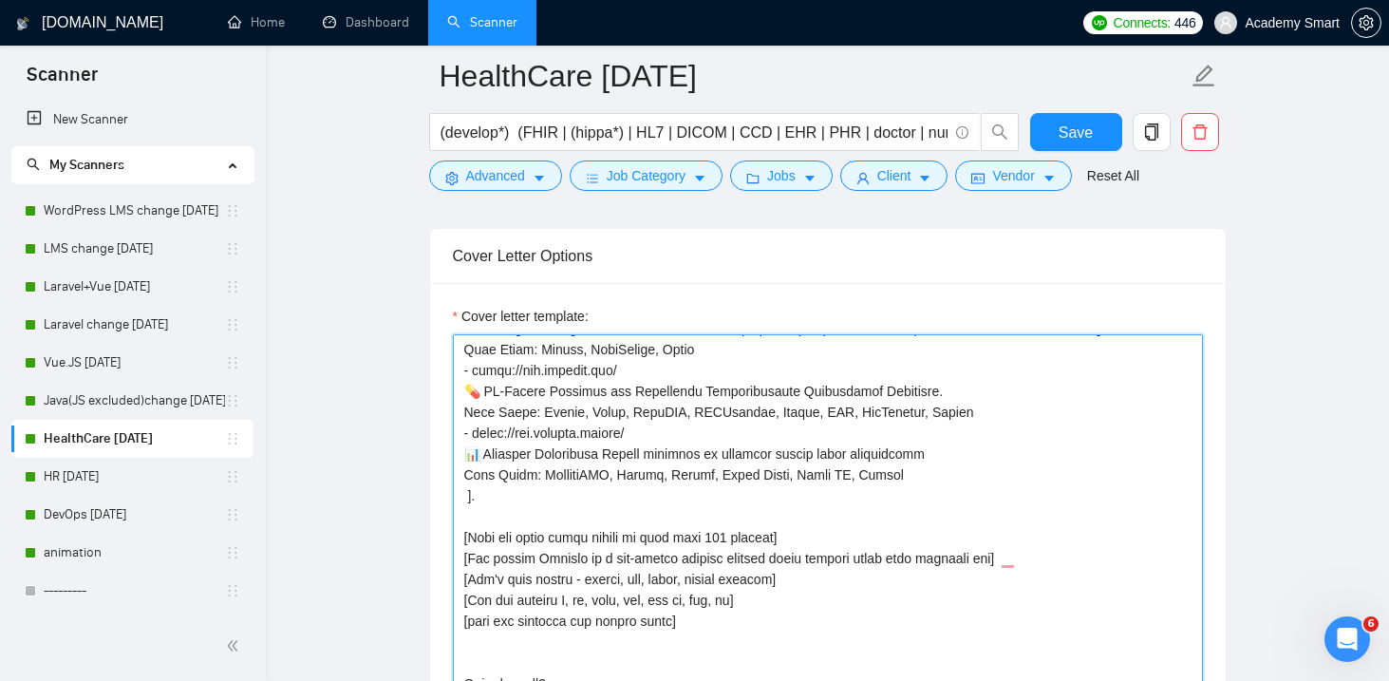
click at [588, 336] on textarea "Cover letter template:" at bounding box center [828, 547] width 750 height 427
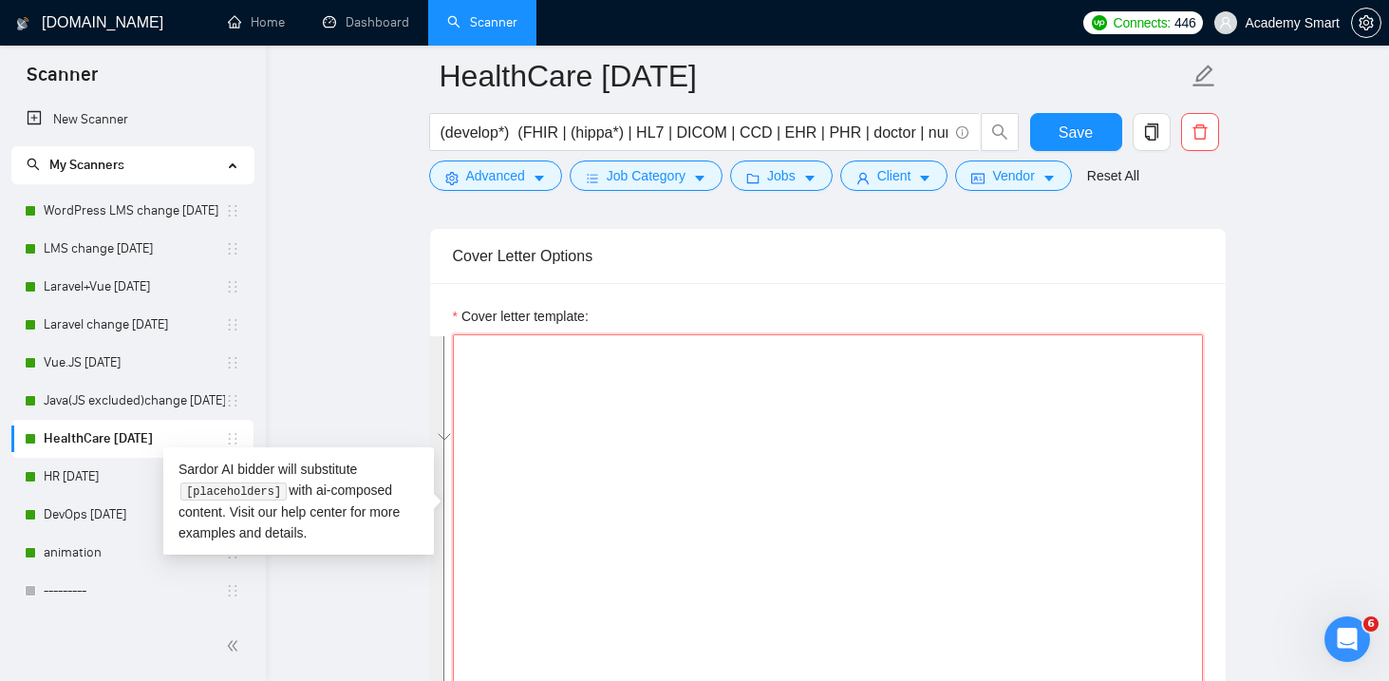
scroll to position [0, 0]
paste textarea "Hi, I’m Iryna. I've built healthcare tools that [insert pain point or goal tied…"
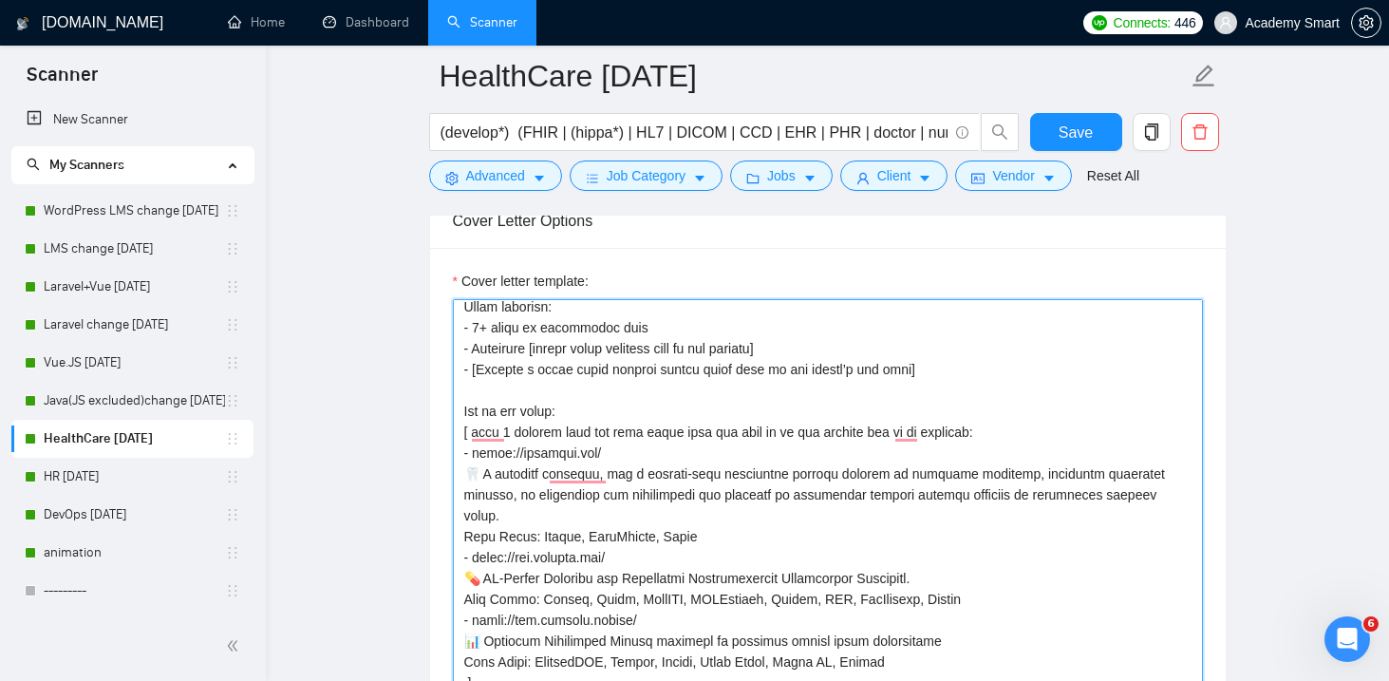
scroll to position [141, 0]
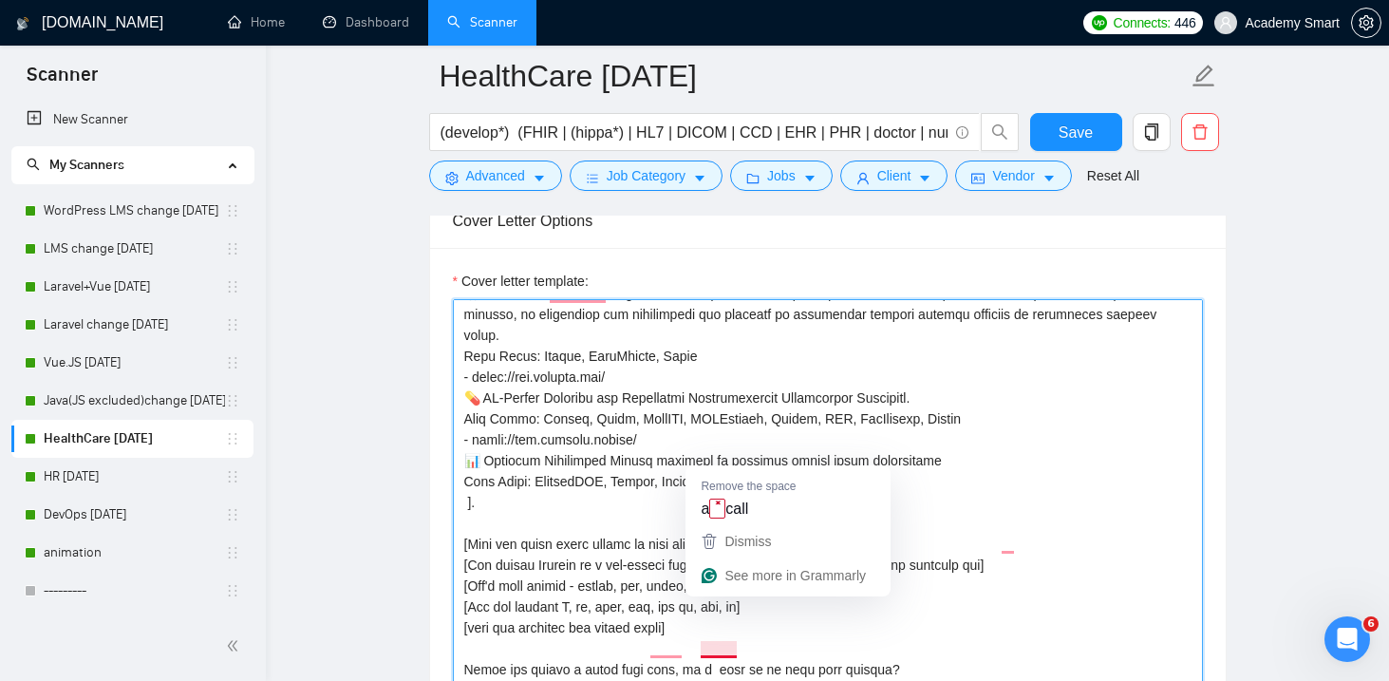
click at [717, 607] on textarea "Cover letter template:" at bounding box center [828, 512] width 750 height 427
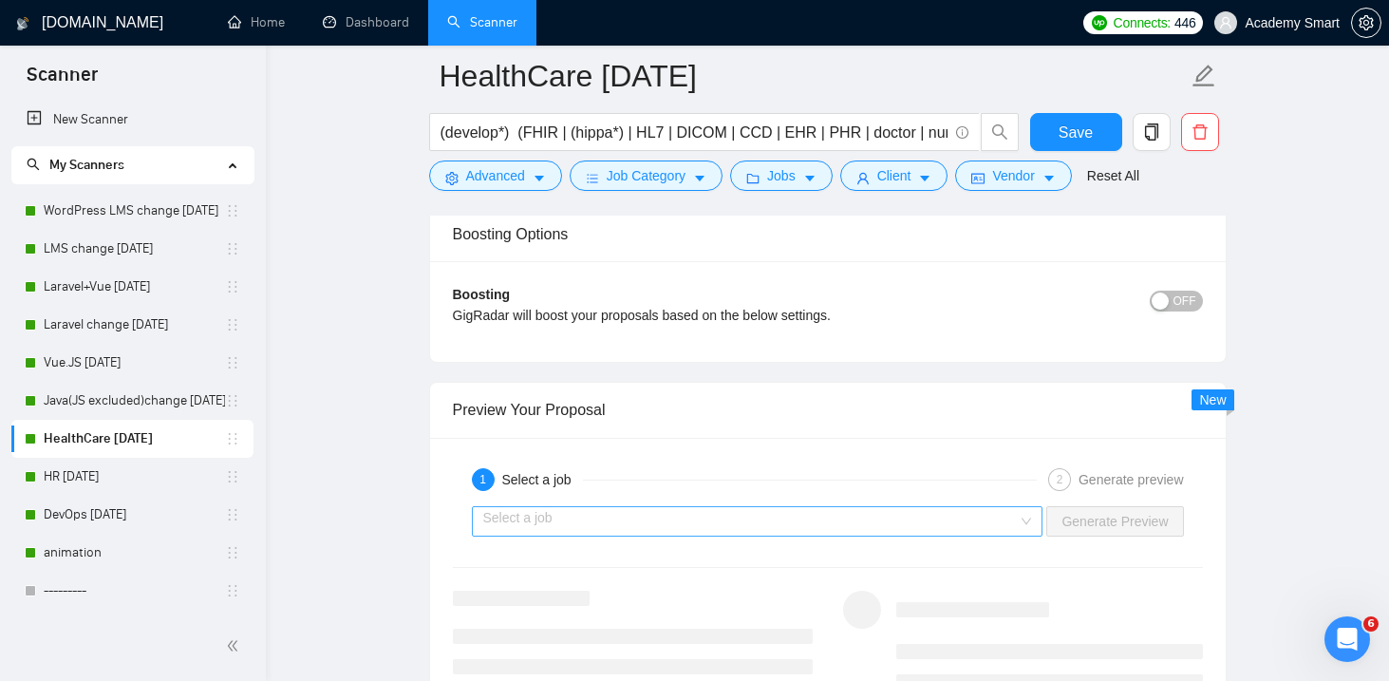
type textarea "Hi, I’m Iryna. I've built healthcare tools that [insert pain point or goal tied…"
click at [717, 507] on input "search" at bounding box center [751, 521] width 536 height 28
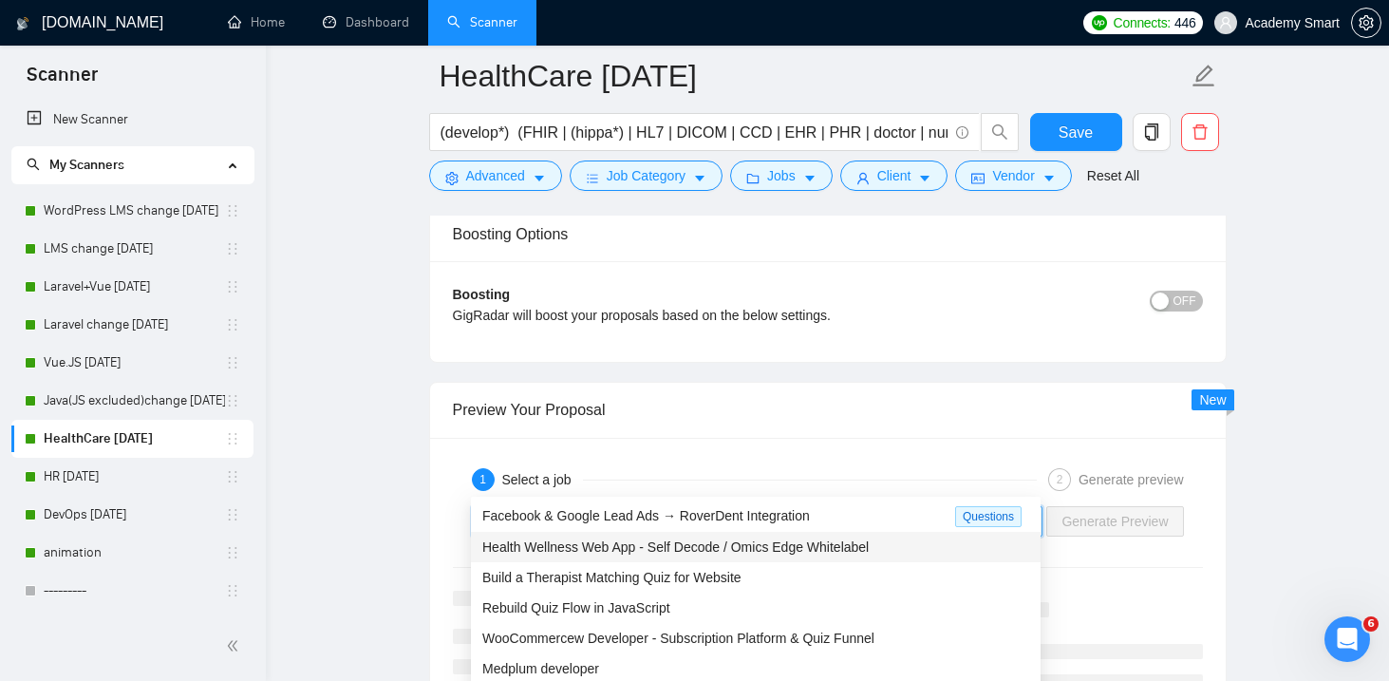
click at [622, 541] on span "Health Wellness Web App - Self Decode / Omics Edge Whitelabel" at bounding box center [675, 546] width 387 height 15
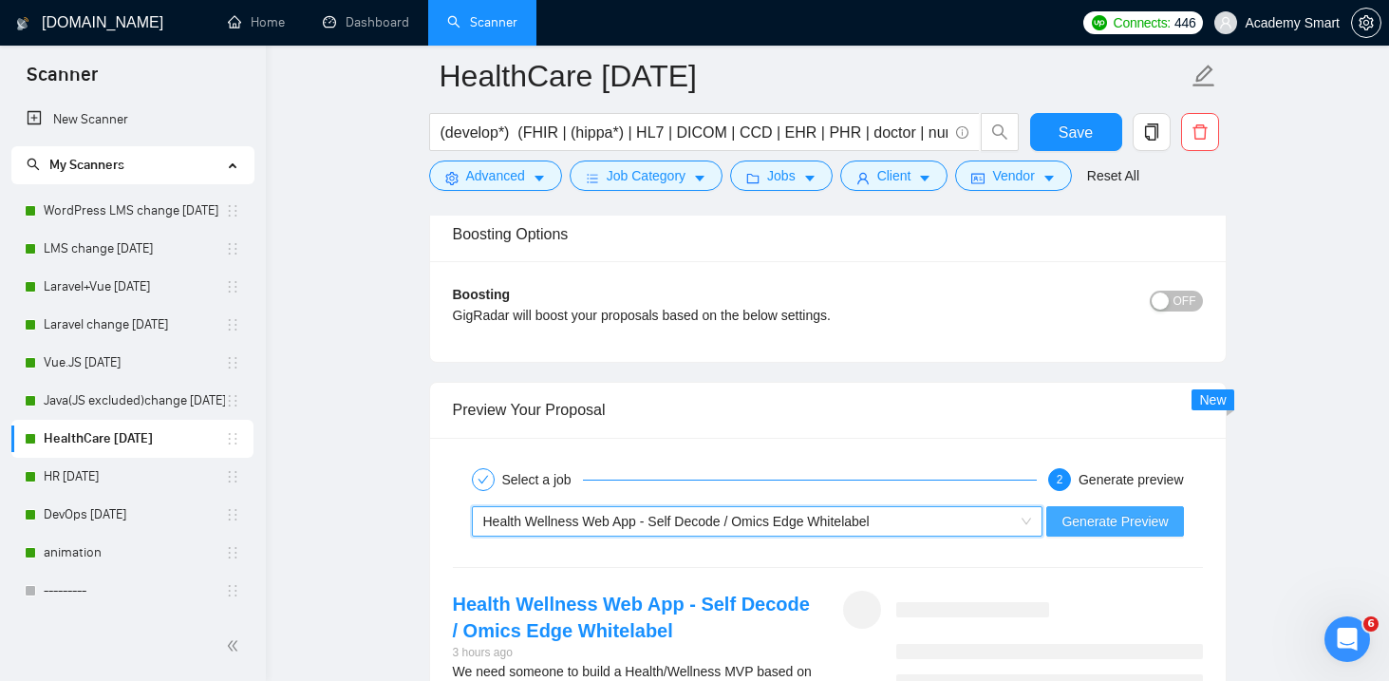
click at [1094, 511] on span "Generate Preview" at bounding box center [1115, 521] width 106 height 21
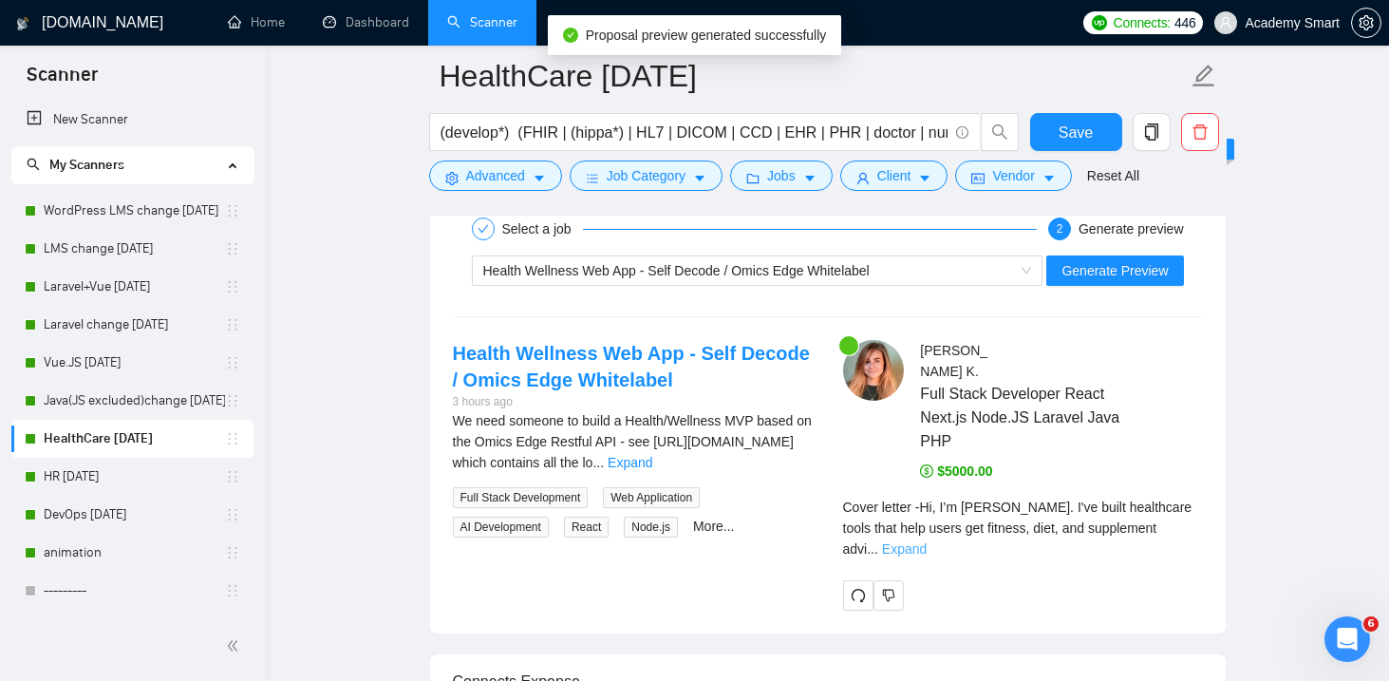
click at [927, 541] on link "Expand" at bounding box center [904, 548] width 45 height 15
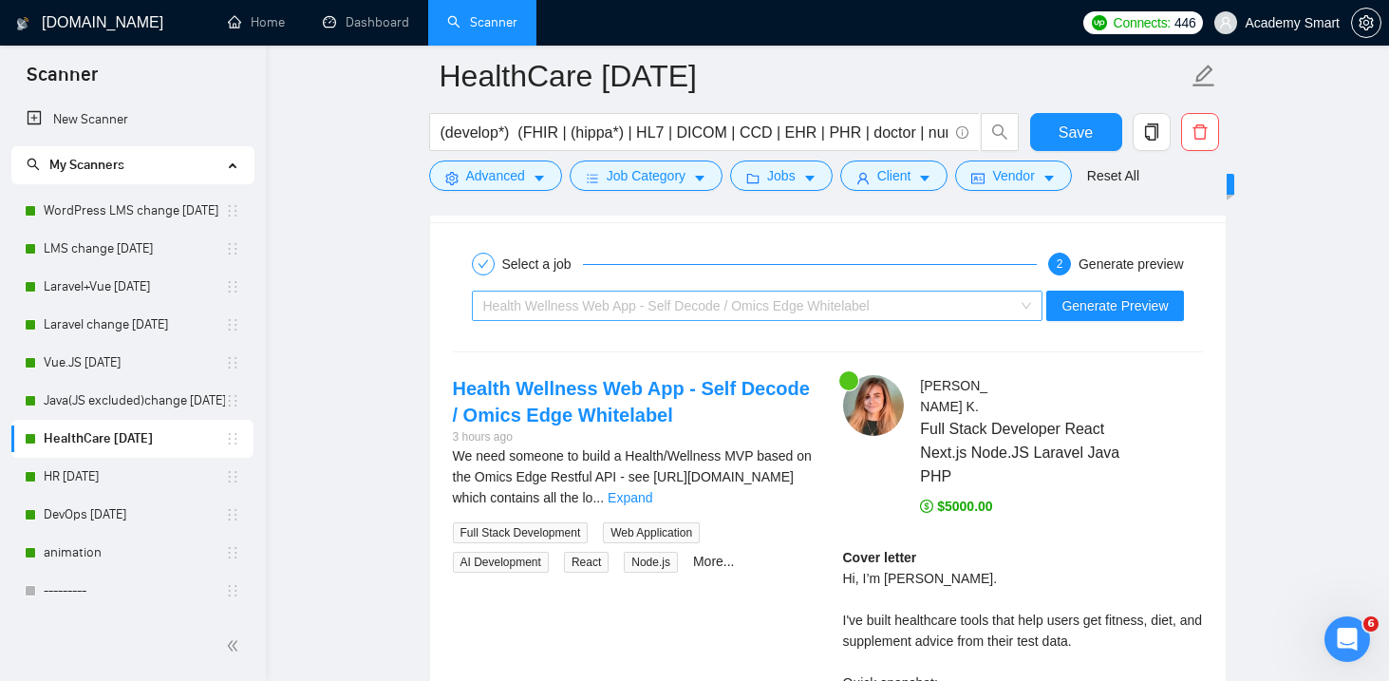
click at [900, 292] on div "Health Wellness Web App - Self Decode / Omics Edge Whitelabel" at bounding box center [749, 306] width 532 height 28
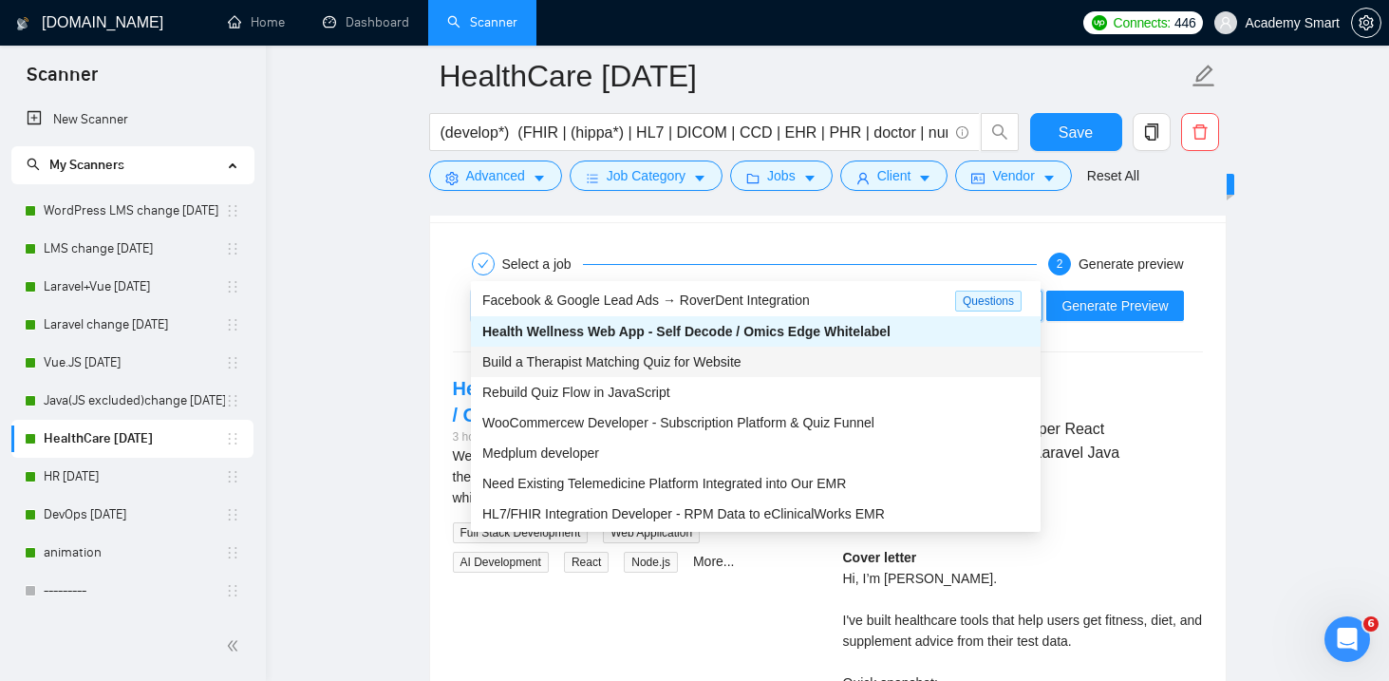
click at [632, 354] on span "Build a Therapist Matching Quiz for Website" at bounding box center [611, 361] width 259 height 15
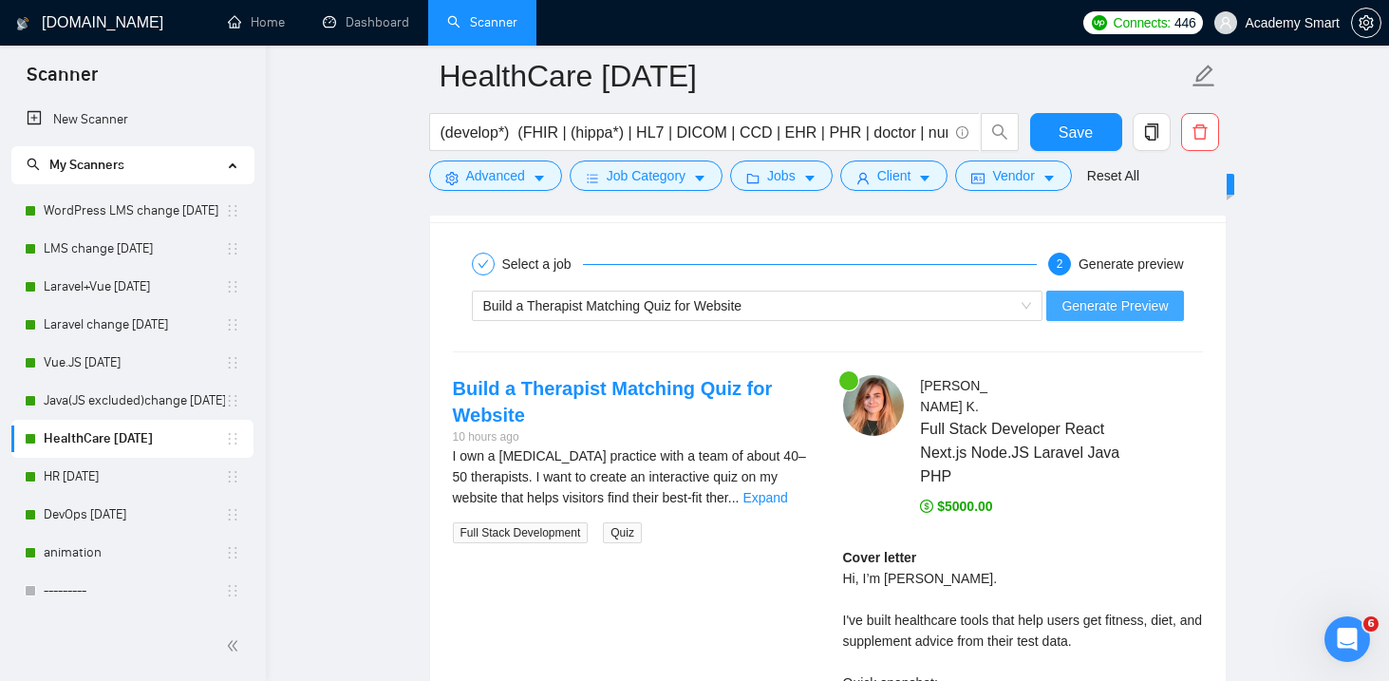
click at [1128, 295] on span "Generate Preview" at bounding box center [1115, 305] width 106 height 21
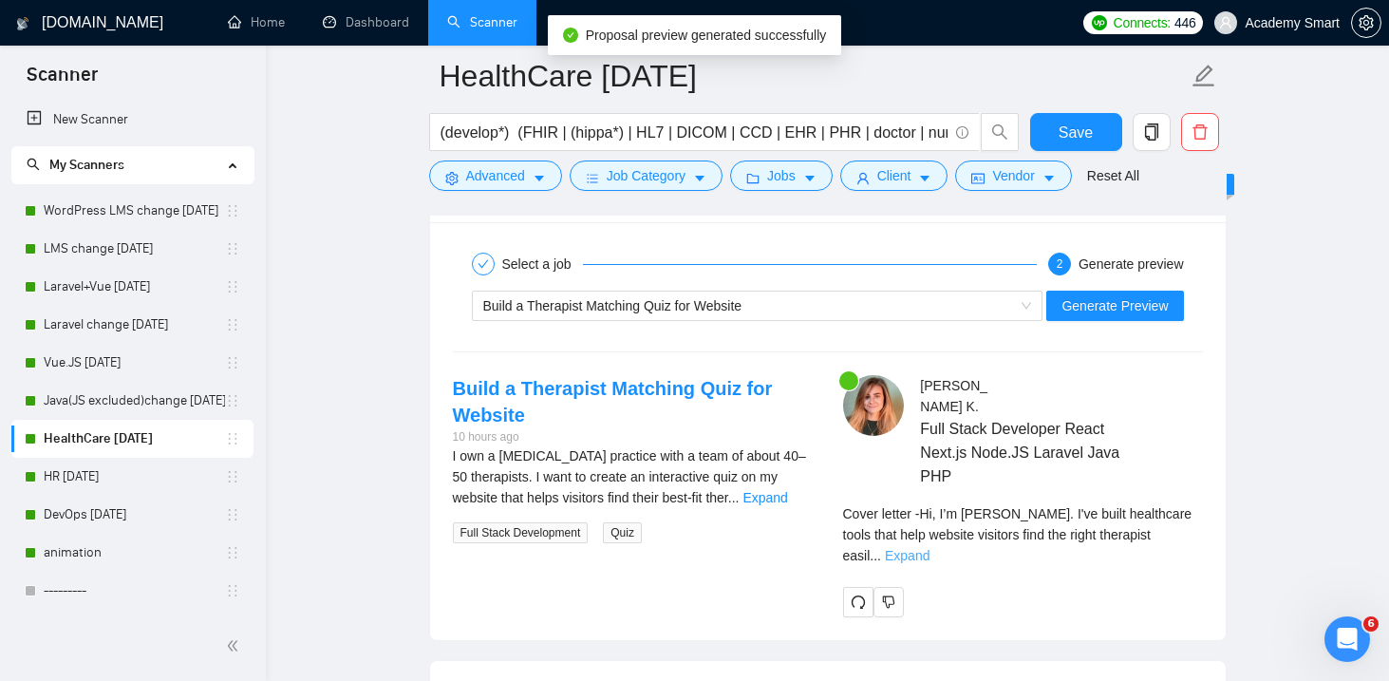
click at [930, 548] on link "Expand" at bounding box center [907, 555] width 45 height 15
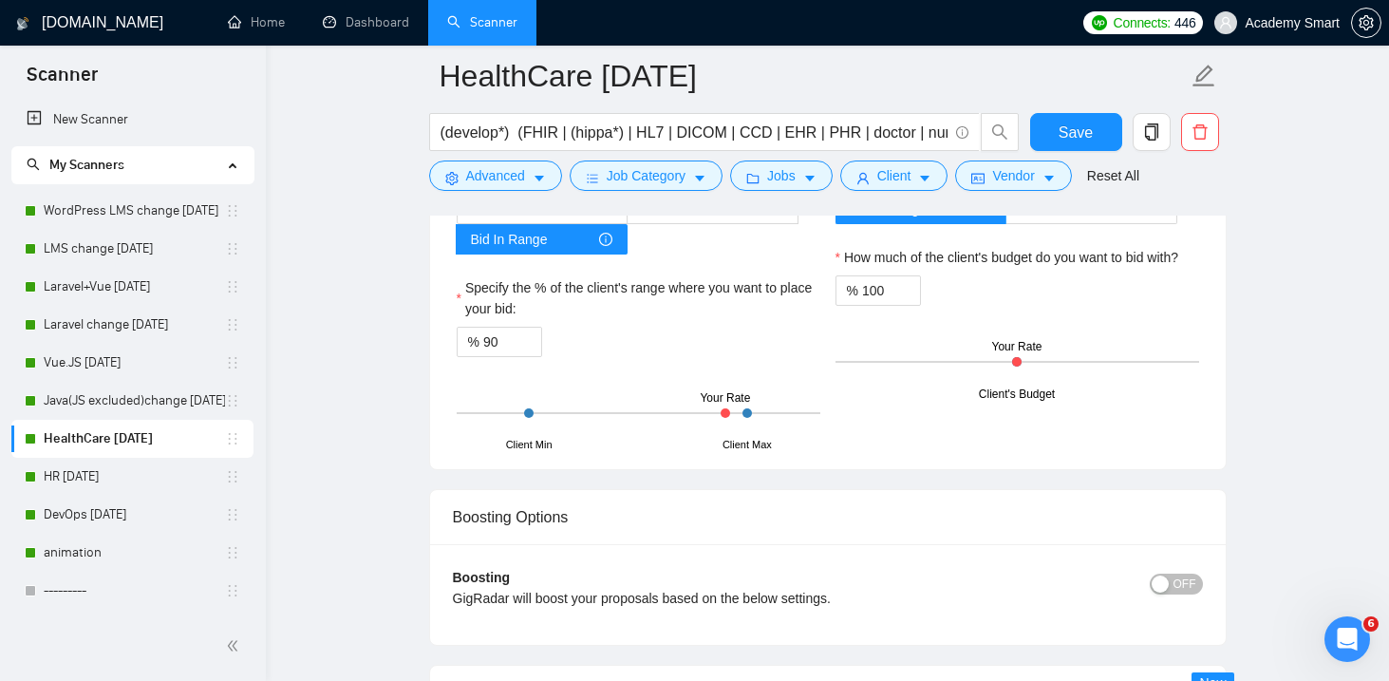
scroll to position [3298, 0]
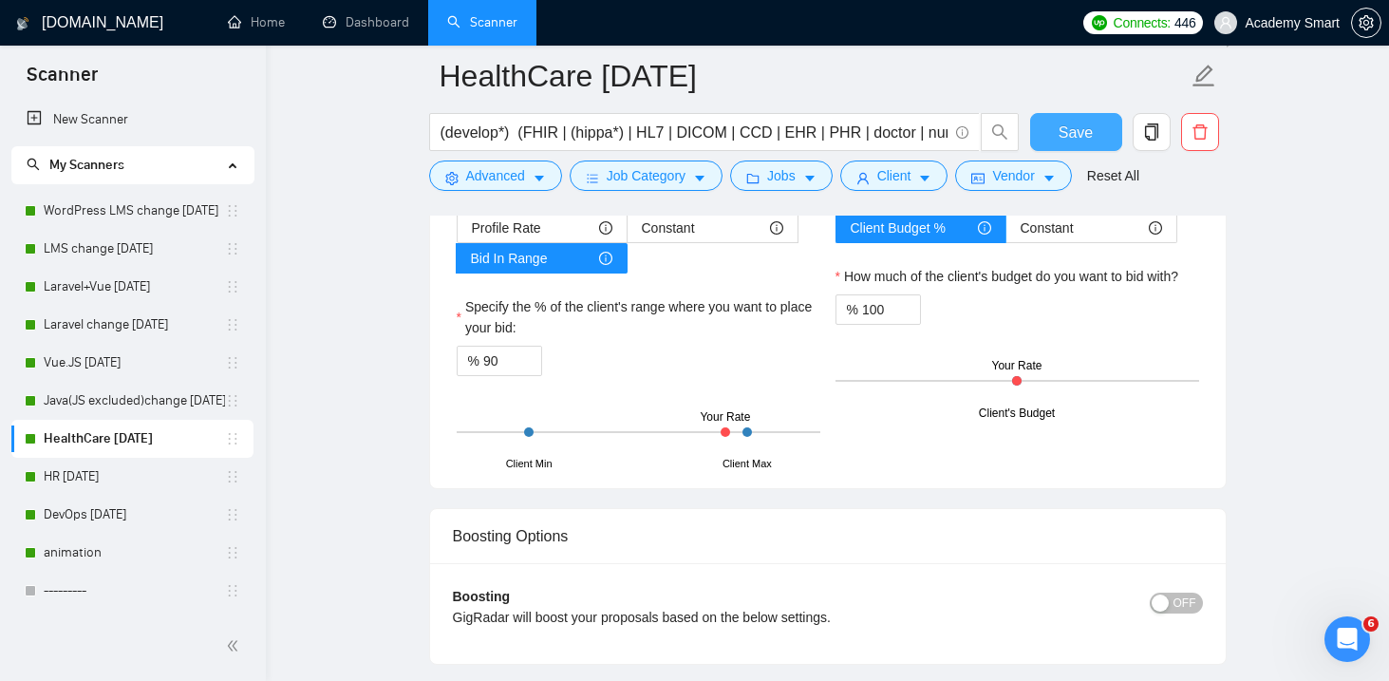
click at [1068, 128] on span "Save" at bounding box center [1076, 133] width 34 height 24
click at [101, 247] on link "LMS change [DATE]" at bounding box center [134, 249] width 181 height 38
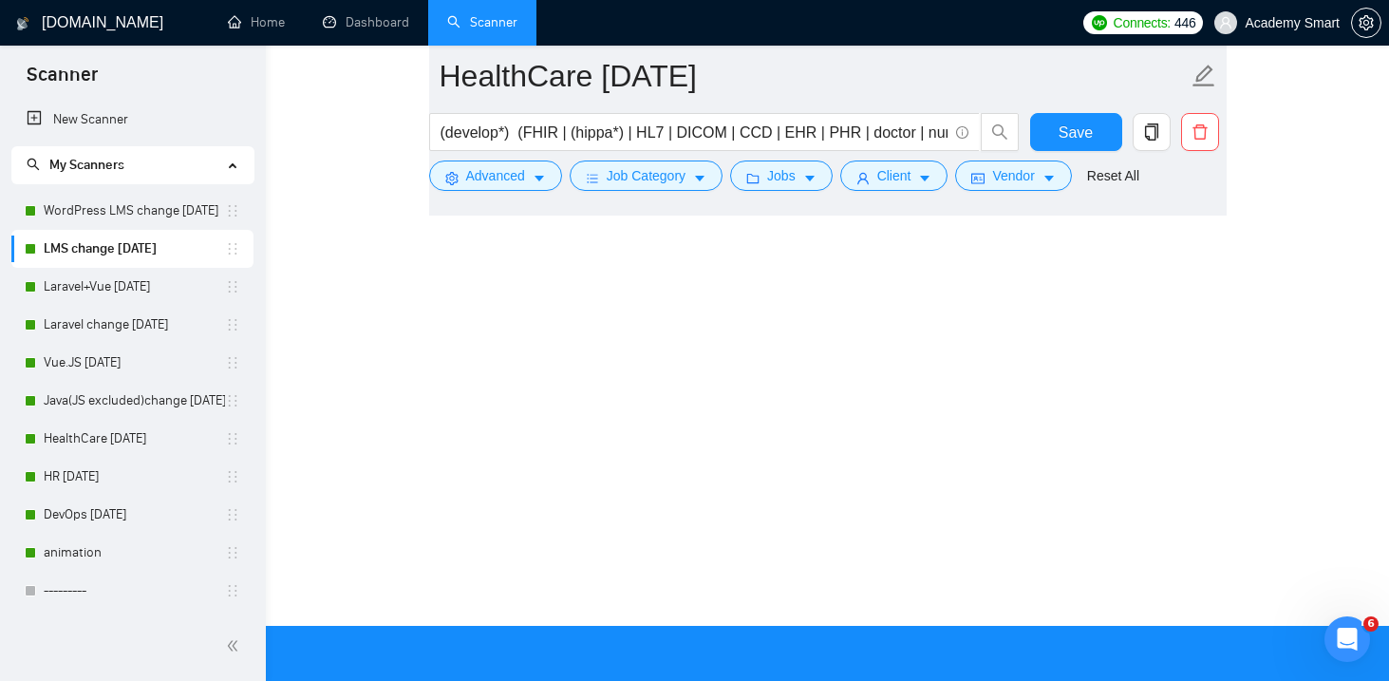
scroll to position [12, 0]
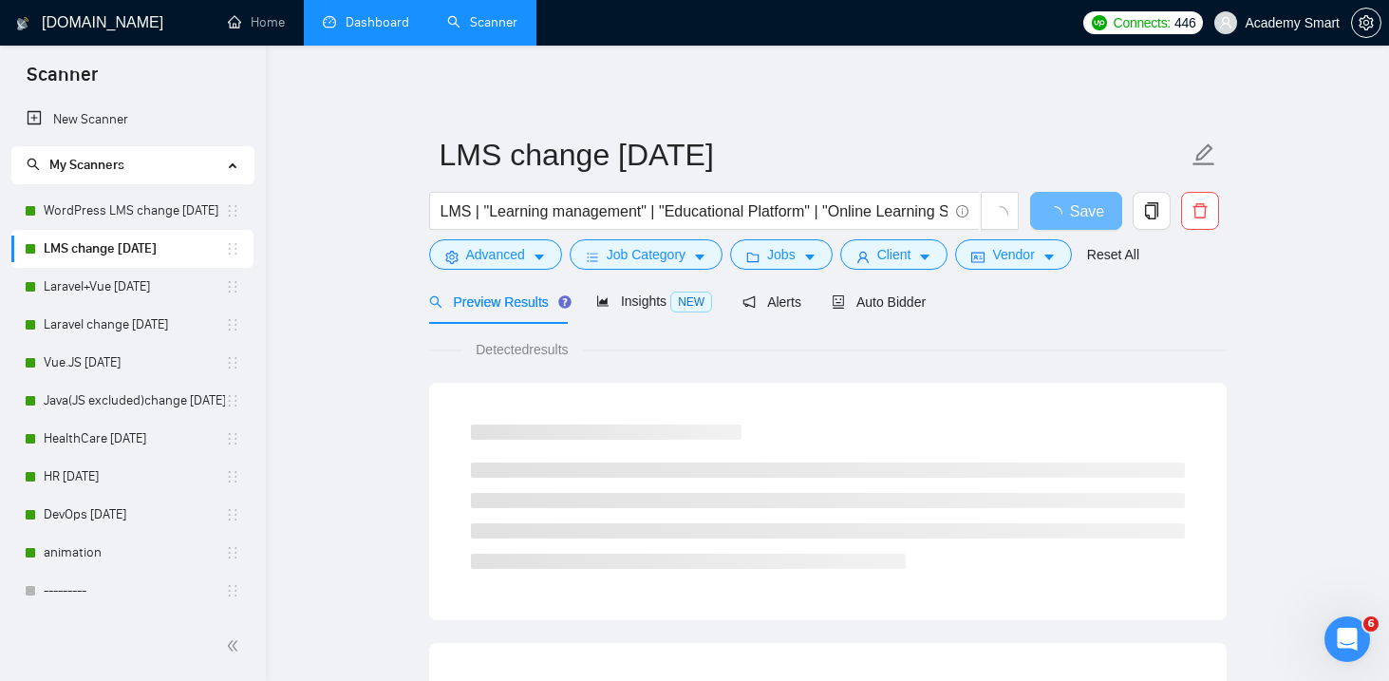
click at [376, 27] on link "Dashboard" at bounding box center [366, 22] width 86 height 16
